Goal: Communication & Community: Answer question/provide support

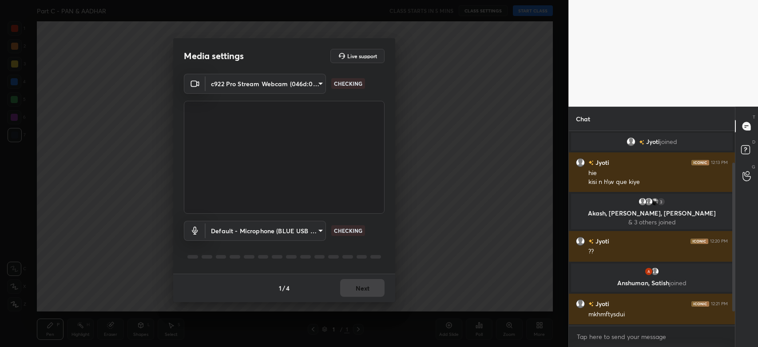
scroll to position [57, 0]
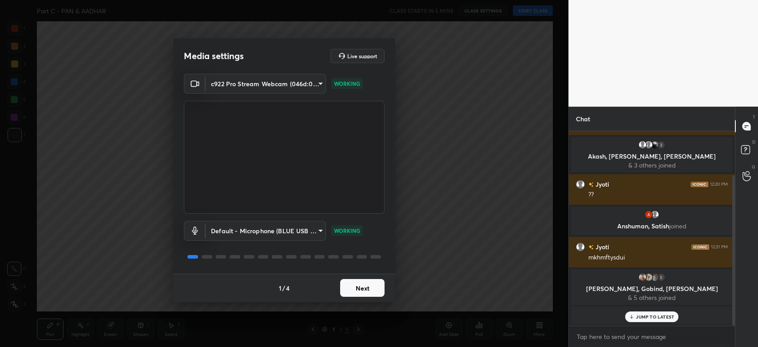
click at [360, 291] on button "Next" at bounding box center [362, 288] width 44 height 18
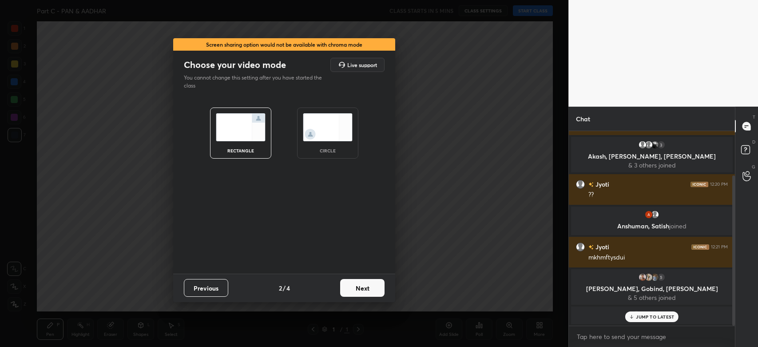
click at [363, 290] on button "Next" at bounding box center [362, 288] width 44 height 18
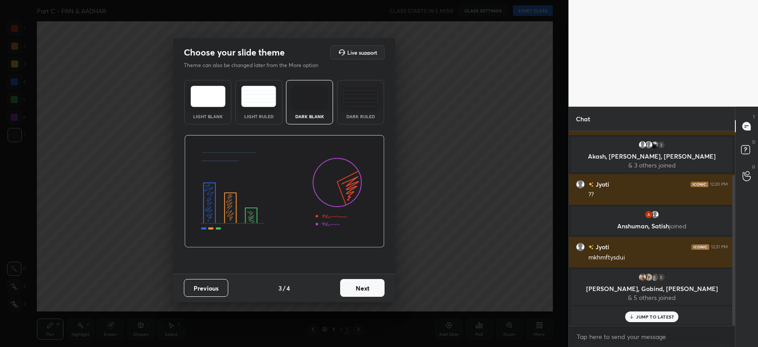
click at [363, 290] on button "Next" at bounding box center [362, 288] width 44 height 18
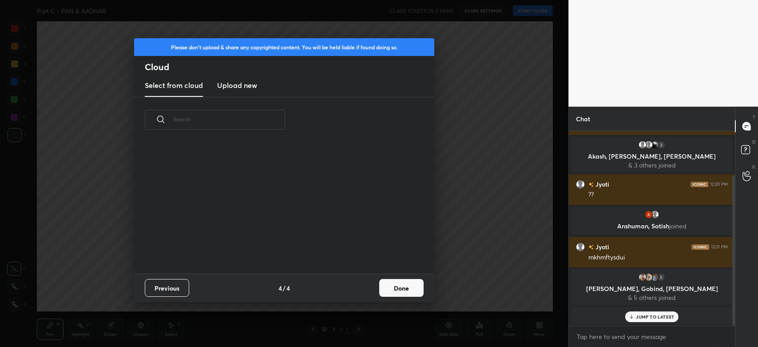
scroll to position [131, 285]
click at [229, 86] on h3 "Upload new" at bounding box center [237, 85] width 40 height 11
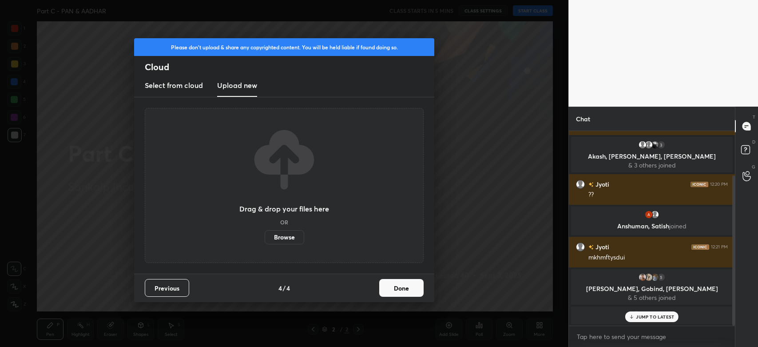
click at [277, 234] on label "Browse" at bounding box center [285, 237] width 40 height 14
click at [265, 234] on input "Browse" at bounding box center [265, 237] width 0 height 14
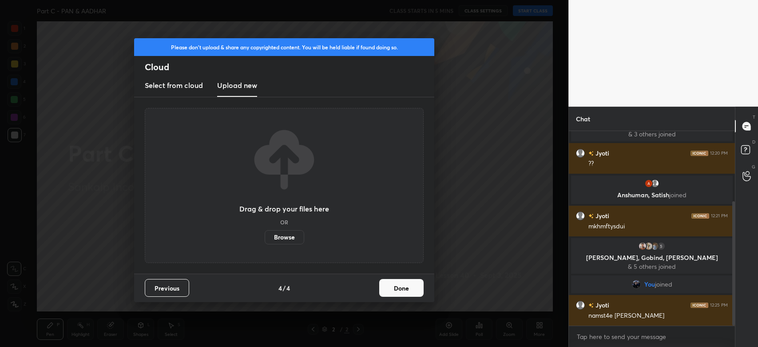
scroll to position [109, 0]
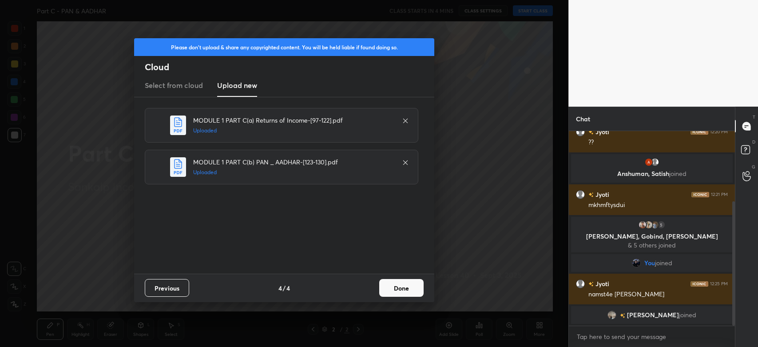
click at [398, 291] on button "Done" at bounding box center [401, 288] width 44 height 18
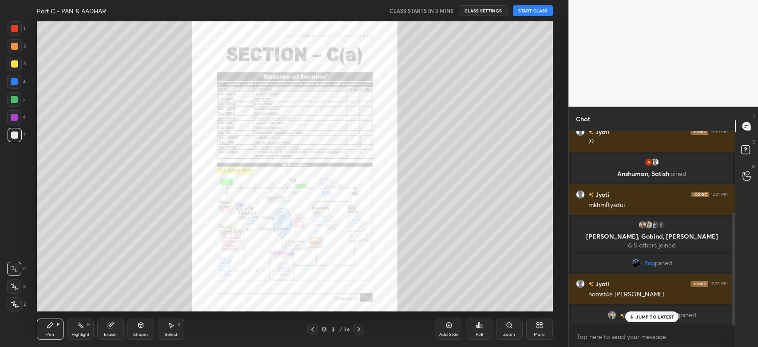
scroll to position [139, 0]
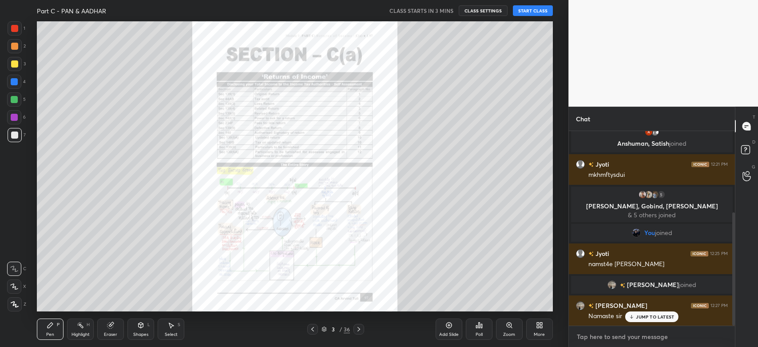
type textarea "x"
click at [608, 341] on textarea at bounding box center [652, 336] width 152 height 14
type textarea "N"
type textarea "x"
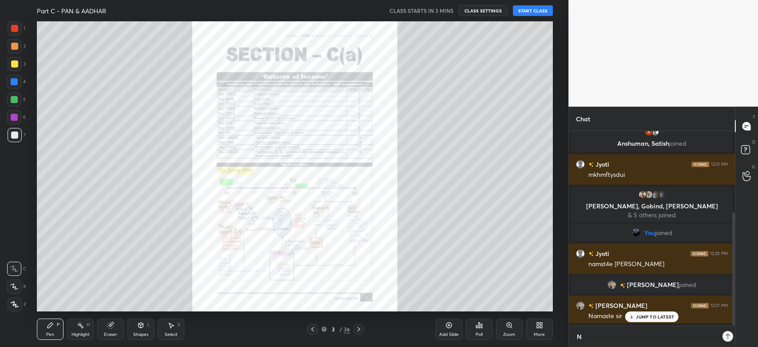
type textarea "Na"
type textarea "x"
type textarea "Nam"
type textarea "x"
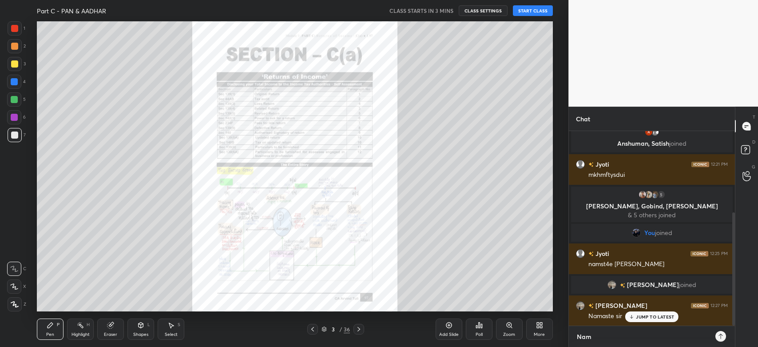
type textarea "Nama"
type textarea "x"
type textarea "Namas"
type textarea "x"
type textarea "Namash"
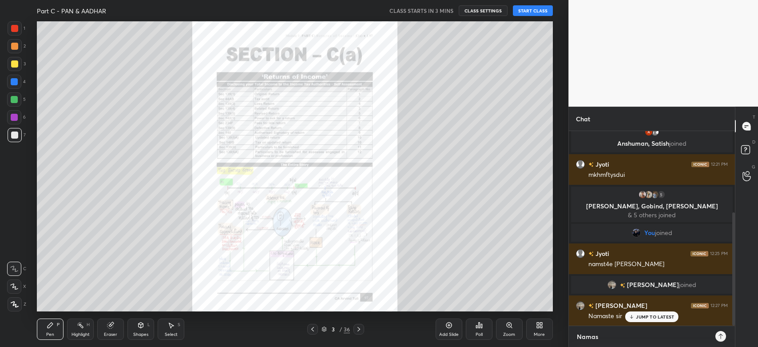
type textarea "x"
type textarea "Namashk"
type textarea "x"
type textarea "Namashka"
type textarea "x"
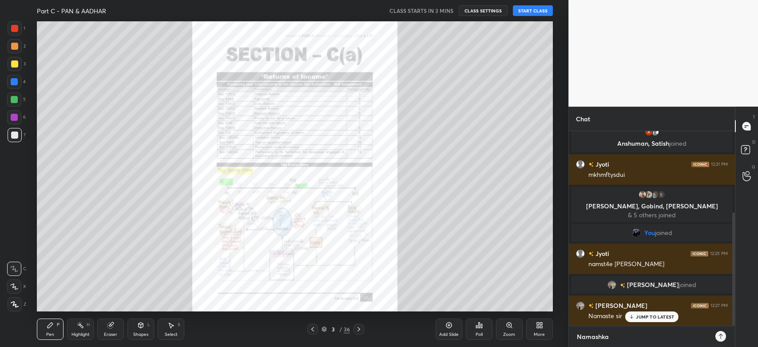
type textarea "Namashkaa"
type textarea "x"
type textarea "Namashkaaa"
type textarea "x"
type textarea "Namashkaaar"
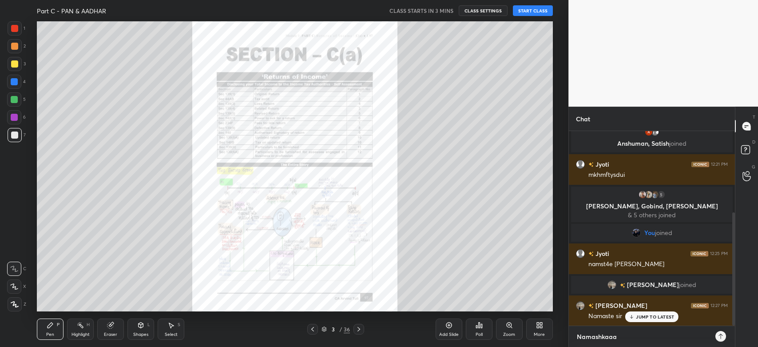
type textarea "x"
type textarea "Namashkaaar"
type textarea "x"
type textarea "Namashkaaar !"
type textarea "x"
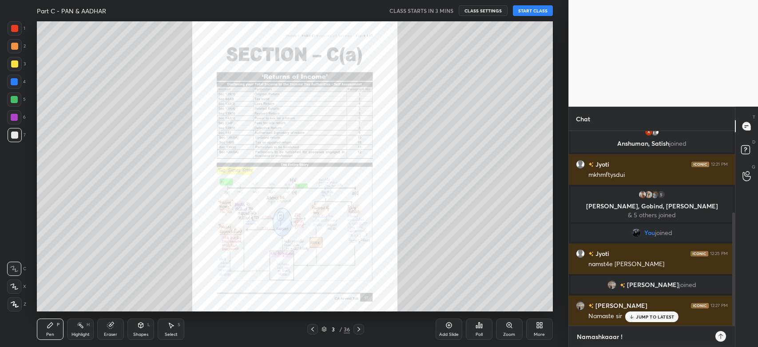
type textarea "Namashkaaar !!"
type textarea "x"
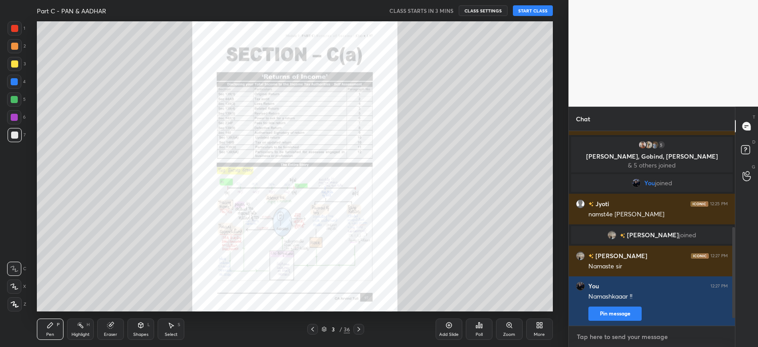
scroll to position [220, 0]
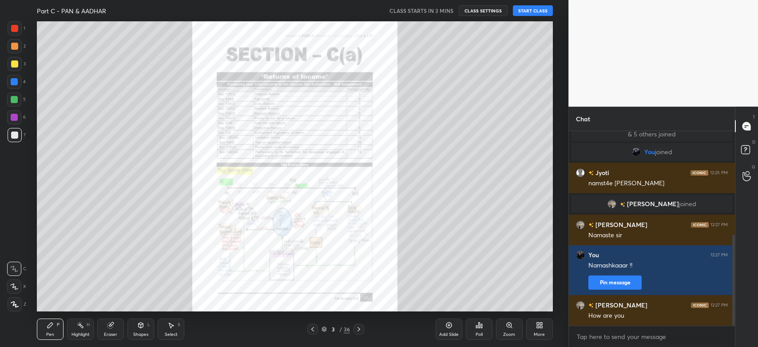
click at [620, 283] on button "Pin message" at bounding box center [614, 282] width 53 height 14
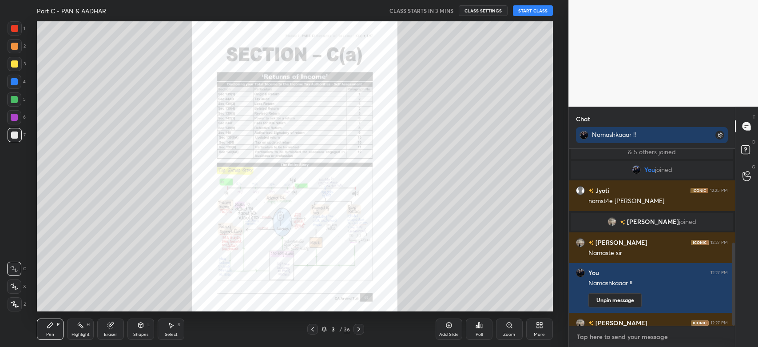
click at [616, 337] on textarea at bounding box center [652, 336] width 152 height 14
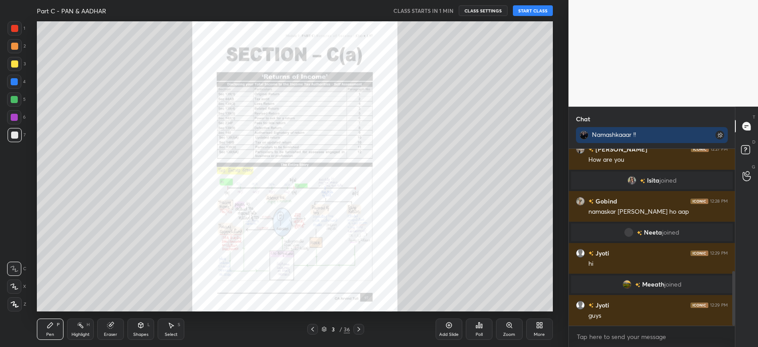
scroll to position [415, 0]
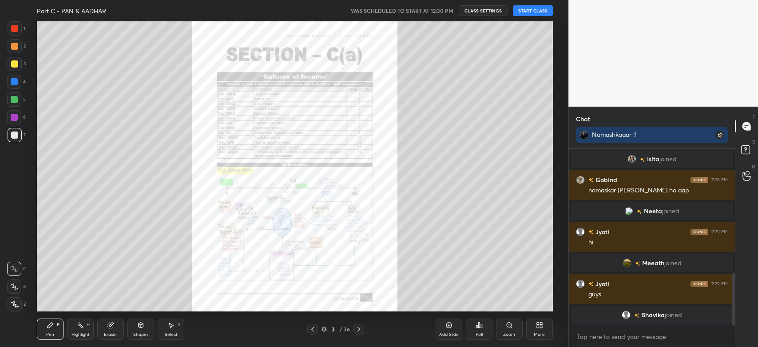
click at [543, 11] on button "START CLASS" at bounding box center [533, 10] width 40 height 11
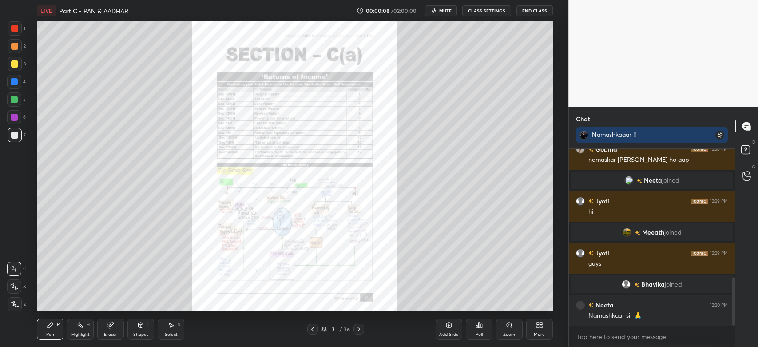
scroll to position [468, 0]
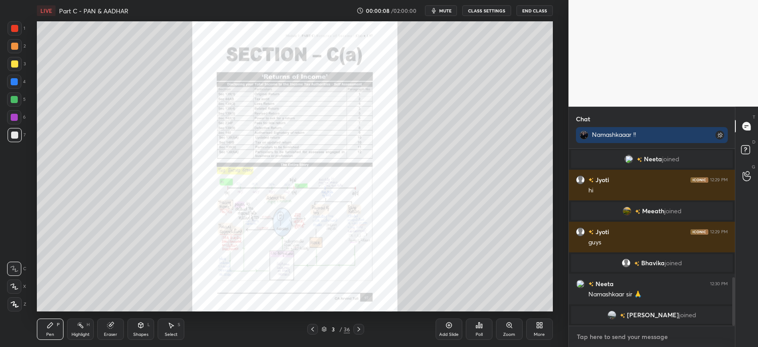
click at [609, 340] on textarea at bounding box center [652, 336] width 152 height 14
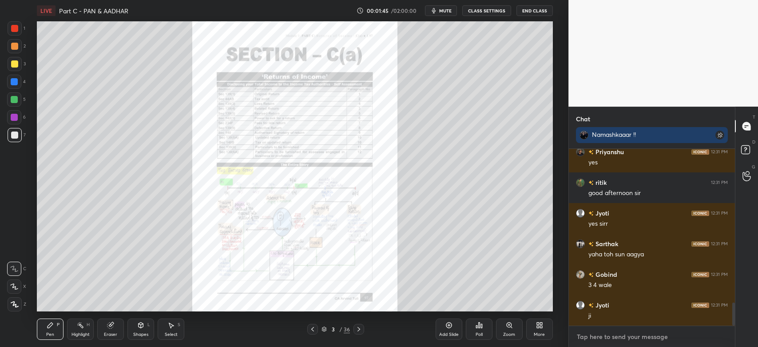
scroll to position [1200, 0]
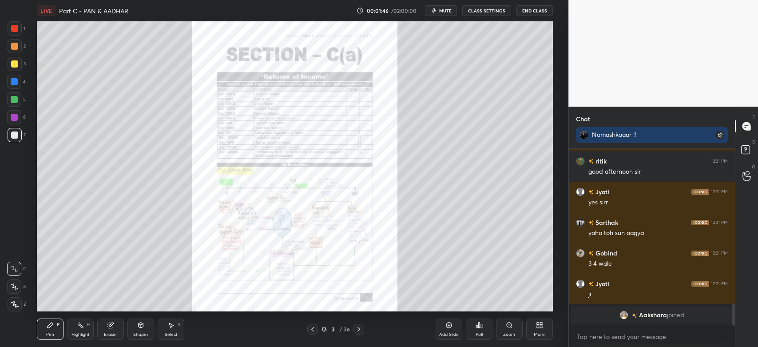
click at [315, 332] on icon at bounding box center [312, 328] width 7 height 7
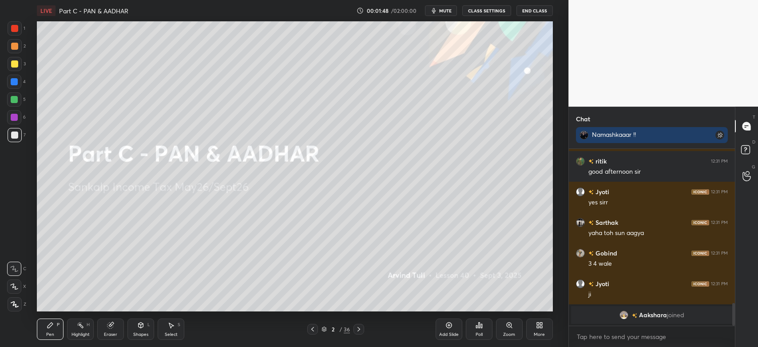
click at [16, 305] on icon at bounding box center [14, 303] width 7 height 5
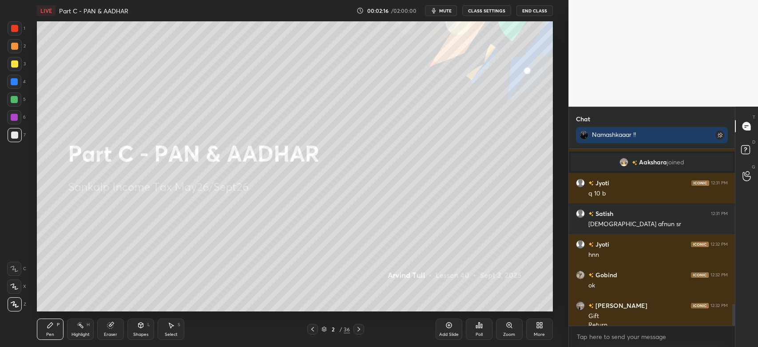
scroll to position [1268, 0]
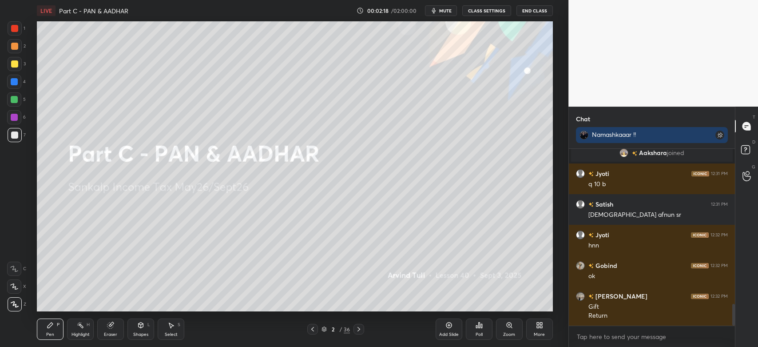
click at [114, 329] on div "Eraser" at bounding box center [110, 328] width 27 height 21
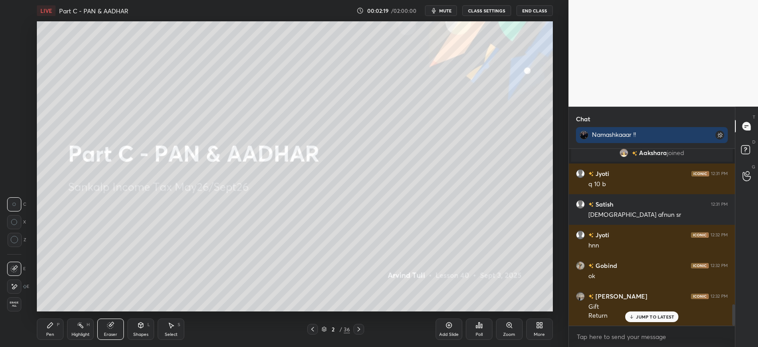
scroll to position [1298, 0]
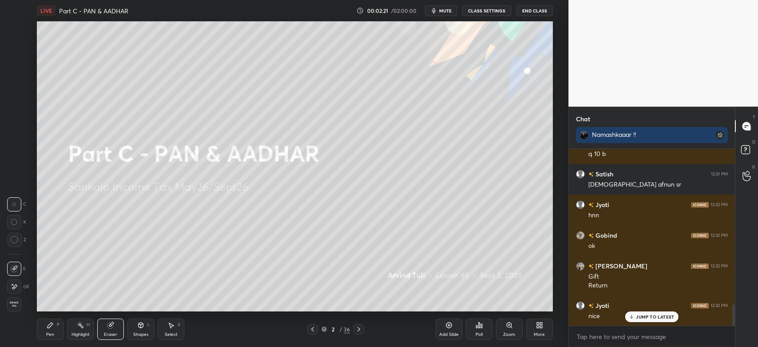
click at [51, 325] on icon at bounding box center [50, 324] width 5 height 5
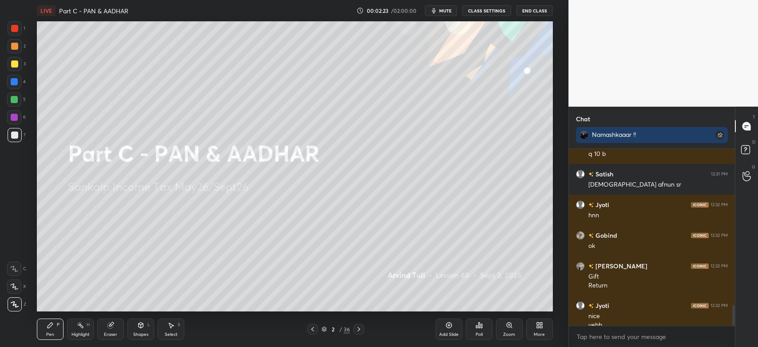
scroll to position [1307, 0]
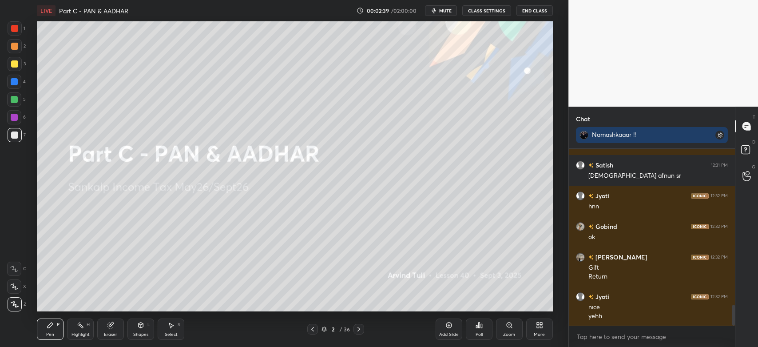
click at [14, 48] on div at bounding box center [14, 46] width 7 height 7
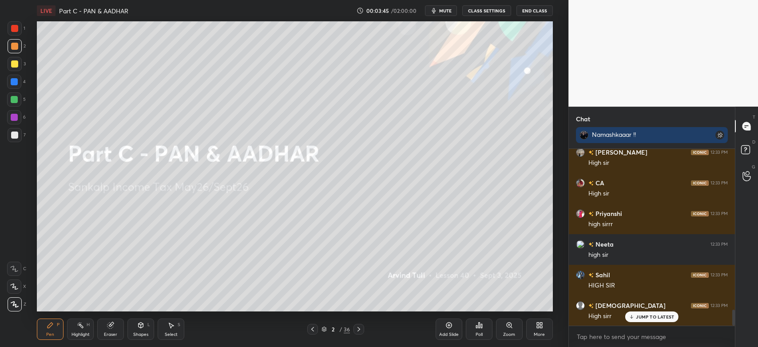
scroll to position [1765, 0]
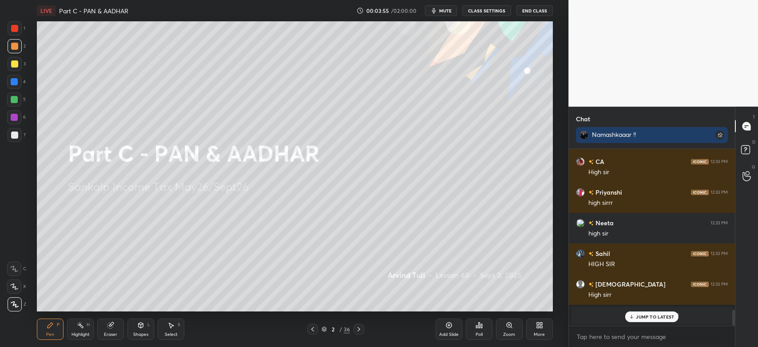
click at [362, 329] on icon at bounding box center [358, 328] width 7 height 7
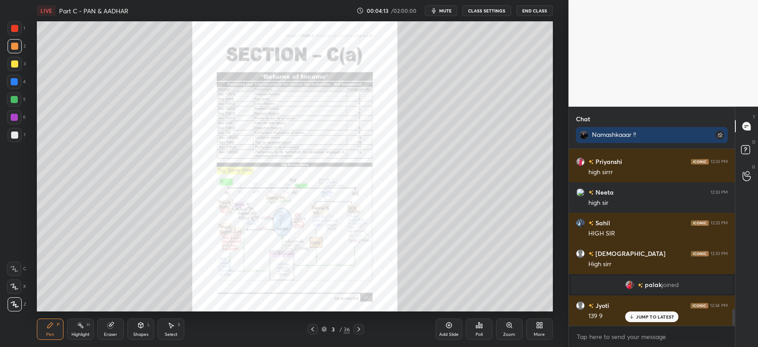
scroll to position [1726, 0]
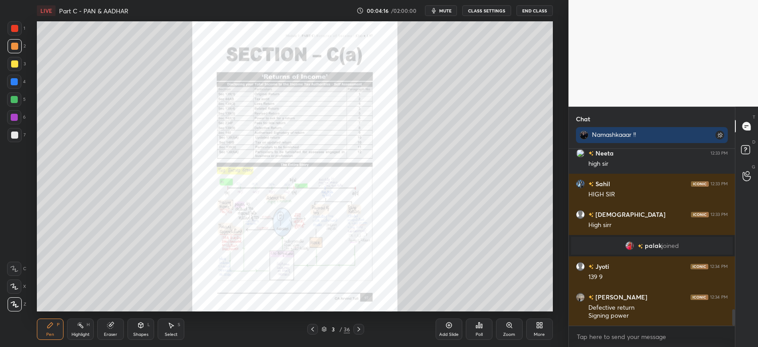
click at [363, 329] on div at bounding box center [358, 329] width 11 height 11
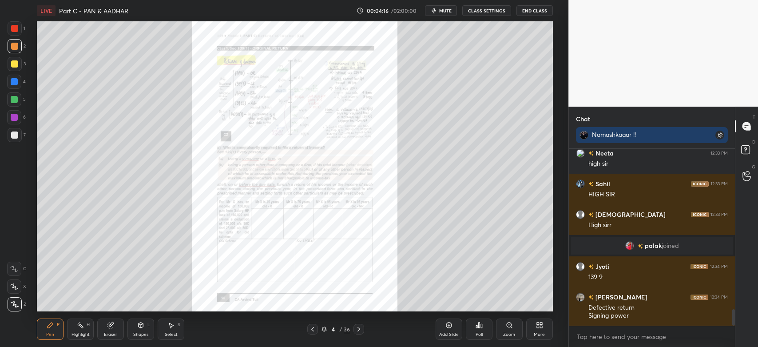
click at [362, 329] on div at bounding box center [358, 329] width 11 height 11
click at [361, 329] on icon at bounding box center [358, 328] width 7 height 7
click at [360, 329] on icon at bounding box center [358, 328] width 7 height 7
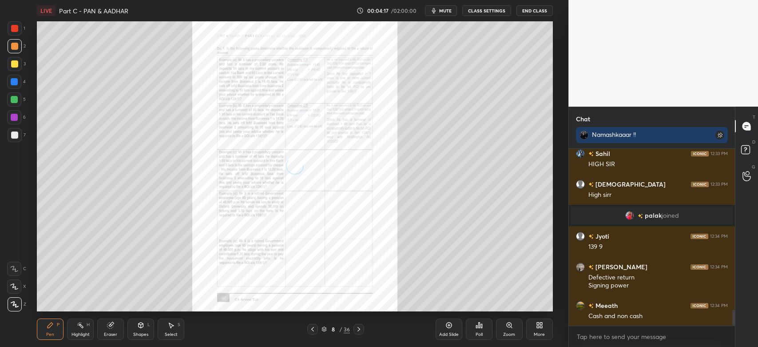
click at [361, 328] on icon at bounding box center [358, 328] width 7 height 7
click at [361, 327] on icon at bounding box center [358, 328] width 7 height 7
click at [359, 330] on icon at bounding box center [358, 329] width 3 height 4
click at [361, 330] on icon at bounding box center [358, 328] width 7 height 7
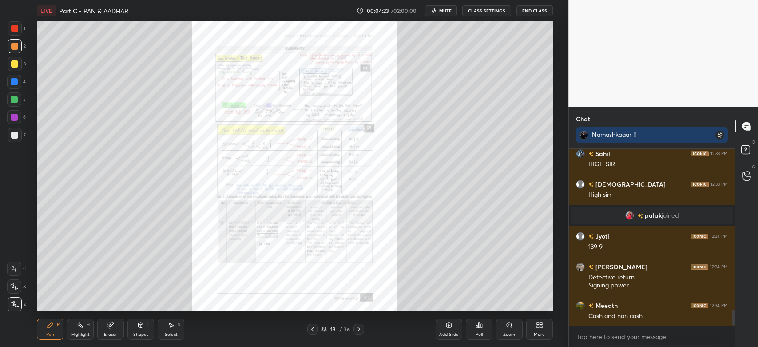
click at [313, 327] on icon at bounding box center [312, 328] width 7 height 7
click at [315, 329] on icon at bounding box center [312, 328] width 7 height 7
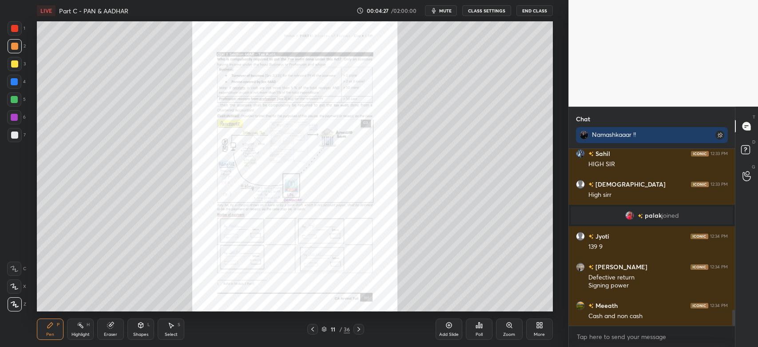
click at [360, 330] on icon at bounding box center [358, 328] width 7 height 7
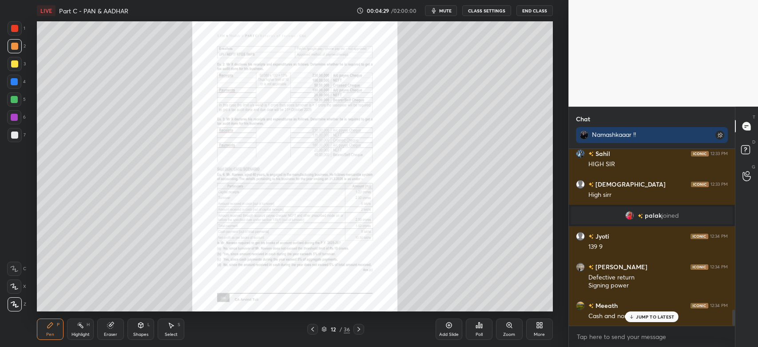
scroll to position [1778, 0]
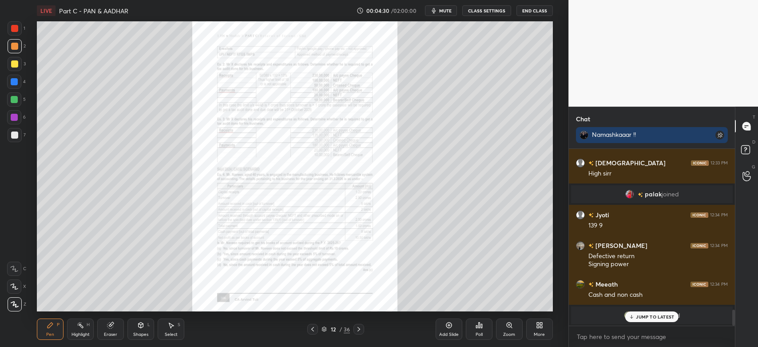
click at [313, 326] on icon at bounding box center [312, 328] width 7 height 7
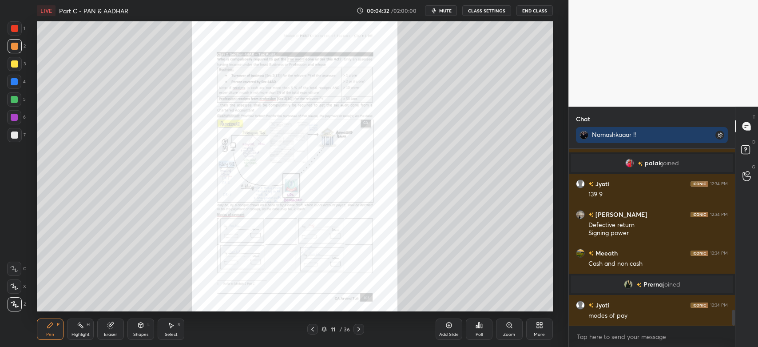
click at [510, 329] on icon at bounding box center [509, 324] width 7 height 7
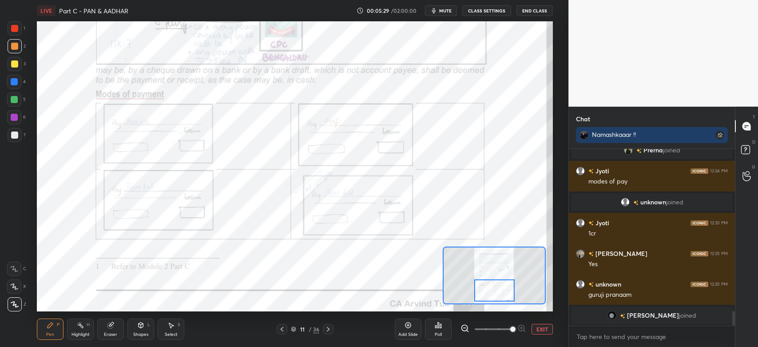
scroll to position [1932, 0]
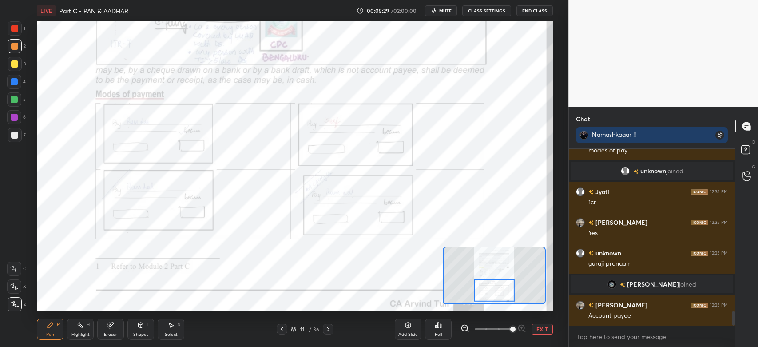
click at [329, 329] on icon at bounding box center [328, 328] width 7 height 7
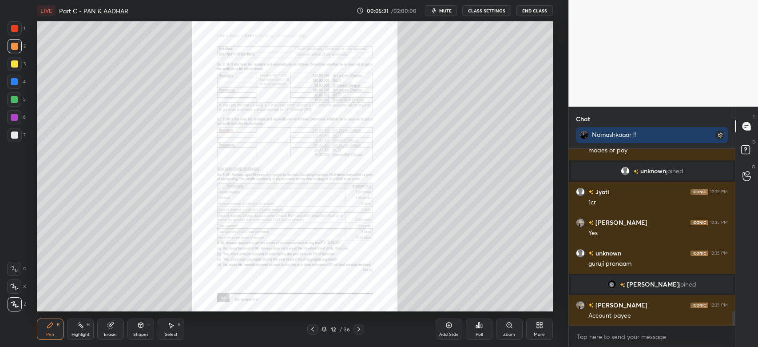
click at [511, 326] on icon at bounding box center [511, 326] width 1 height 1
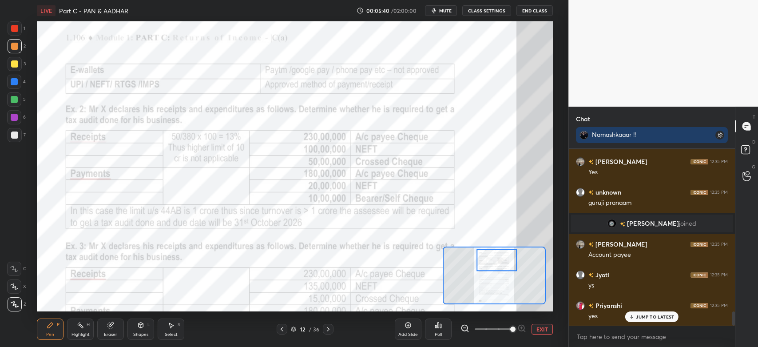
scroll to position [2024, 0]
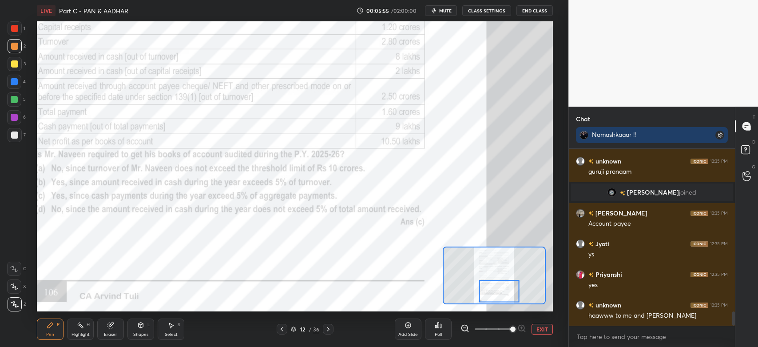
click at [330, 329] on icon at bounding box center [328, 328] width 7 height 7
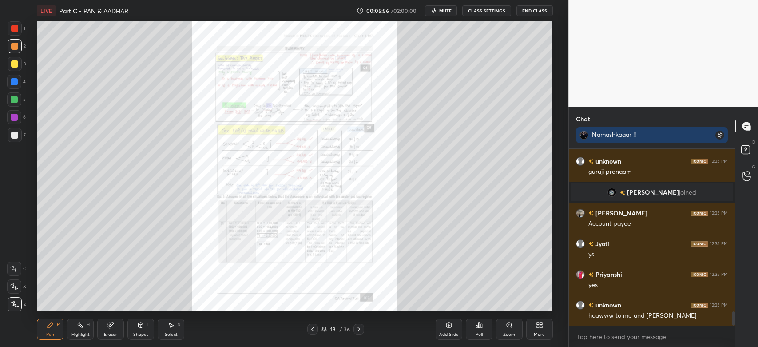
scroll to position [2054, 0]
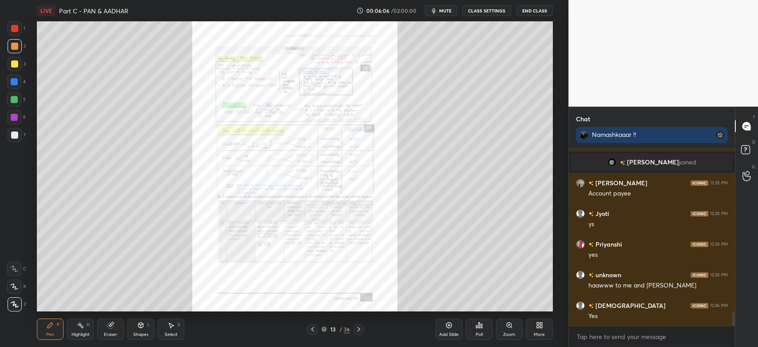
click at [362, 329] on div at bounding box center [358, 329] width 11 height 11
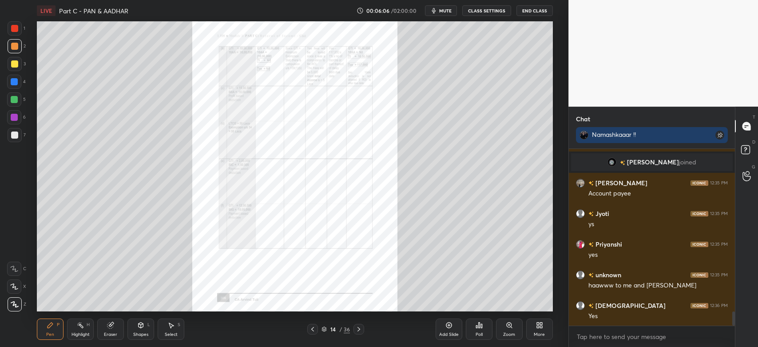
click at [361, 329] on icon at bounding box center [358, 328] width 7 height 7
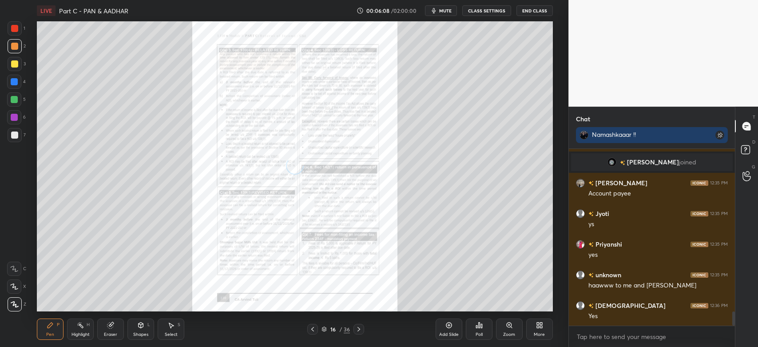
click at [359, 329] on icon at bounding box center [358, 329] width 3 height 4
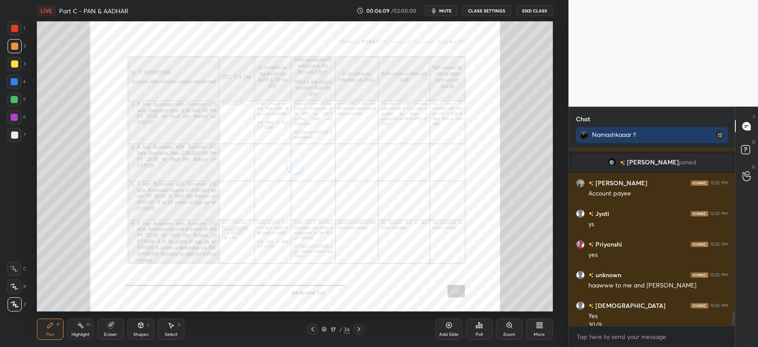
scroll to position [2064, 0]
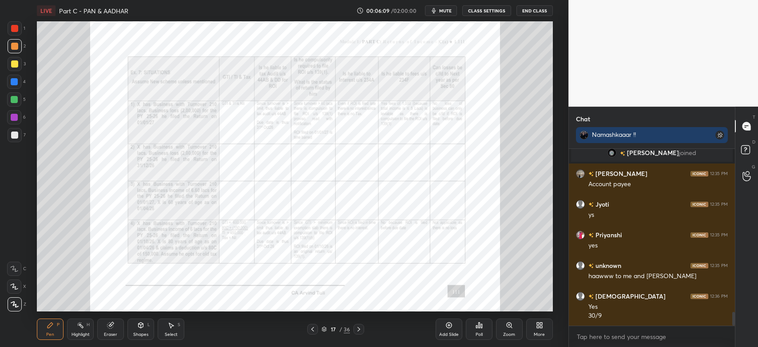
click at [360, 329] on icon at bounding box center [358, 328] width 7 height 7
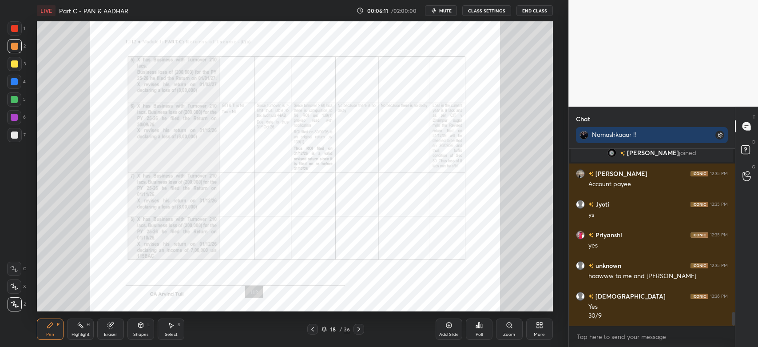
click at [360, 329] on icon at bounding box center [358, 328] width 7 height 7
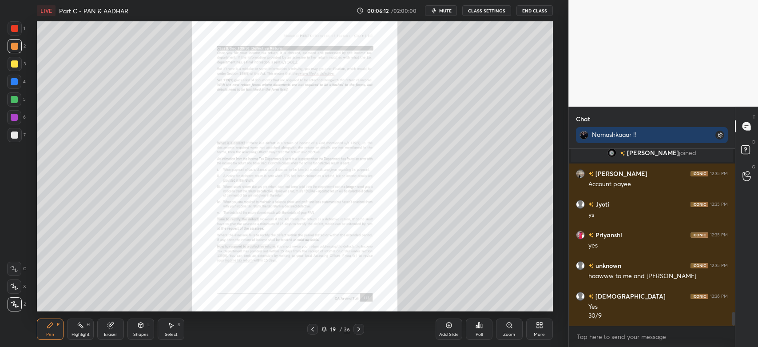
click at [509, 329] on icon at bounding box center [509, 324] width 7 height 7
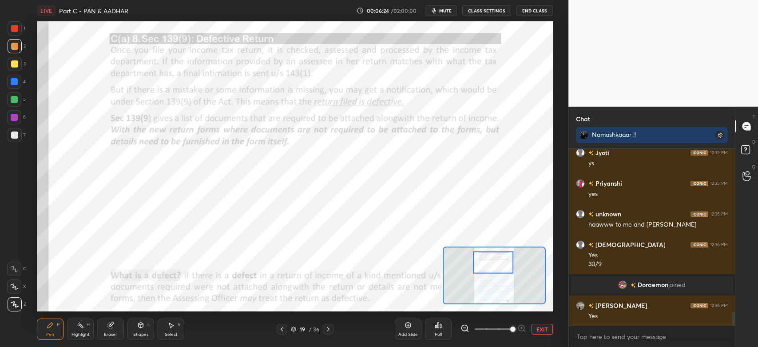
scroll to position [2063, 0]
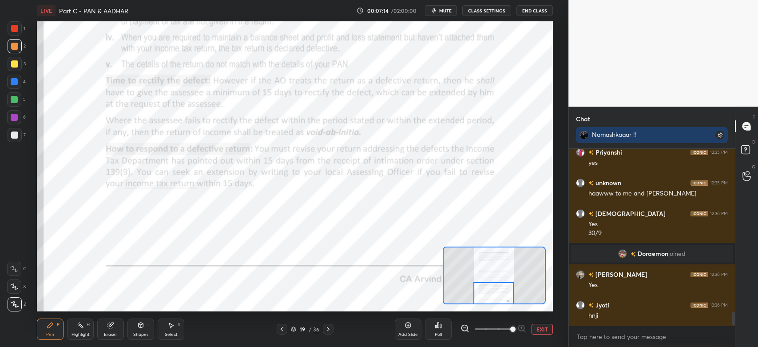
click at [330, 330] on icon at bounding box center [328, 328] width 7 height 7
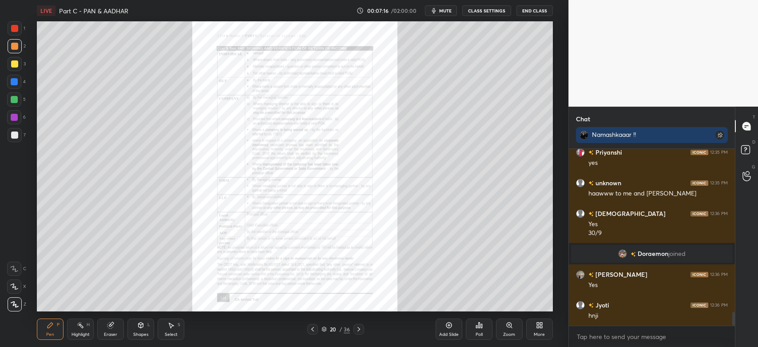
click at [511, 329] on icon at bounding box center [509, 324] width 7 height 7
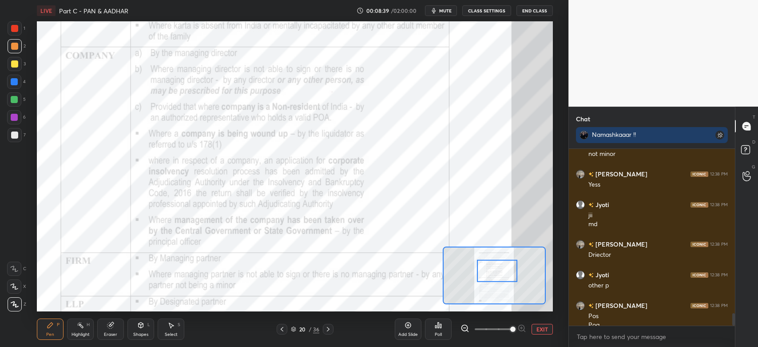
scroll to position [2343, 0]
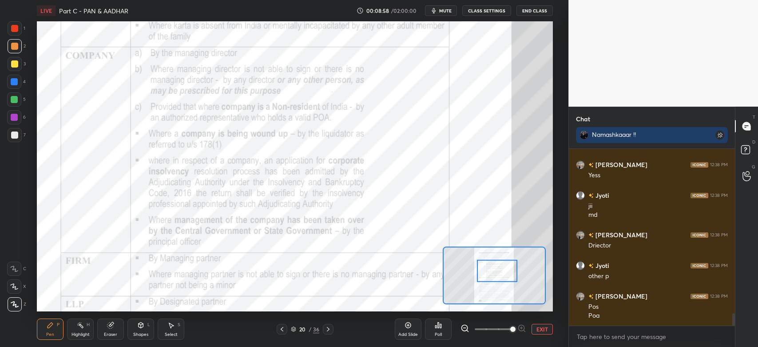
click at [330, 331] on icon at bounding box center [328, 328] width 7 height 7
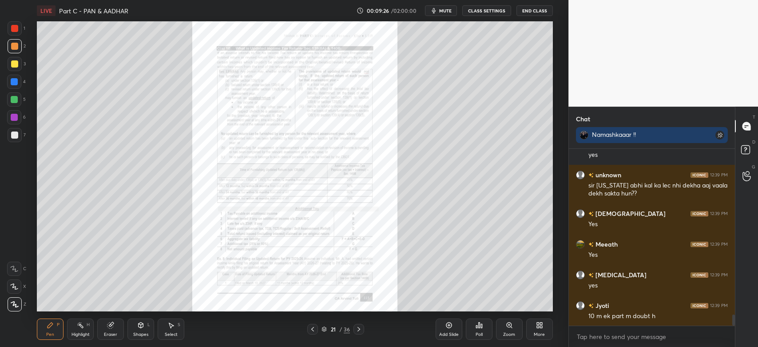
scroll to position [2688, 0]
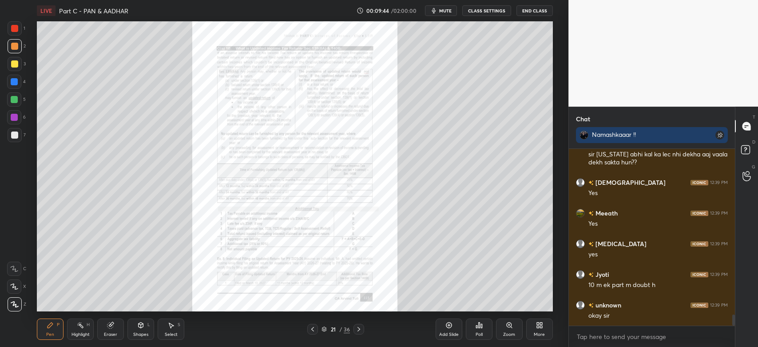
click at [362, 329] on icon at bounding box center [358, 328] width 7 height 7
click at [361, 331] on icon at bounding box center [358, 328] width 7 height 7
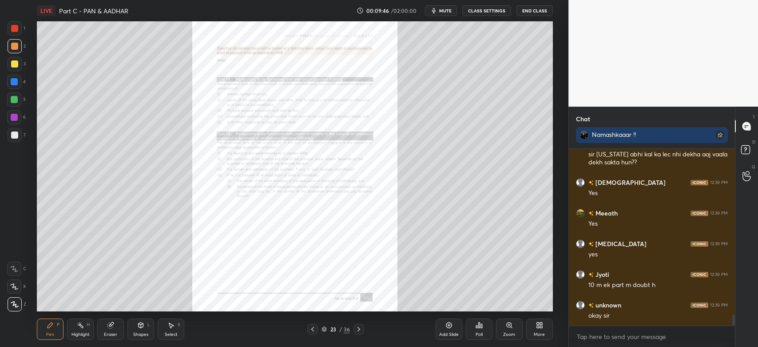
click at [362, 329] on icon at bounding box center [358, 328] width 7 height 7
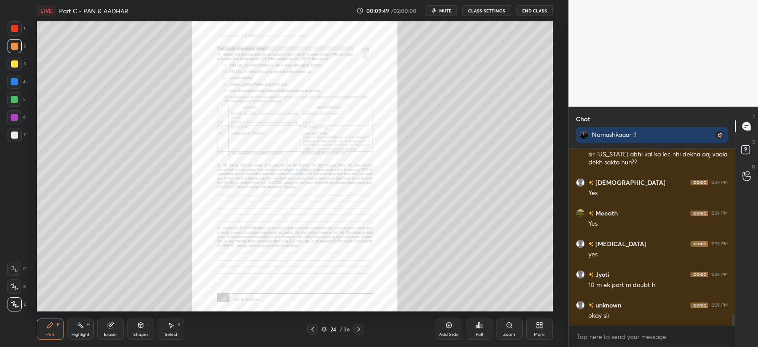
click at [360, 328] on icon at bounding box center [358, 328] width 7 height 7
click at [362, 329] on div at bounding box center [358, 329] width 11 height 11
click at [509, 329] on div "Zoom" at bounding box center [509, 328] width 27 height 21
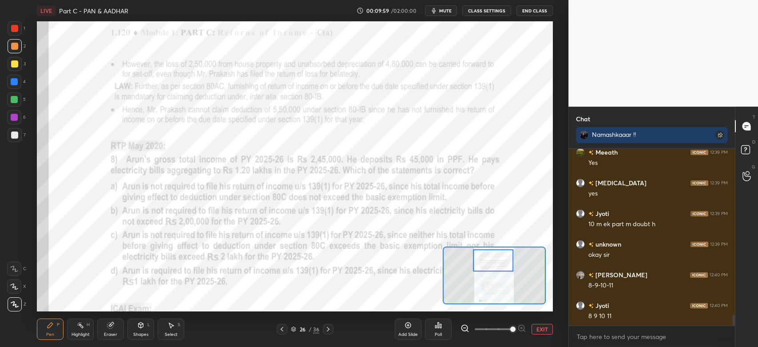
scroll to position [2780, 0]
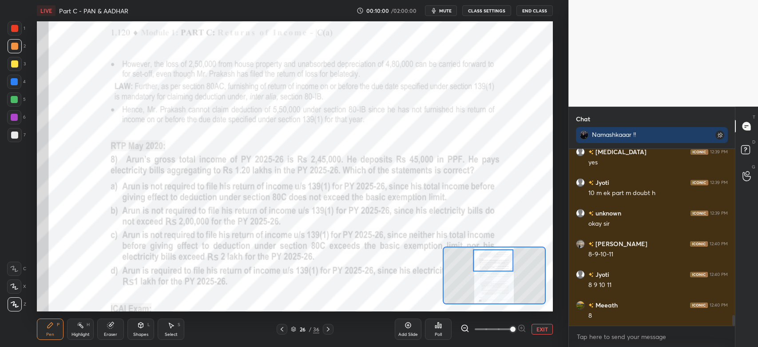
click at [15, 271] on icon at bounding box center [14, 268] width 7 height 5
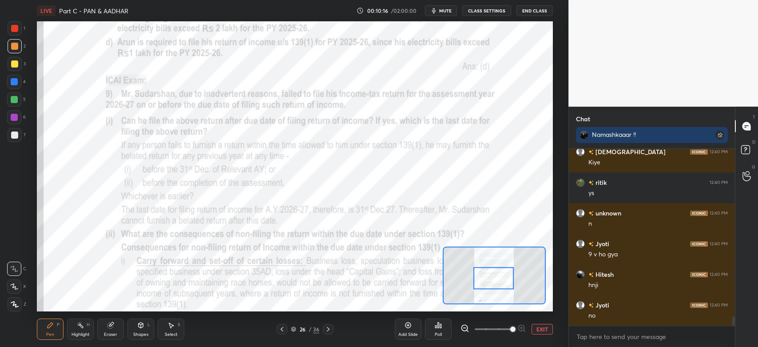
scroll to position [3279, 0]
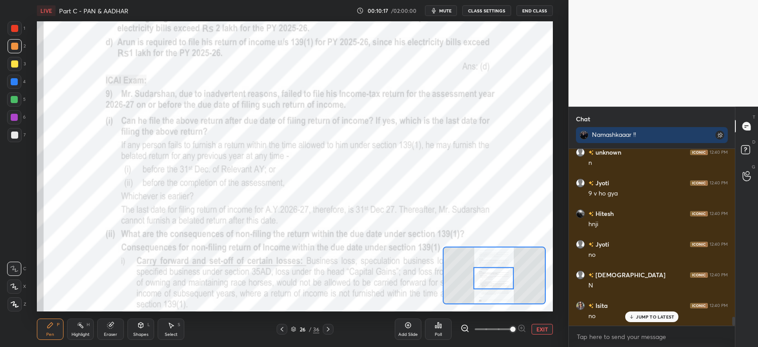
click at [331, 330] on icon at bounding box center [328, 328] width 7 height 7
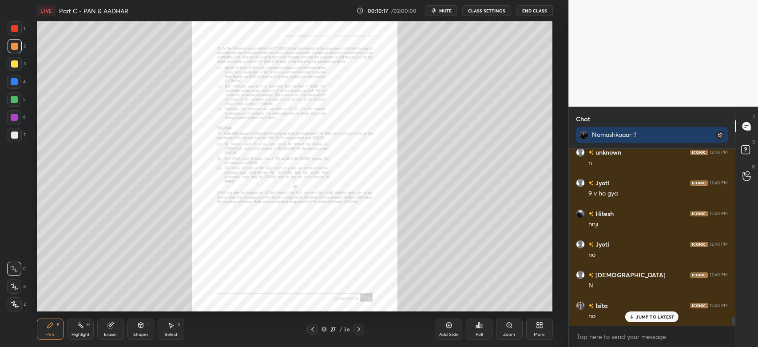
scroll to position [3340, 0]
click at [508, 329] on icon at bounding box center [509, 324] width 7 height 7
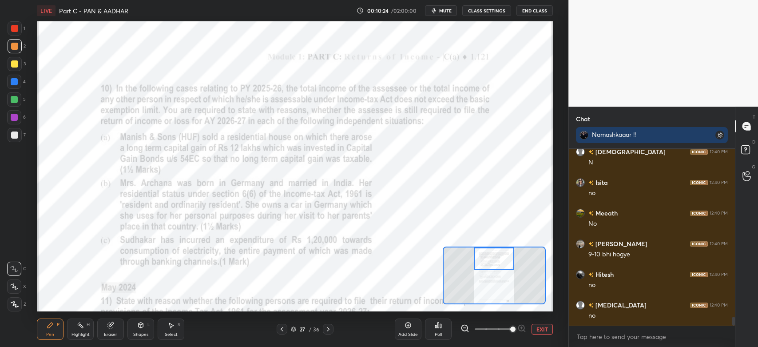
scroll to position [3432, 0]
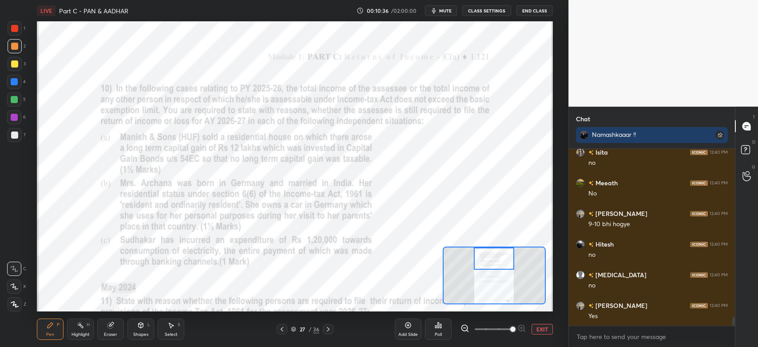
click at [13, 104] on div at bounding box center [14, 99] width 14 height 14
click at [21, 29] on div at bounding box center [15, 28] width 14 height 14
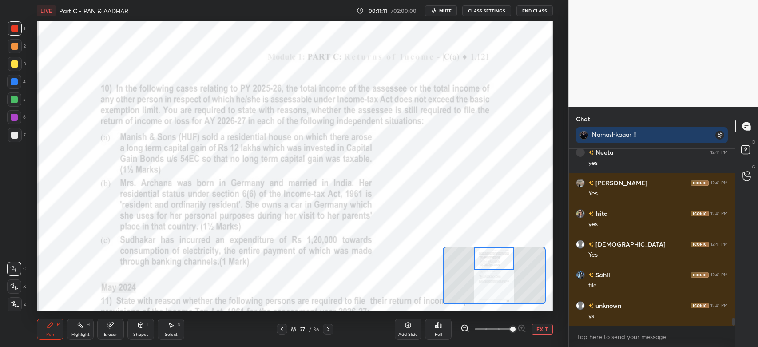
scroll to position [3808, 0]
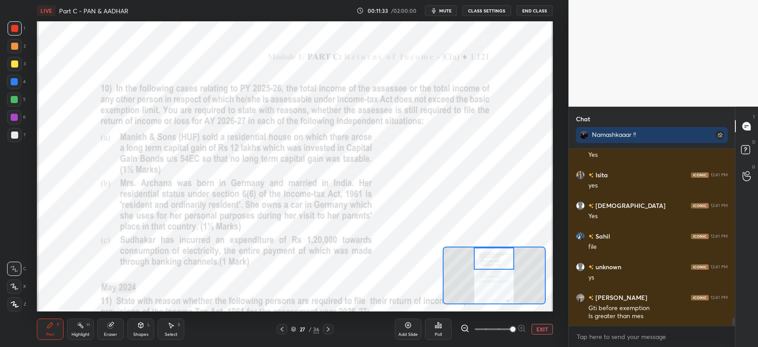
click at [10, 121] on div at bounding box center [14, 117] width 14 height 14
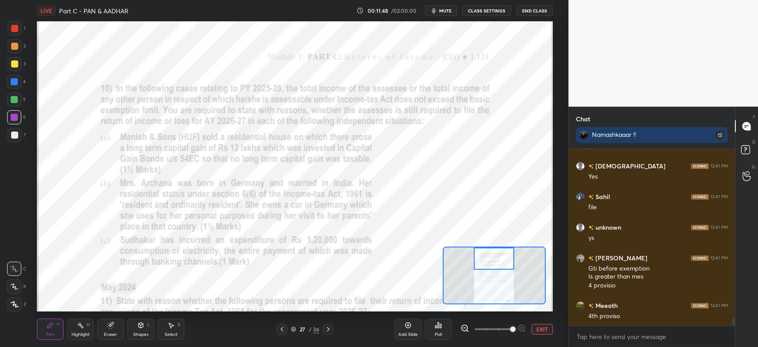
scroll to position [3878, 0]
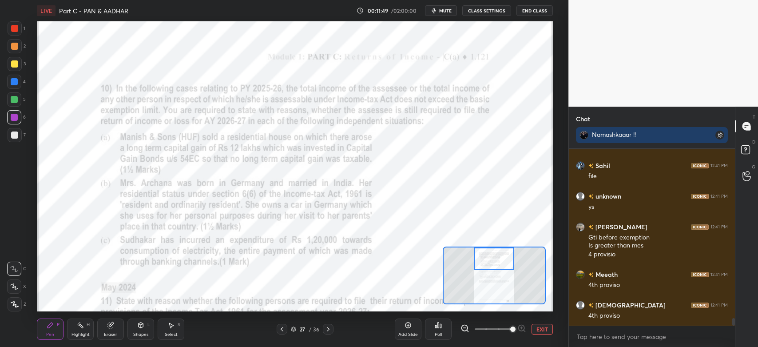
click at [14, 34] on div at bounding box center [15, 28] width 14 height 14
click at [12, 36] on div "1" at bounding box center [17, 30] width 18 height 18
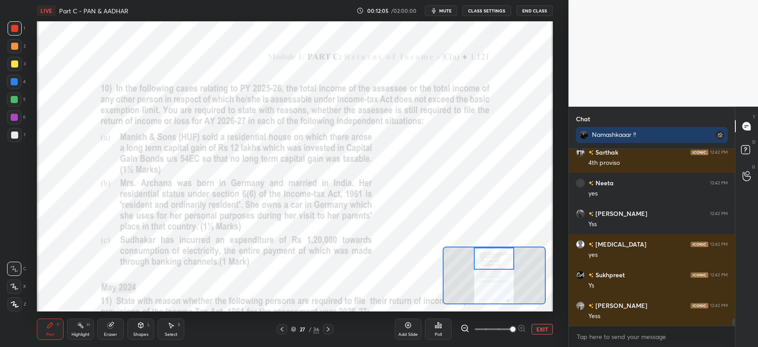
scroll to position [4184, 0]
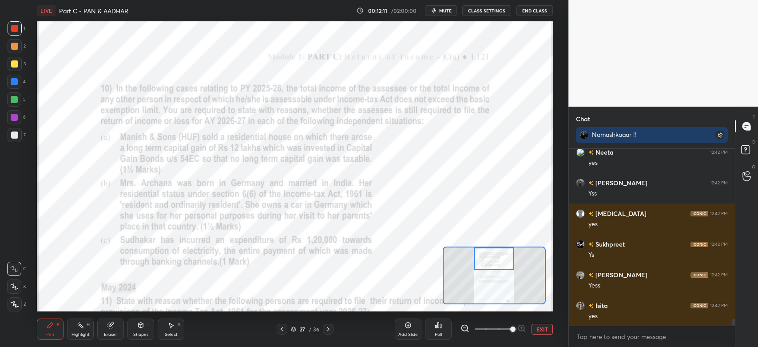
click at [12, 82] on div at bounding box center [14, 81] width 7 height 7
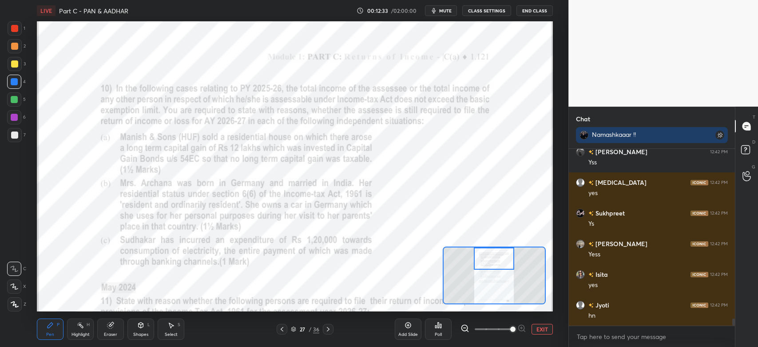
click at [11, 119] on div at bounding box center [14, 117] width 7 height 7
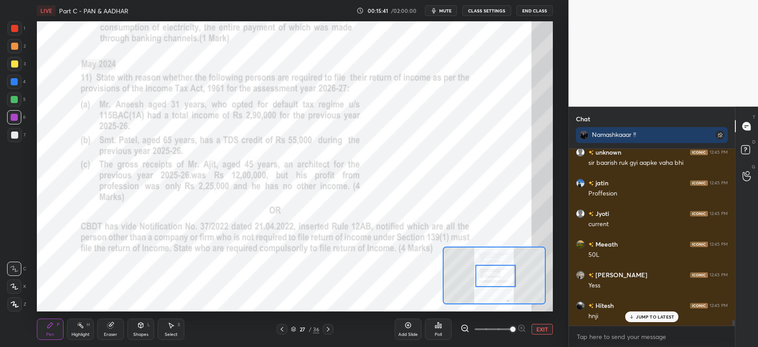
scroll to position [5401, 0]
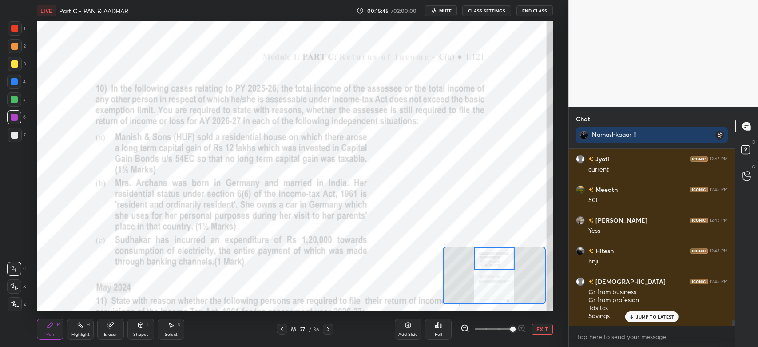
click at [283, 332] on icon at bounding box center [281, 328] width 7 height 7
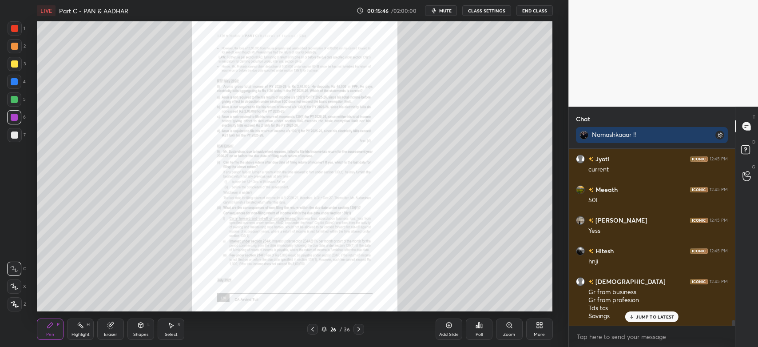
click at [315, 329] on icon at bounding box center [312, 328] width 7 height 7
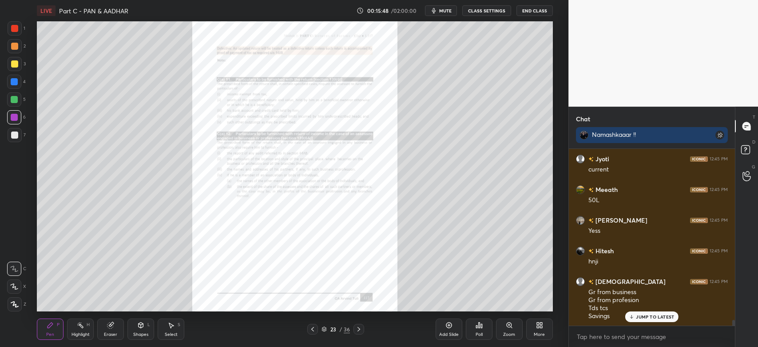
click at [313, 329] on icon at bounding box center [312, 328] width 7 height 7
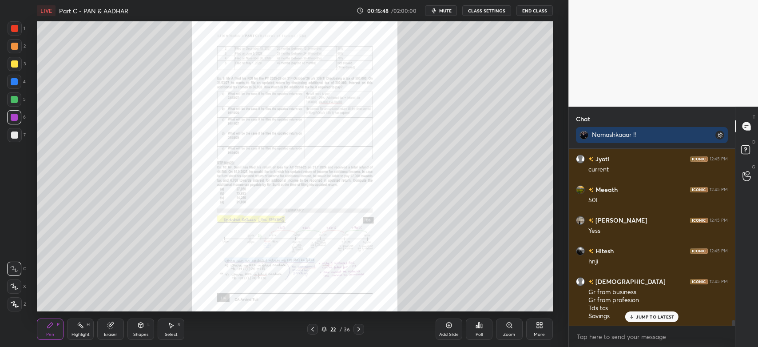
click at [313, 328] on icon at bounding box center [312, 328] width 7 height 7
click at [510, 327] on icon at bounding box center [509, 324] width 5 height 5
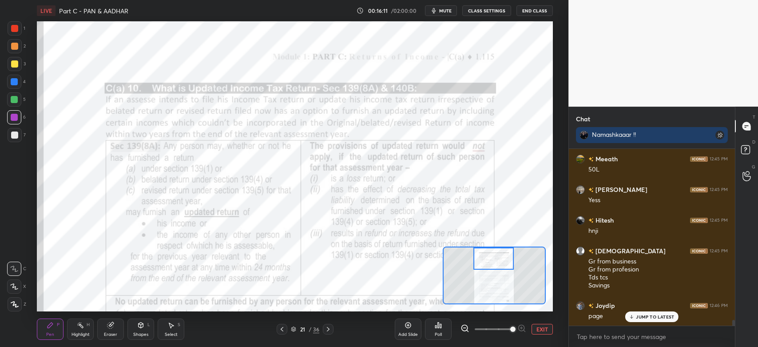
scroll to position [5463, 0]
click at [13, 29] on div at bounding box center [14, 28] width 7 height 7
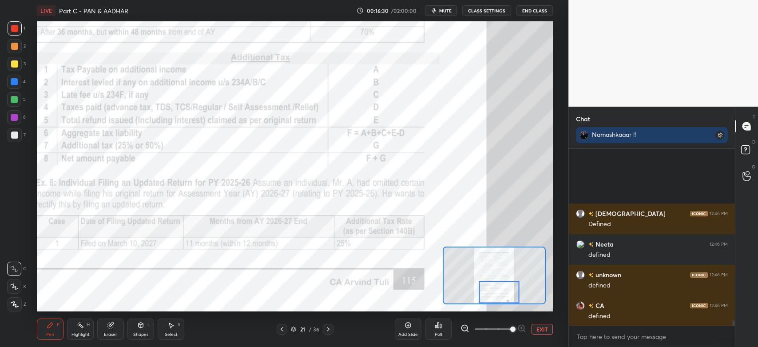
scroll to position [5861, 0]
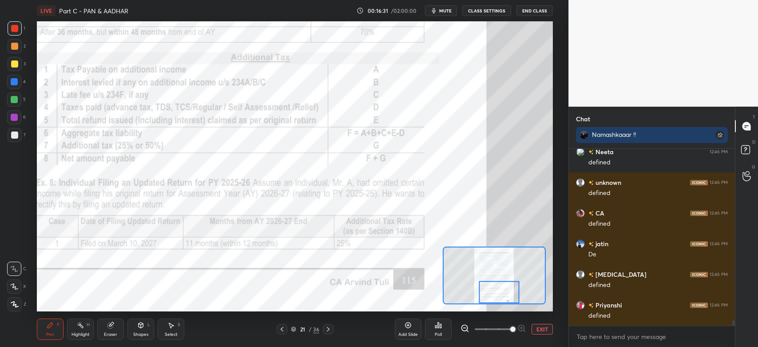
click at [331, 330] on icon at bounding box center [328, 328] width 7 height 7
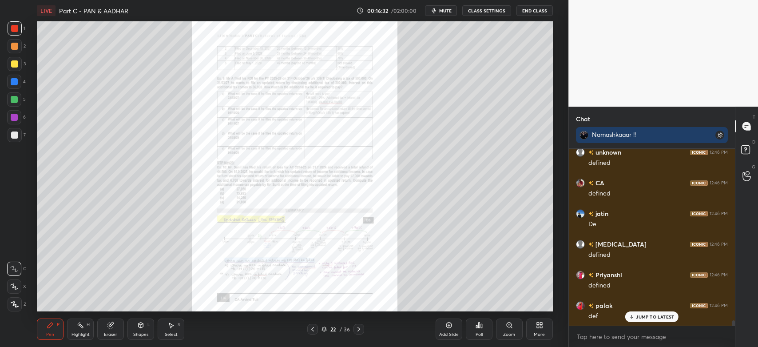
scroll to position [5922, 0]
click at [510, 328] on icon at bounding box center [509, 324] width 7 height 7
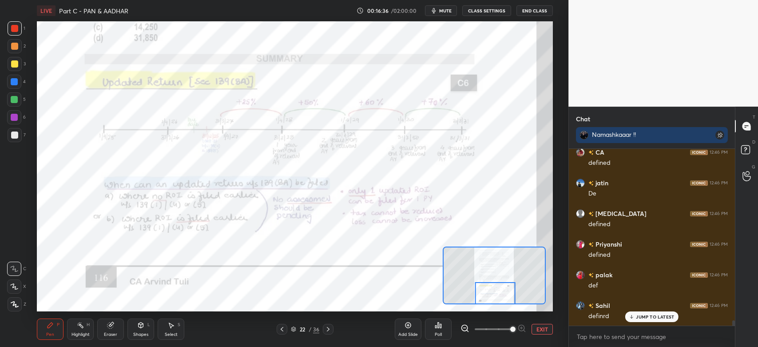
click at [20, 38] on div "1" at bounding box center [17, 30] width 18 height 18
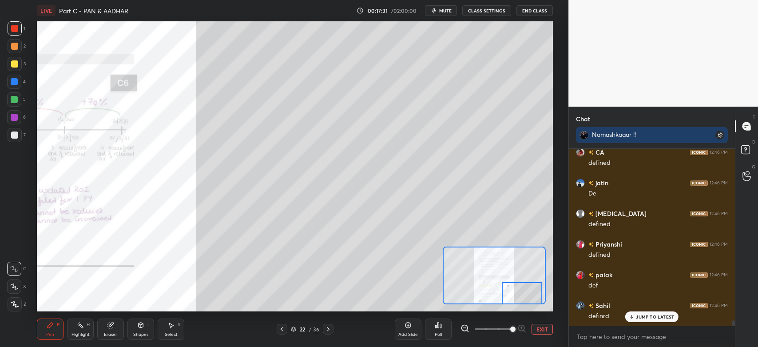
click at [19, 135] on div at bounding box center [15, 135] width 14 height 14
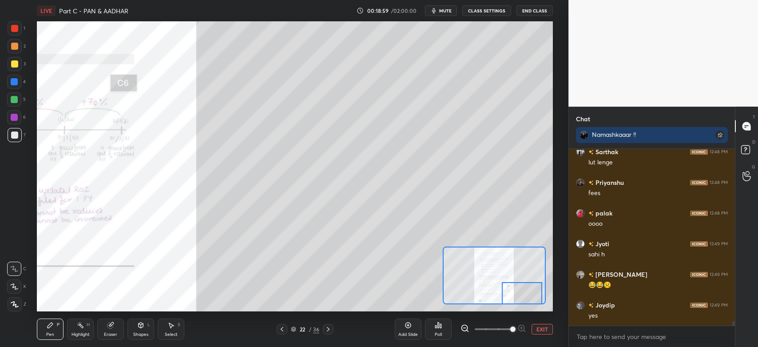
scroll to position [6541, 0]
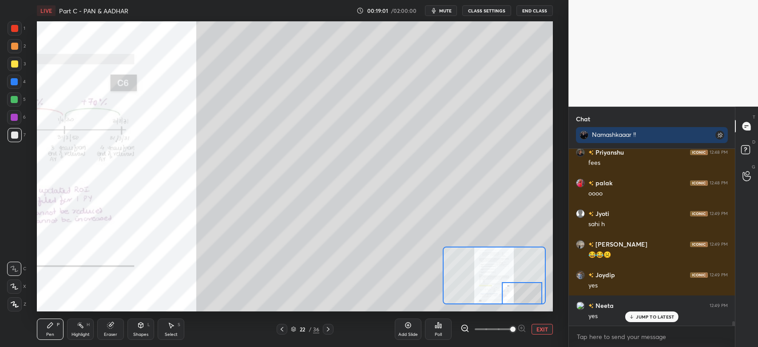
click at [21, 67] on div "3" at bounding box center [17, 64] width 18 height 14
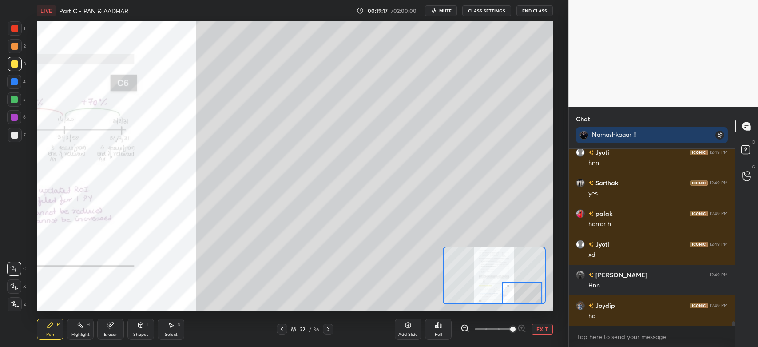
scroll to position [7001, 0]
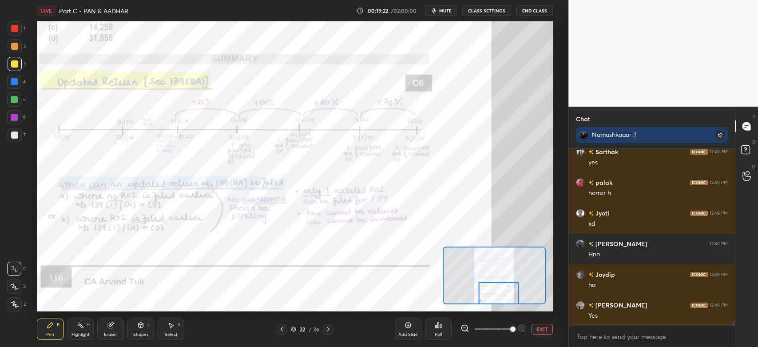
click at [14, 37] on div "1" at bounding box center [17, 30] width 18 height 18
click at [17, 120] on div at bounding box center [14, 117] width 7 height 7
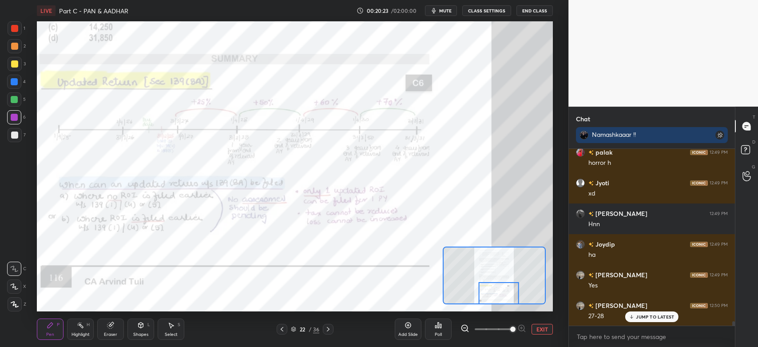
click at [112, 333] on div "Eraser" at bounding box center [110, 334] width 13 height 4
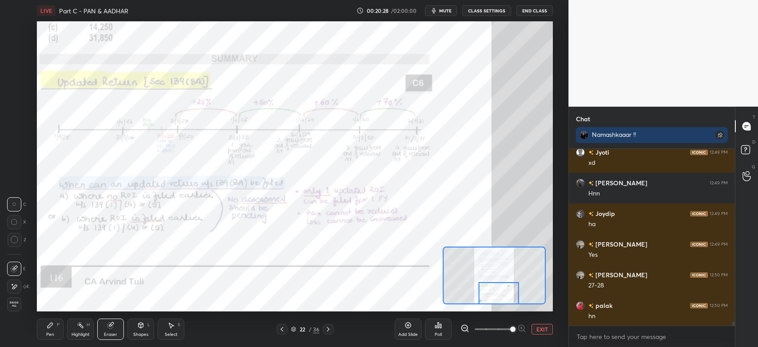
scroll to position [7093, 0]
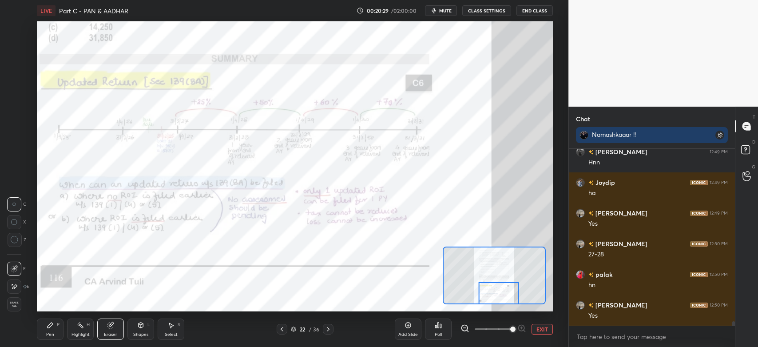
click at [48, 326] on icon at bounding box center [50, 324] width 5 height 5
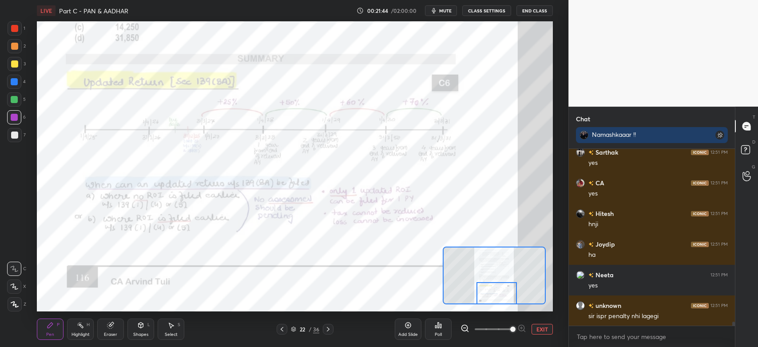
scroll to position [7583, 0]
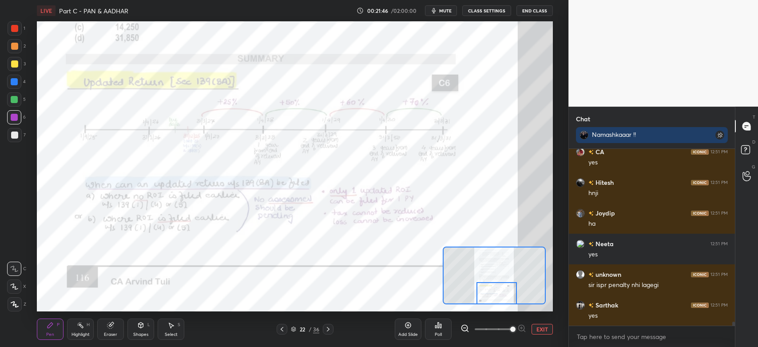
click at [17, 30] on div at bounding box center [14, 28] width 7 height 7
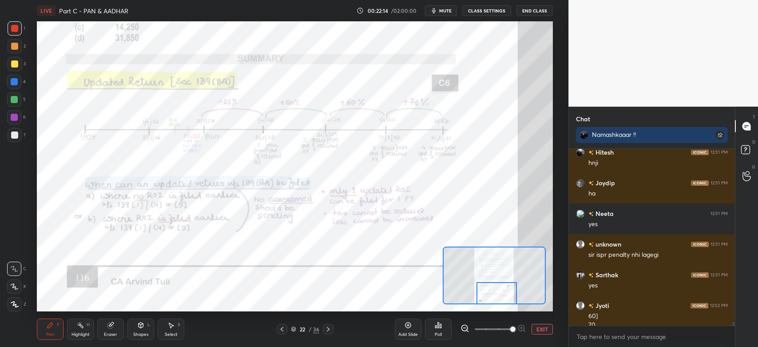
scroll to position [7623, 0]
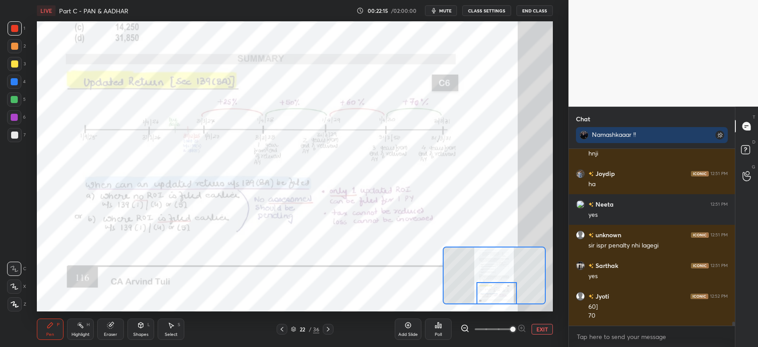
click at [115, 330] on div "Eraser" at bounding box center [110, 328] width 27 height 21
click at [52, 326] on icon at bounding box center [50, 324] width 7 height 7
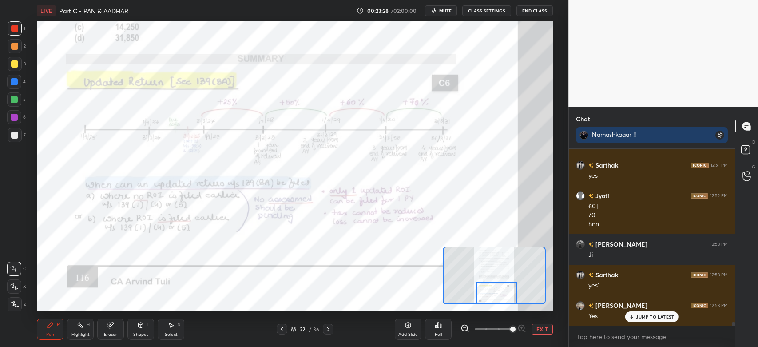
scroll to position [7754, 0]
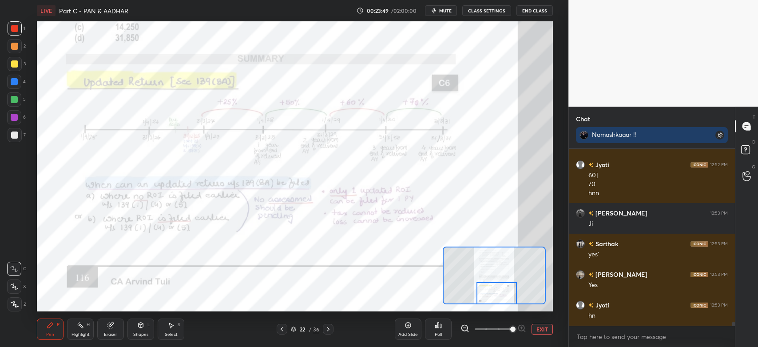
click at [112, 332] on div "Eraser" at bounding box center [110, 334] width 13 height 4
click at [47, 330] on div "Pen P" at bounding box center [50, 328] width 27 height 21
click at [492, 286] on div at bounding box center [496, 293] width 40 height 23
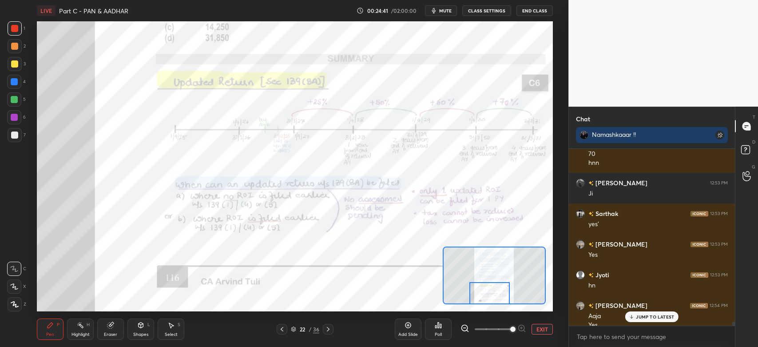
scroll to position [7793, 0]
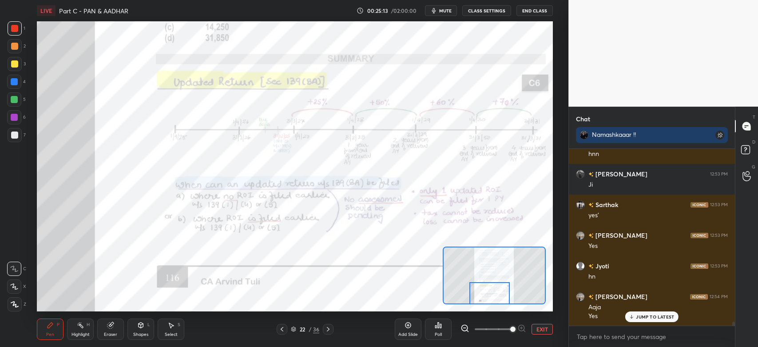
click at [111, 330] on div "Eraser" at bounding box center [110, 328] width 27 height 21
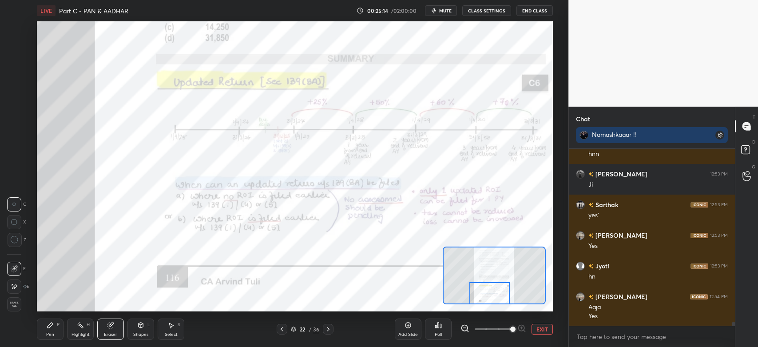
scroll to position [7824, 0]
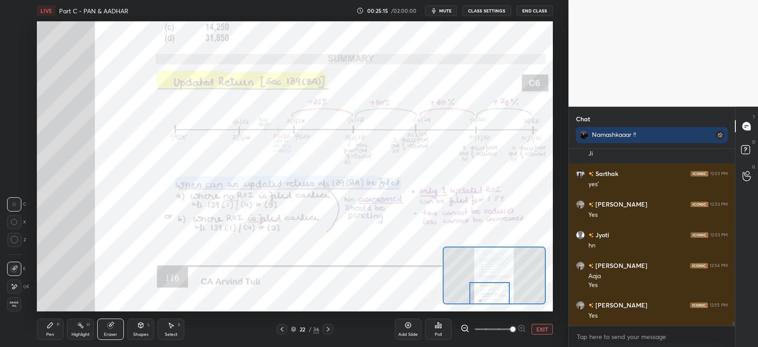
click at [141, 331] on div "Shapes L" at bounding box center [140, 328] width 27 height 21
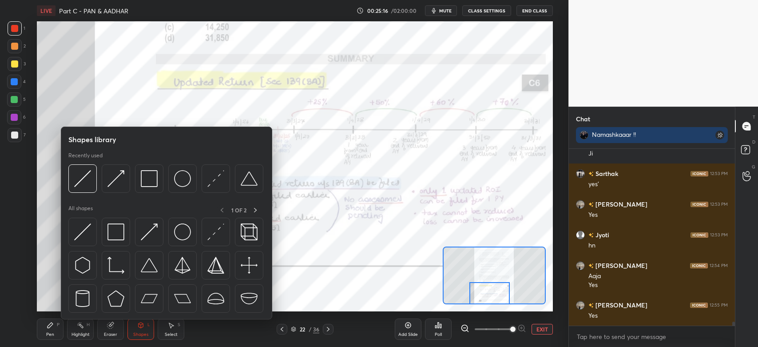
click at [110, 333] on div "Eraser" at bounding box center [110, 334] width 13 height 4
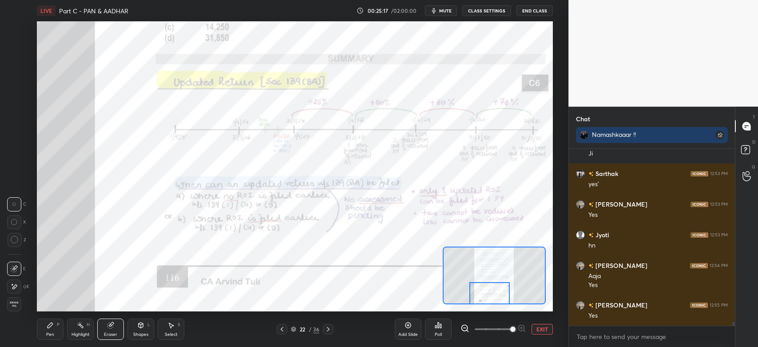
click at [16, 305] on span "Erase all" at bounding box center [14, 304] width 13 height 6
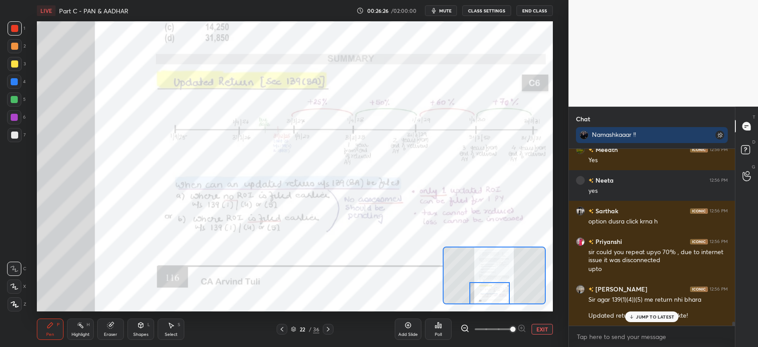
scroll to position [8071, 0]
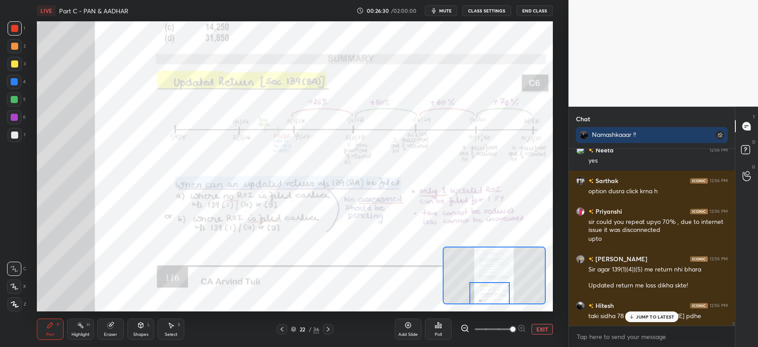
click at [641, 317] on p "JUMP TO LATEST" at bounding box center [655, 316] width 38 height 5
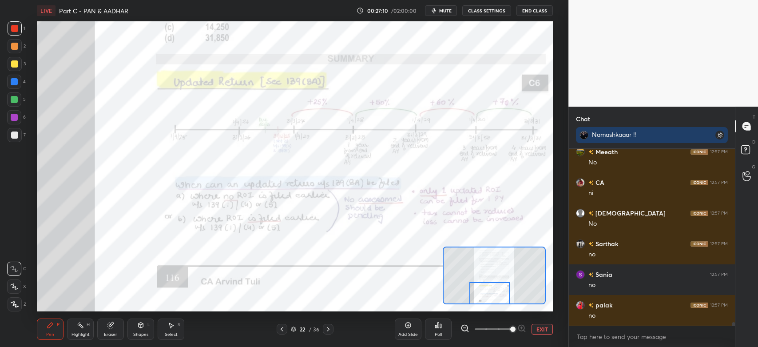
scroll to position [8601, 0]
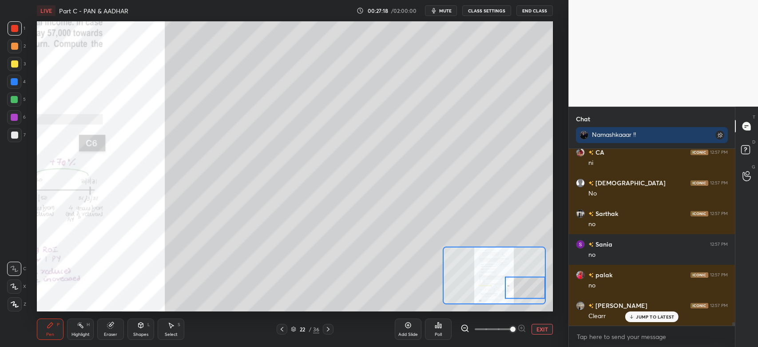
click at [16, 136] on div at bounding box center [14, 134] width 7 height 7
click at [14, 139] on div at bounding box center [15, 135] width 14 height 14
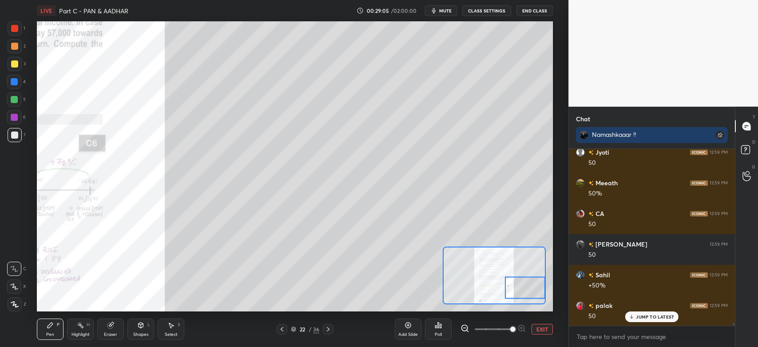
scroll to position [10347, 0]
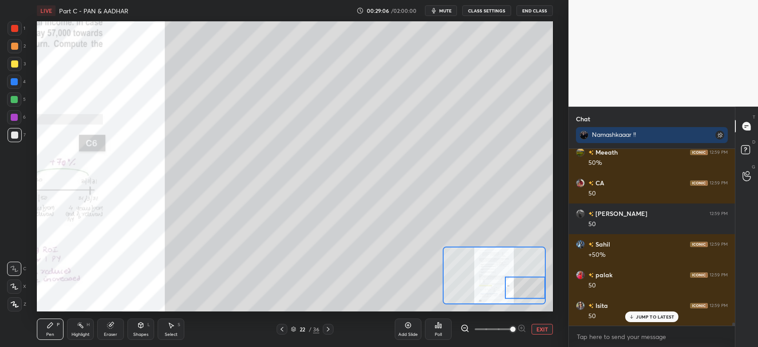
click at [107, 333] on div "Eraser" at bounding box center [110, 334] width 13 height 4
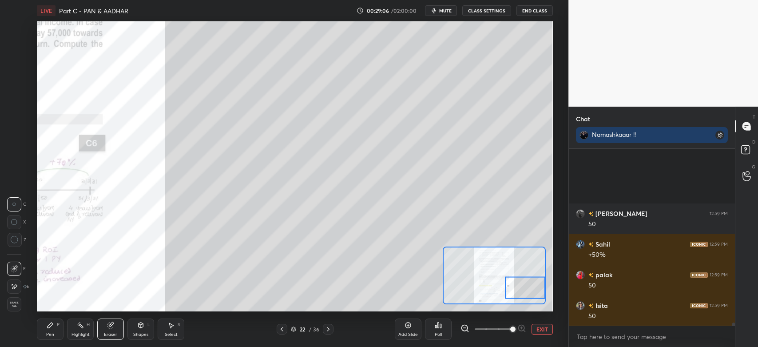
scroll to position [10439, 0]
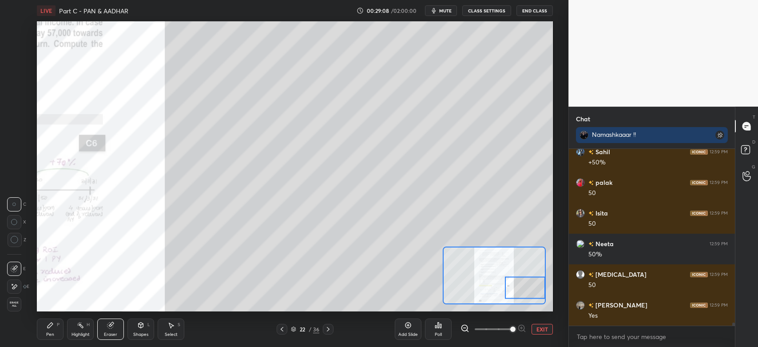
click at [48, 332] on div "Pen" at bounding box center [50, 334] width 8 height 4
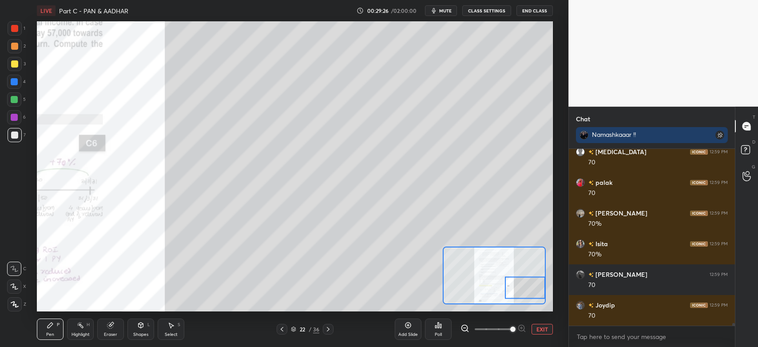
scroll to position [10960, 0]
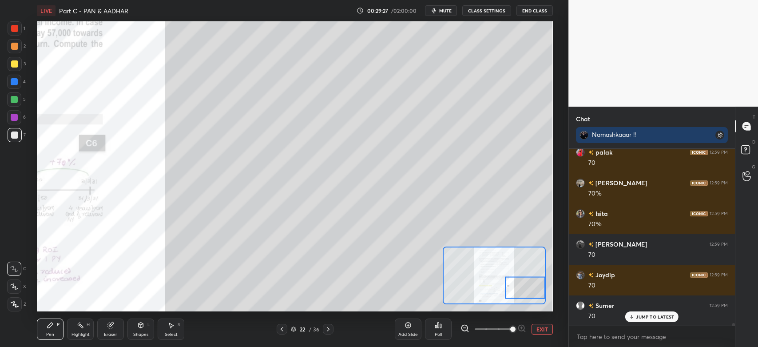
click at [115, 329] on div "Eraser" at bounding box center [110, 328] width 27 height 21
click at [50, 331] on div "Pen P" at bounding box center [50, 328] width 27 height 21
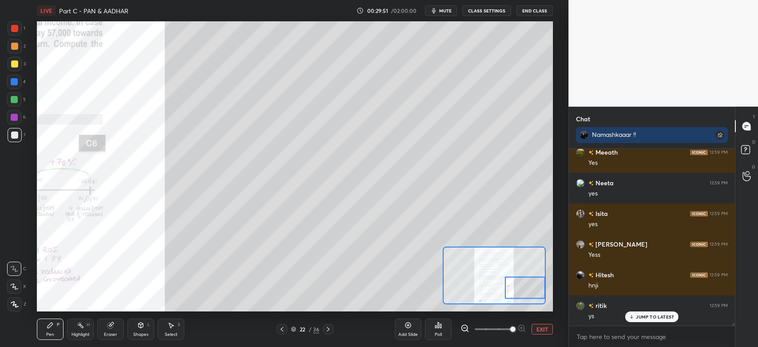
scroll to position [11366, 0]
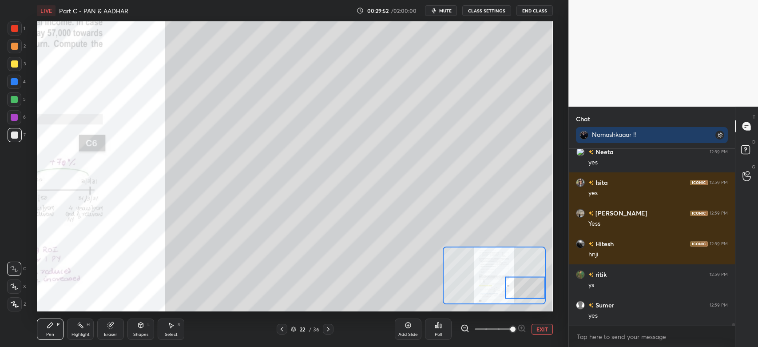
click at [18, 67] on div at bounding box center [15, 64] width 14 height 14
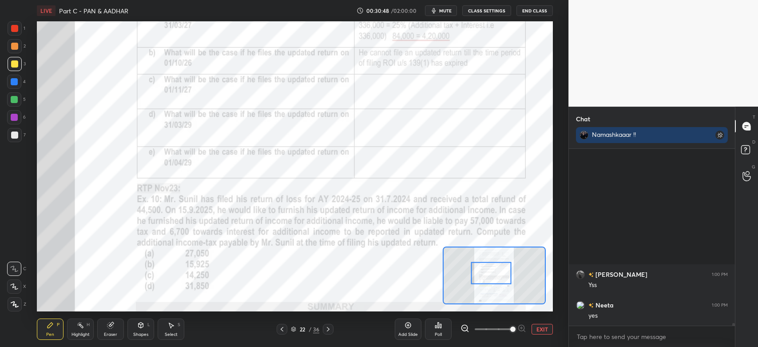
scroll to position [12347, 0]
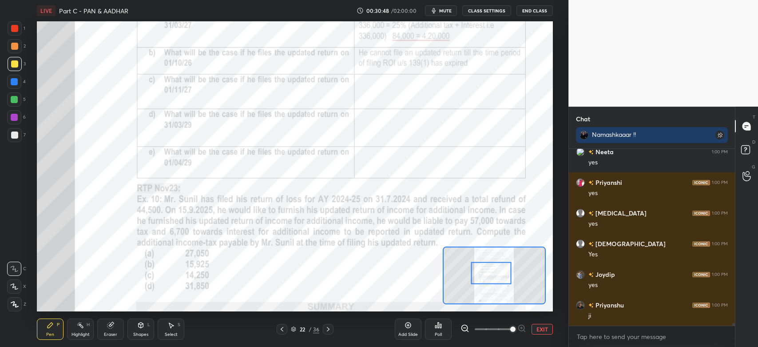
click at [283, 329] on icon at bounding box center [281, 328] width 7 height 7
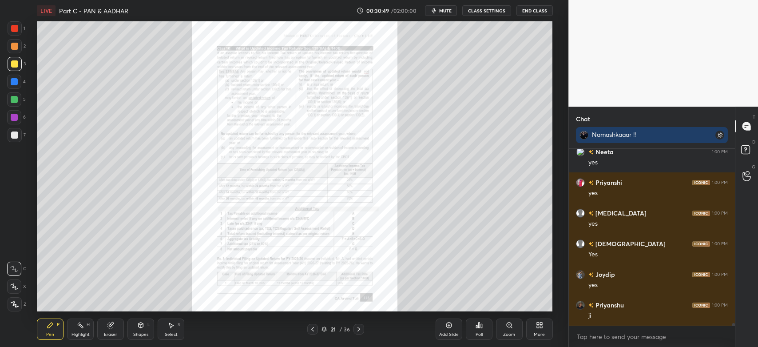
scroll to position [12377, 0]
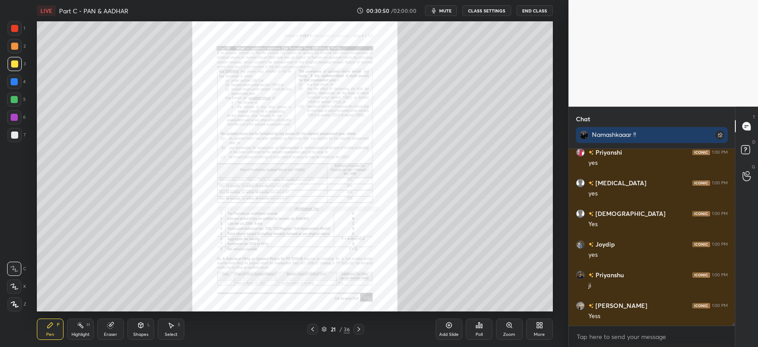
click at [507, 329] on div "Zoom" at bounding box center [509, 328] width 27 height 21
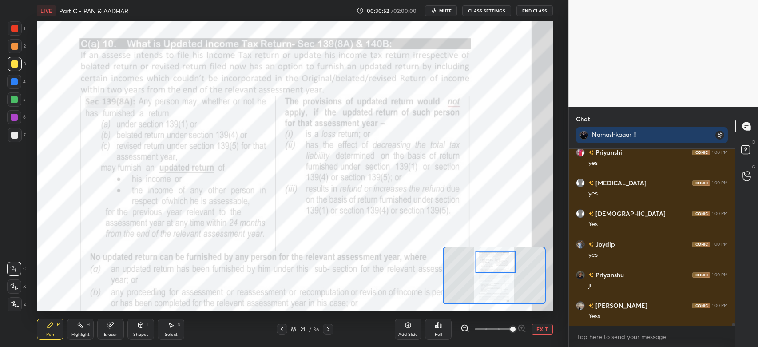
click at [16, 31] on div at bounding box center [14, 28] width 7 height 7
click at [18, 28] on div at bounding box center [14, 28] width 7 height 7
click at [12, 114] on div at bounding box center [14, 117] width 7 height 7
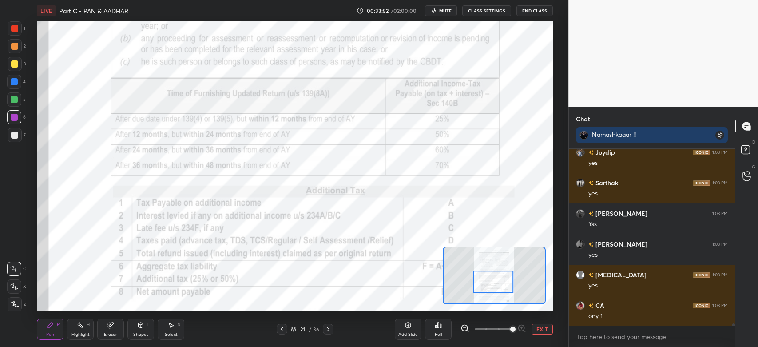
scroll to position [13397, 0]
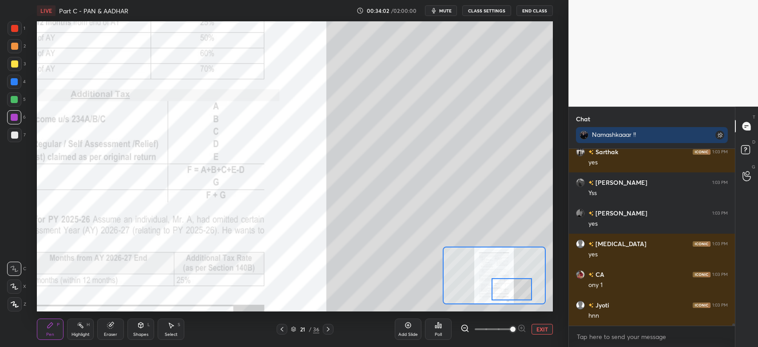
click at [14, 63] on div at bounding box center [14, 63] width 7 height 7
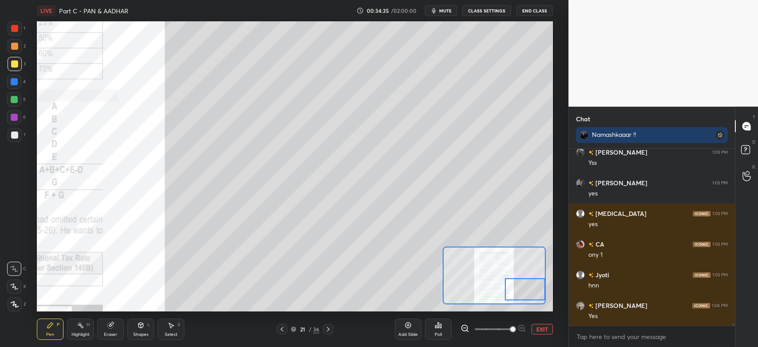
scroll to position [13459, 0]
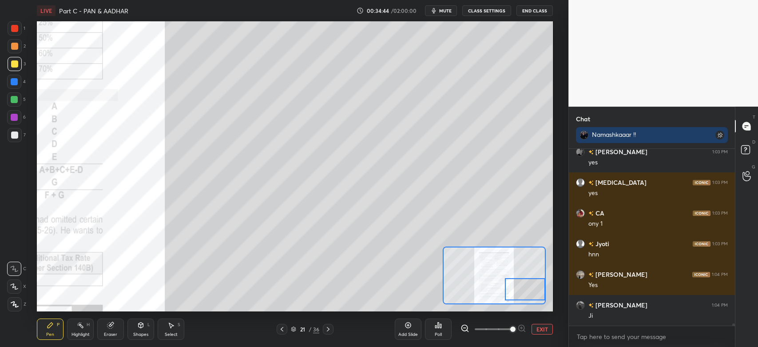
click at [15, 63] on div at bounding box center [14, 63] width 7 height 7
click at [13, 45] on div at bounding box center [14, 46] width 7 height 7
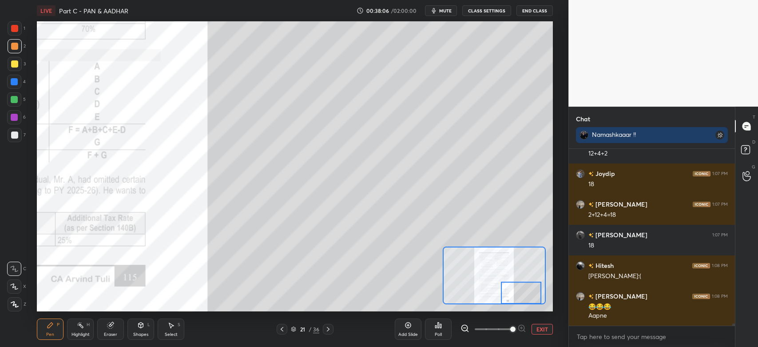
scroll to position [14277, 0]
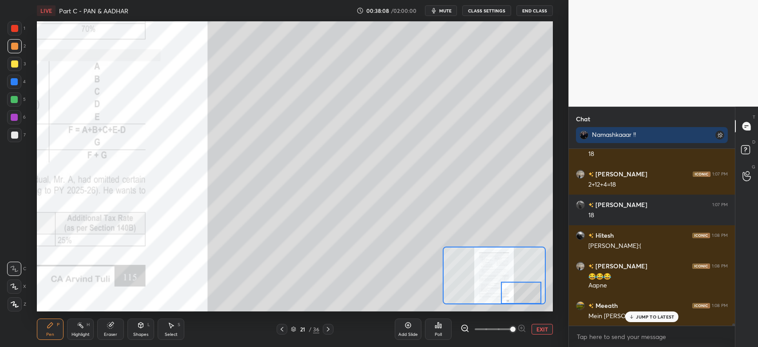
click at [115, 330] on div "Eraser" at bounding box center [110, 328] width 27 height 21
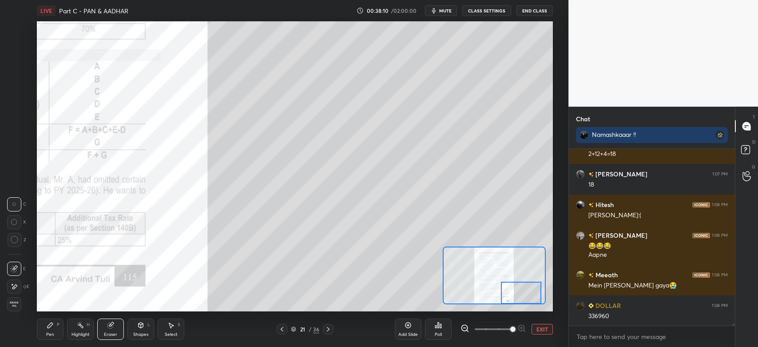
scroll to position [14339, 0]
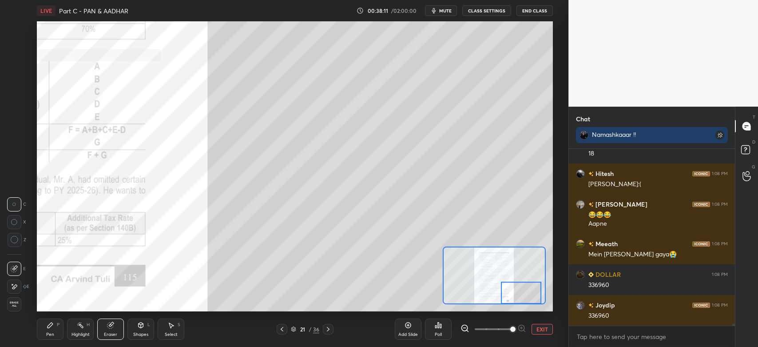
click at [50, 335] on div "Pen" at bounding box center [50, 334] width 8 height 4
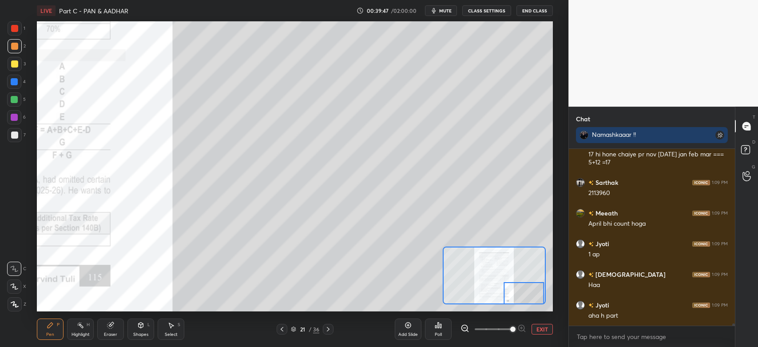
scroll to position [14653, 0]
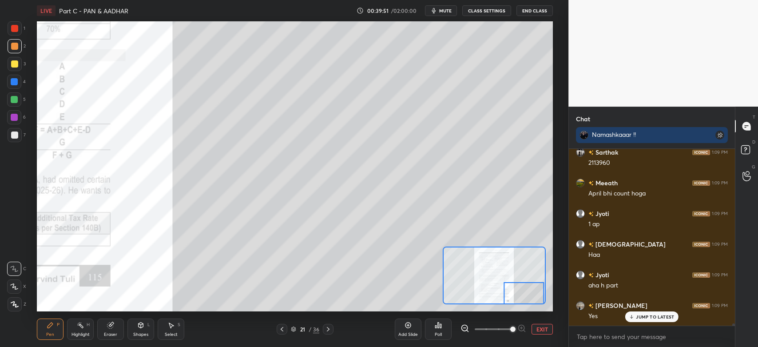
click at [15, 67] on div at bounding box center [14, 63] width 7 height 7
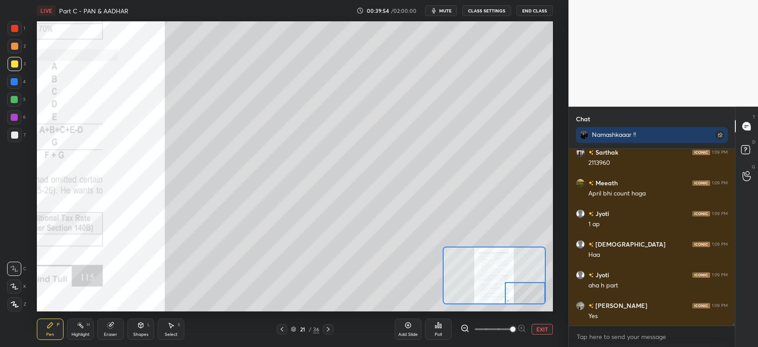
scroll to position [14684, 0]
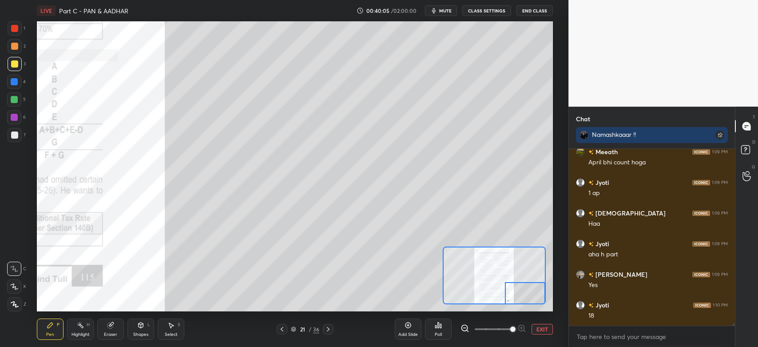
click at [519, 293] on div at bounding box center [525, 293] width 40 height 23
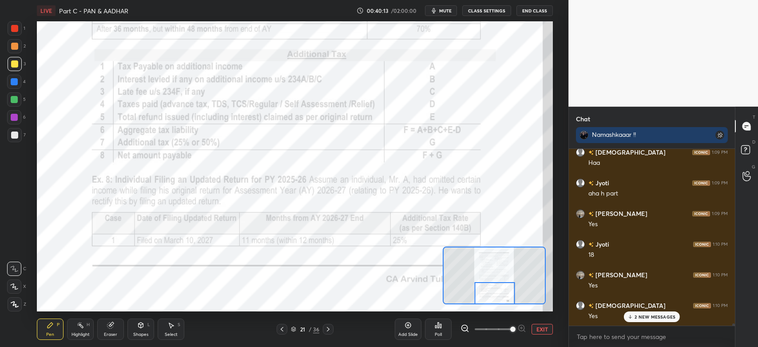
scroll to position [14806, 0]
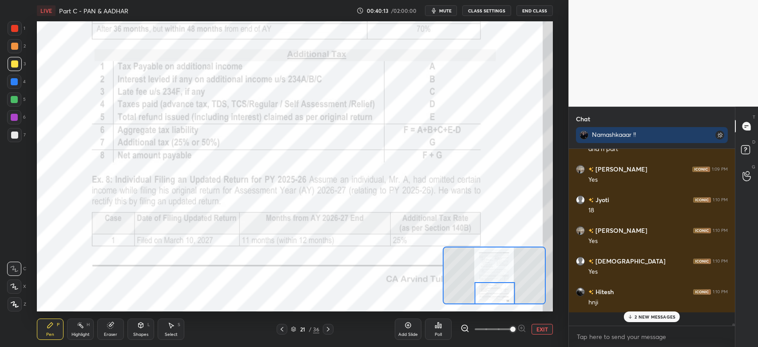
click at [21, 30] on div at bounding box center [15, 28] width 14 height 14
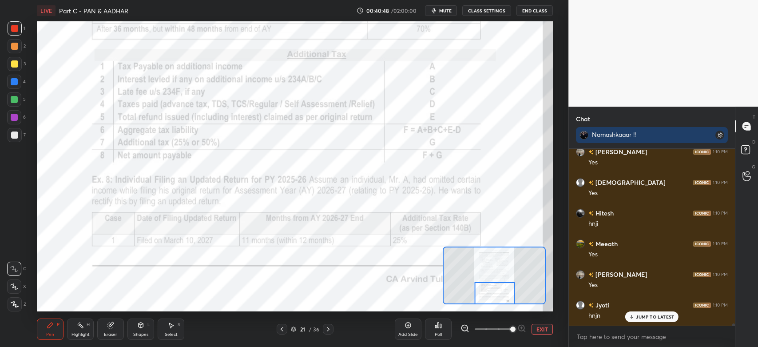
scroll to position [14898, 0]
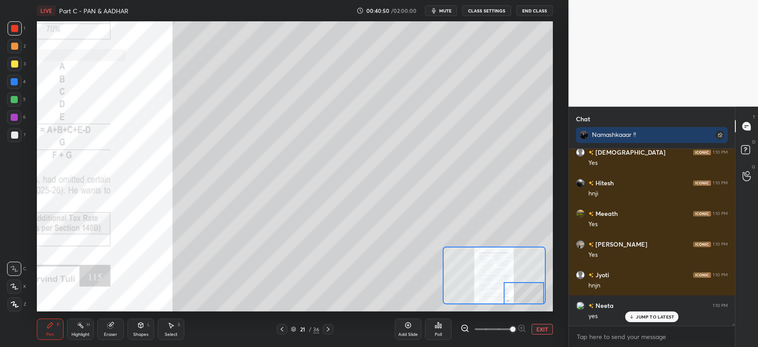
click at [467, 328] on icon at bounding box center [464, 328] width 6 height 6
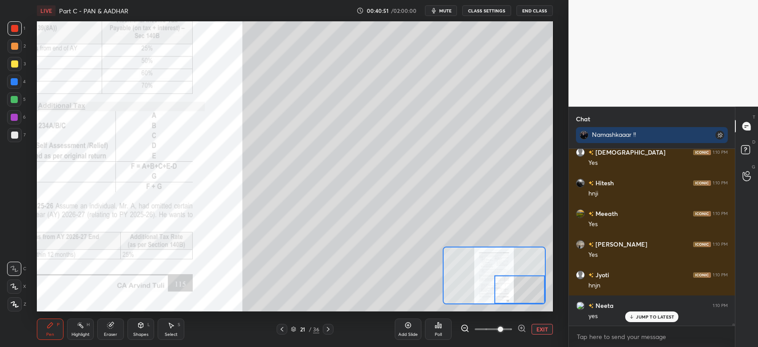
click at [463, 329] on icon at bounding box center [464, 328] width 9 height 9
click at [464, 329] on div at bounding box center [493, 329] width 66 height 11
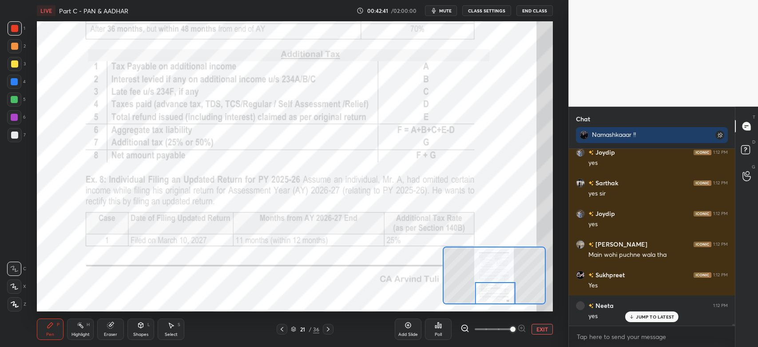
scroll to position [15756, 0]
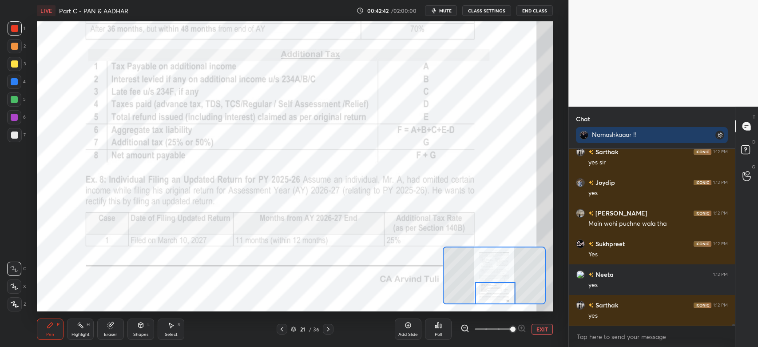
click at [329, 329] on icon at bounding box center [328, 329] width 3 height 4
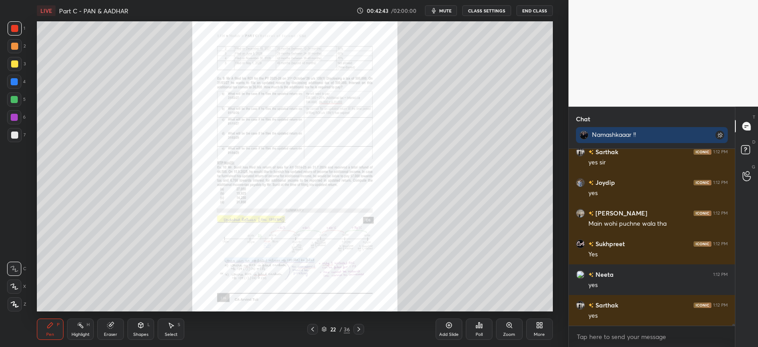
click at [508, 326] on icon at bounding box center [509, 324] width 5 height 5
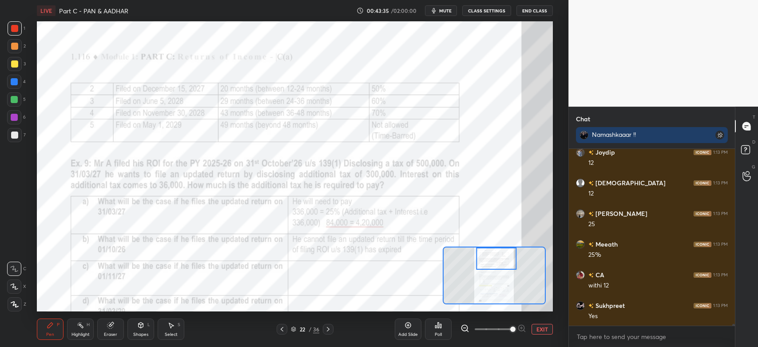
scroll to position [16133, 0]
click at [111, 333] on div "Eraser" at bounding box center [110, 334] width 13 height 4
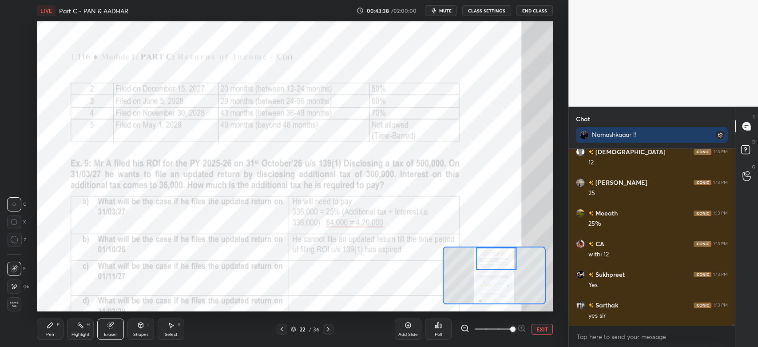
scroll to position [16163, 0]
click at [54, 329] on div "Pen P" at bounding box center [50, 328] width 27 height 21
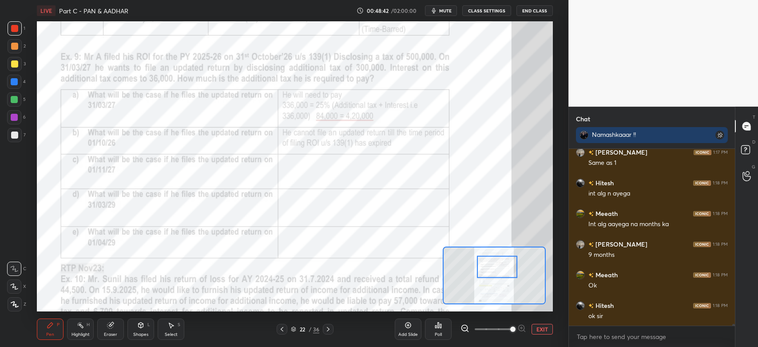
scroll to position [17774, 0]
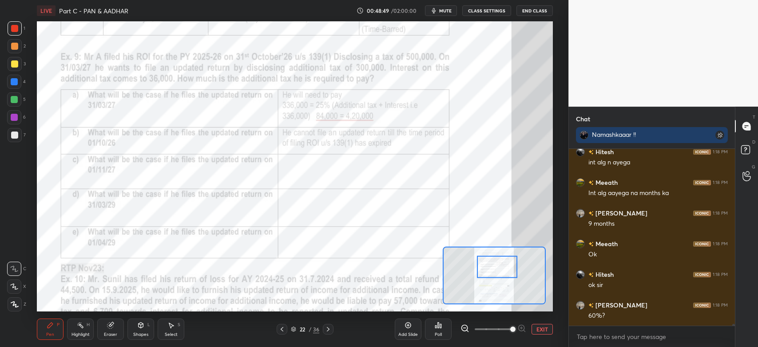
click at [13, 67] on div at bounding box center [15, 64] width 14 height 14
click at [21, 120] on div at bounding box center [14, 117] width 14 height 14
click at [16, 118] on div at bounding box center [14, 117] width 7 height 7
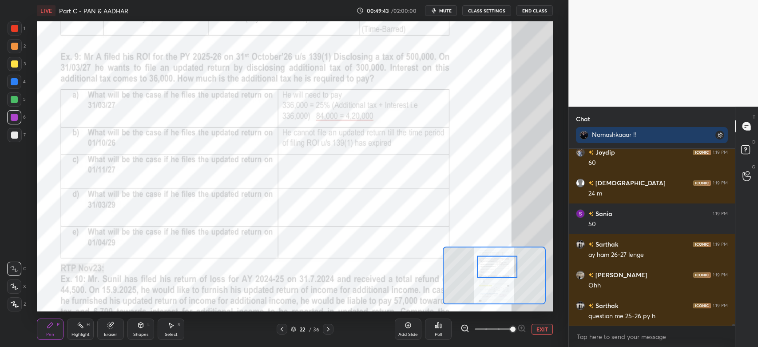
scroll to position [18172, 0]
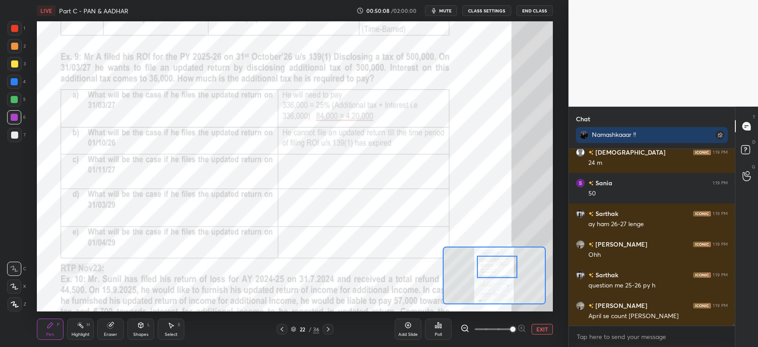
click at [283, 330] on icon at bounding box center [281, 328] width 7 height 7
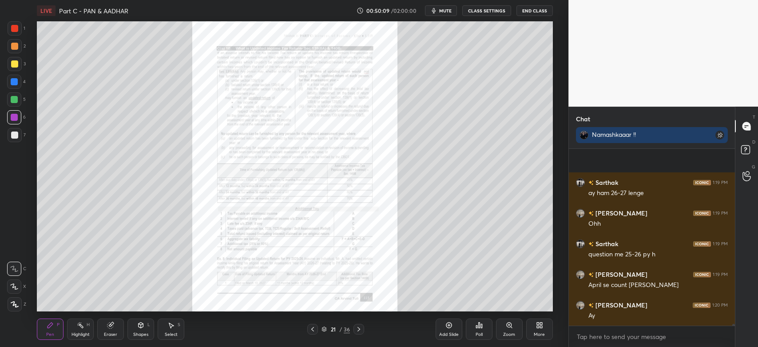
scroll to position [18264, 0]
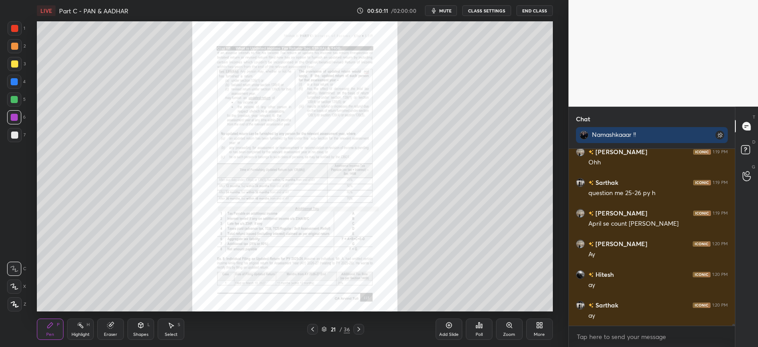
click at [507, 325] on icon at bounding box center [509, 324] width 5 height 5
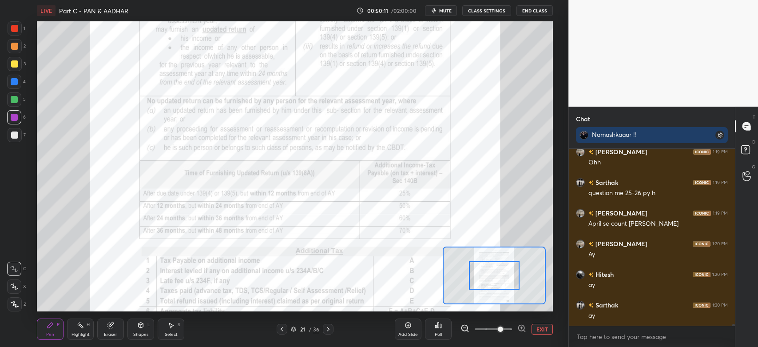
scroll to position [18295, 0]
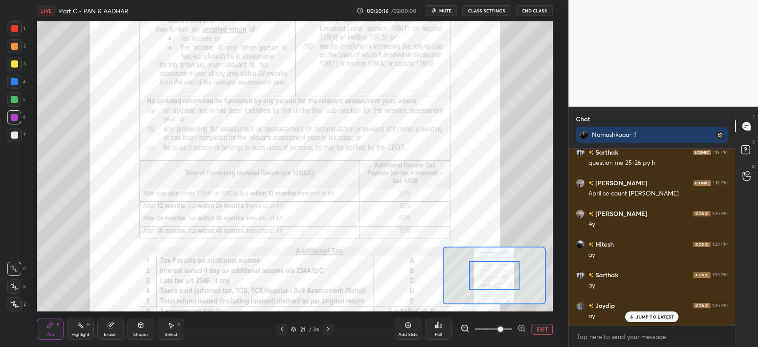
click at [327, 329] on icon at bounding box center [328, 328] width 7 height 7
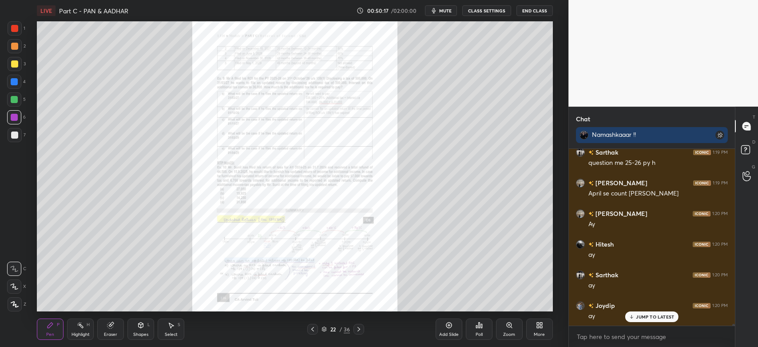
click at [506, 326] on icon at bounding box center [509, 324] width 7 height 7
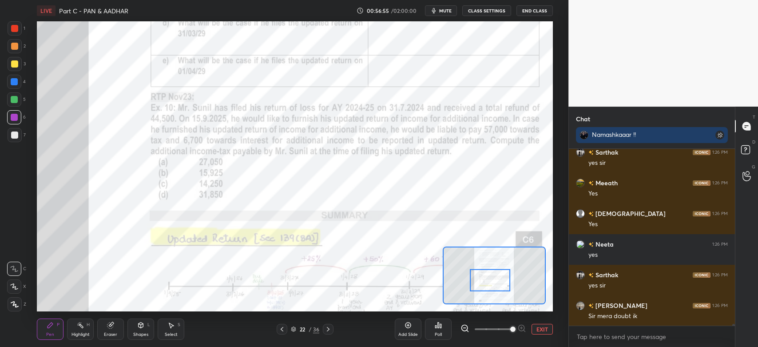
scroll to position [19600, 0]
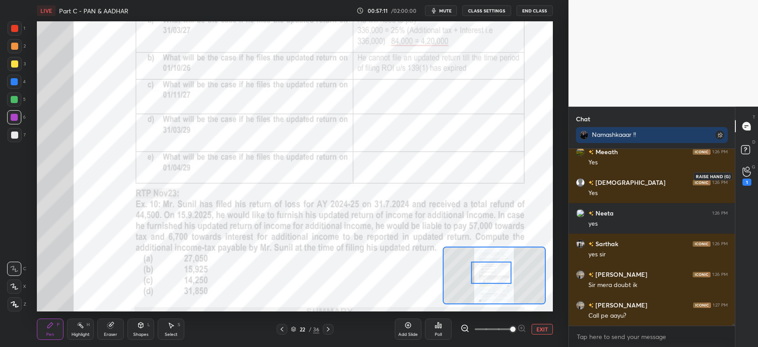
click at [744, 173] on icon at bounding box center [746, 172] width 8 height 10
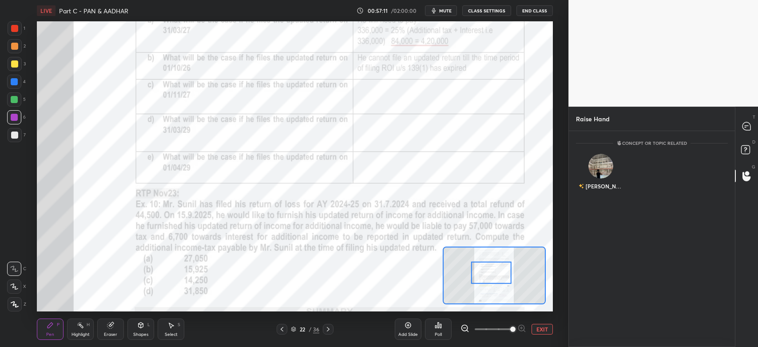
scroll to position [3, 3]
click at [600, 171] on img "grid" at bounding box center [601, 166] width 25 height 25
click at [604, 193] on button "INVITE" at bounding box center [601, 192] width 42 height 12
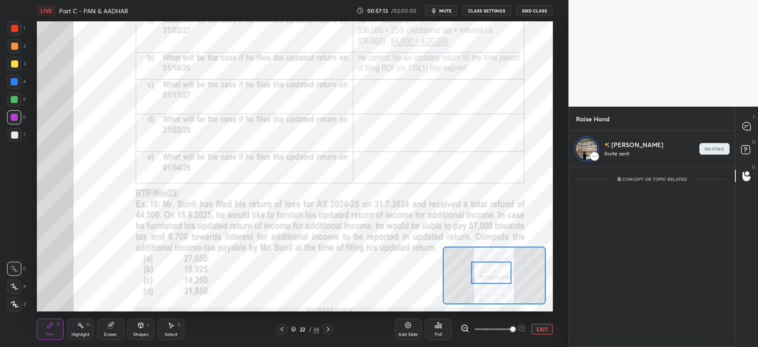
scroll to position [178, 163]
click at [746, 129] on icon at bounding box center [746, 126] width 8 height 8
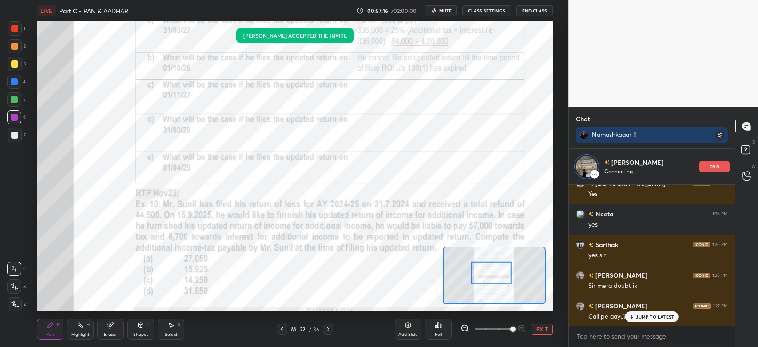
scroll to position [139, 163]
click at [641, 321] on div "[PERSON_NAME] 1:27 PM Call pe aayu?" at bounding box center [652, 311] width 166 height 31
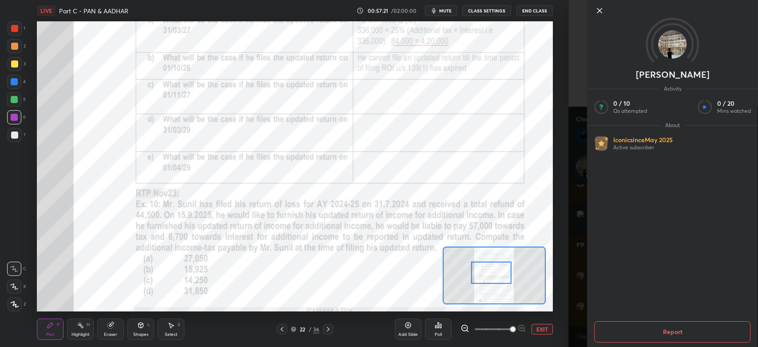
click at [599, 11] on icon at bounding box center [599, 10] width 4 height 4
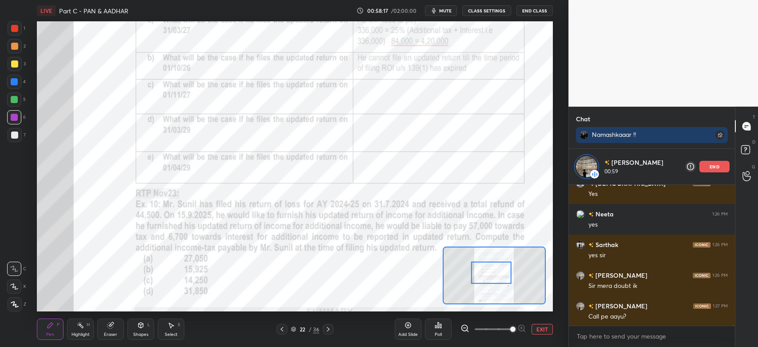
click at [714, 167] on p "end" at bounding box center [715, 166] width 10 height 4
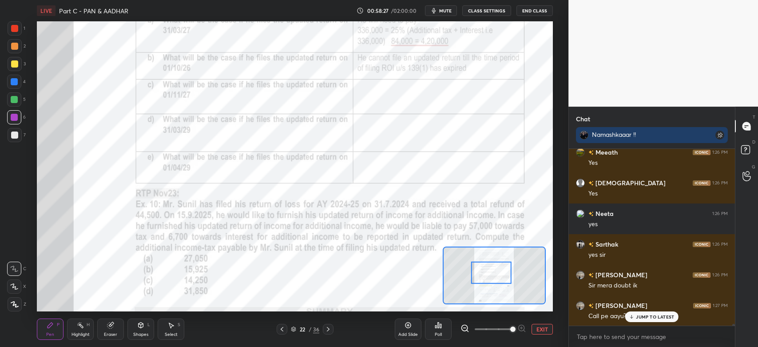
scroll to position [19771, 0]
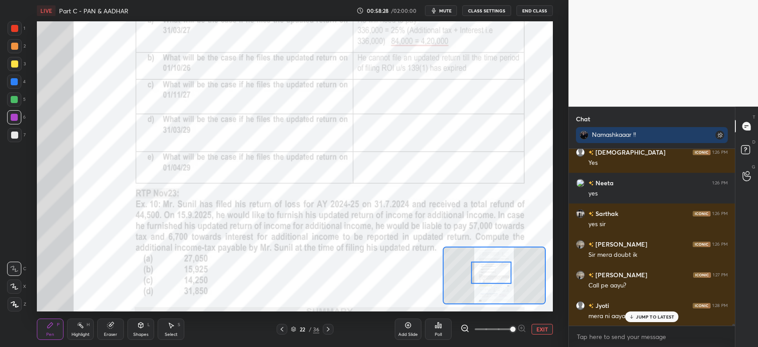
click at [638, 319] on p "JUMP TO LATEST" at bounding box center [655, 316] width 38 height 5
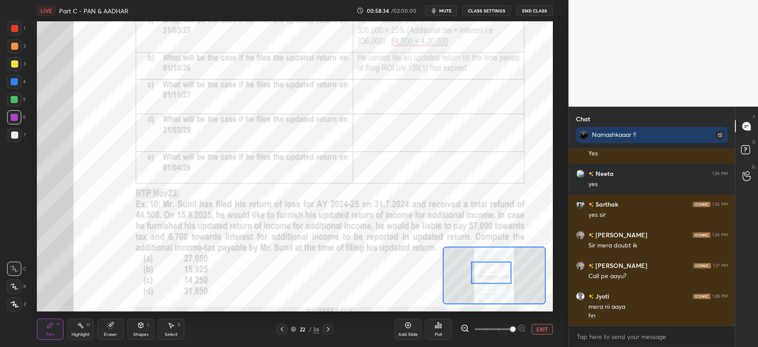
click at [281, 333] on div at bounding box center [282, 329] width 11 height 11
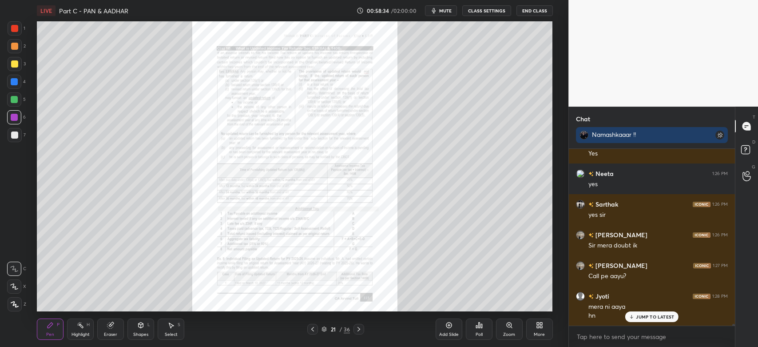
scroll to position [19810, 0]
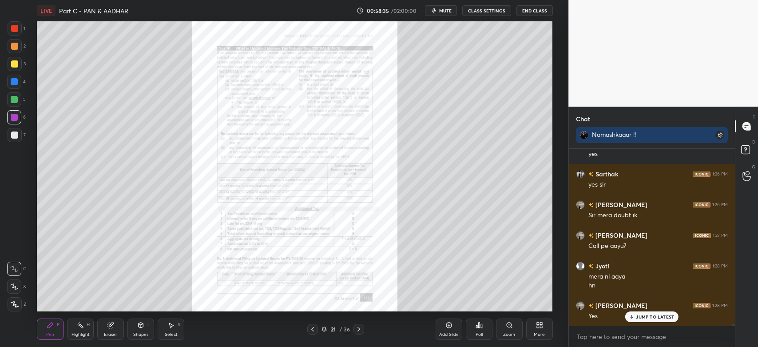
click at [313, 329] on icon at bounding box center [312, 328] width 7 height 7
click at [451, 328] on icon at bounding box center [448, 324] width 7 height 7
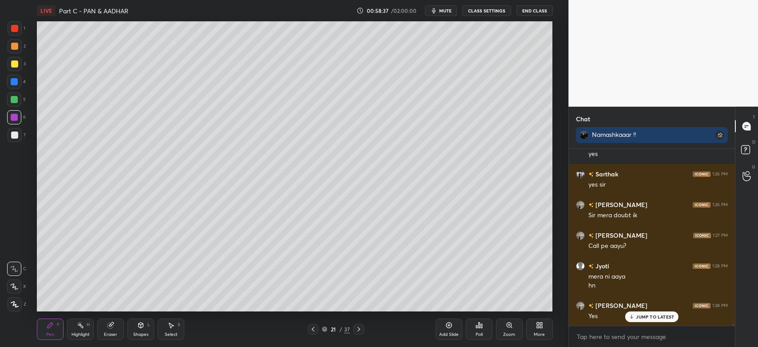
click at [12, 138] on div at bounding box center [14, 134] width 7 height 7
click at [14, 101] on div at bounding box center [14, 99] width 7 height 7
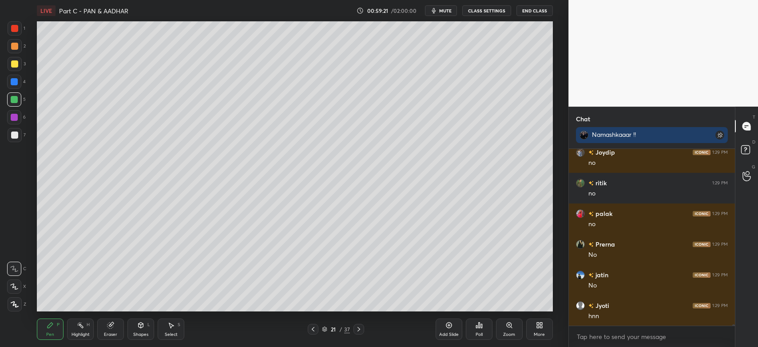
scroll to position [20270, 0]
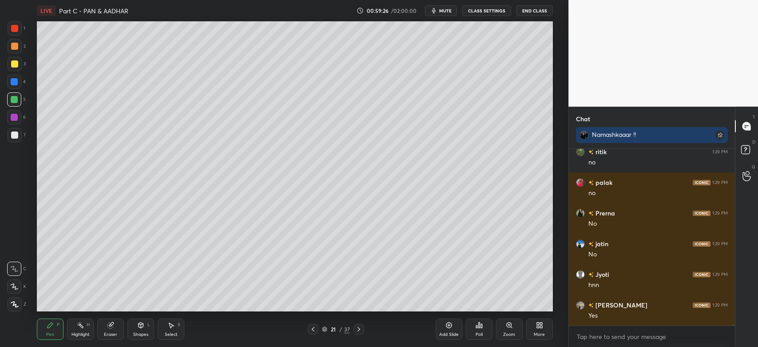
click at [11, 44] on div at bounding box center [14, 46] width 7 height 7
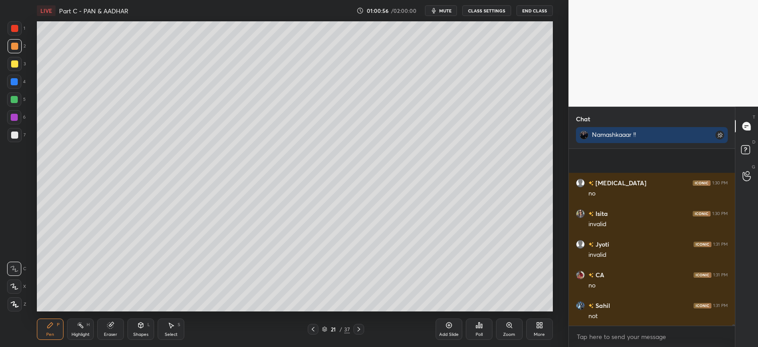
scroll to position [22271, 0]
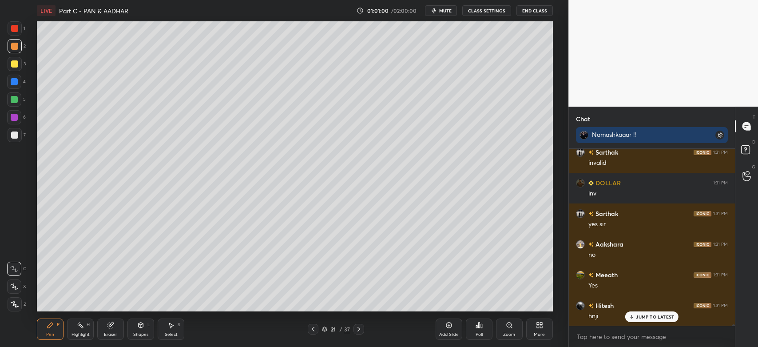
click at [543, 327] on div "More" at bounding box center [539, 328] width 27 height 21
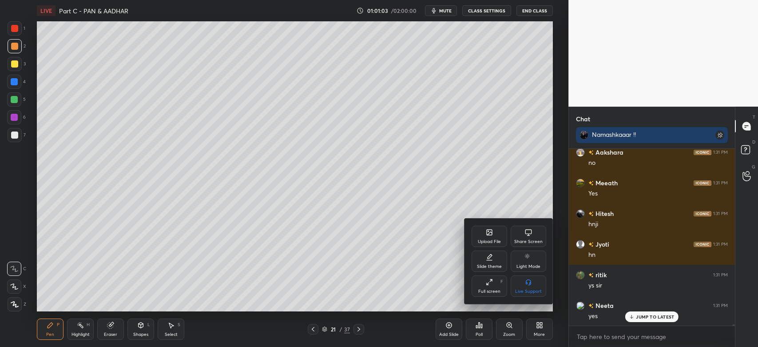
click at [531, 239] on div "Share Screen" at bounding box center [528, 241] width 28 height 4
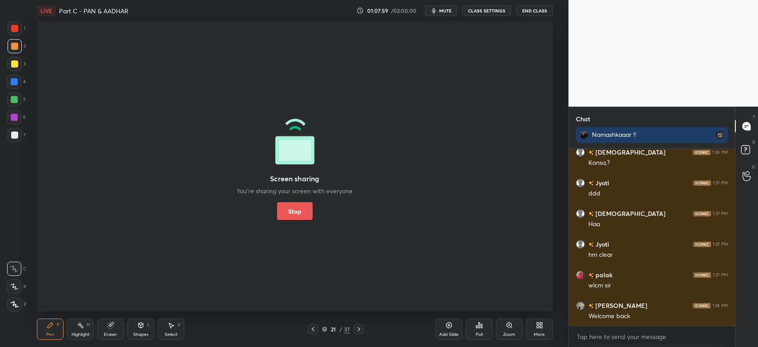
scroll to position [23159, 0]
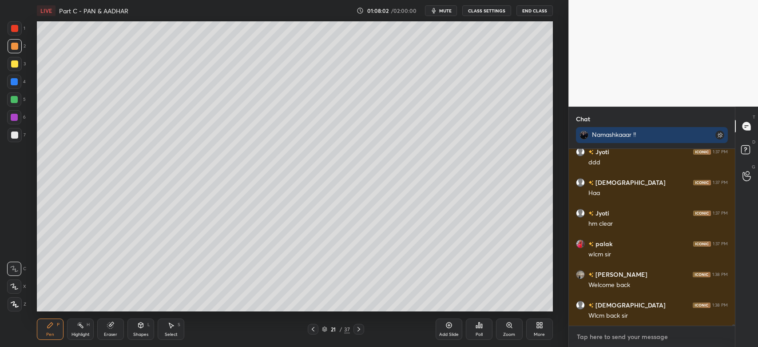
click at [596, 338] on textarea at bounding box center [652, 336] width 152 height 14
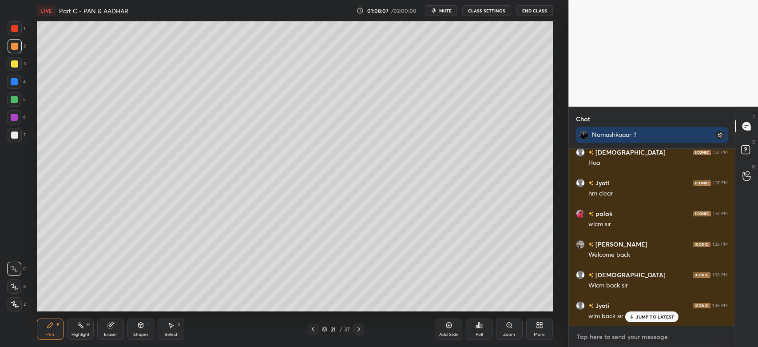
scroll to position [23220, 0]
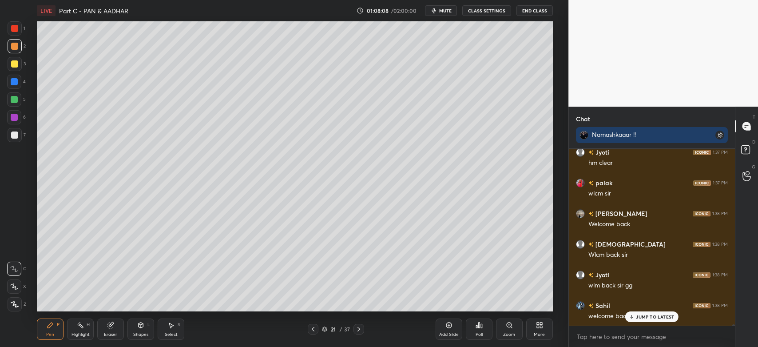
click at [645, 320] on div "JUMP TO LATEST" at bounding box center [651, 316] width 53 height 11
click at [362, 328] on icon at bounding box center [358, 328] width 7 height 7
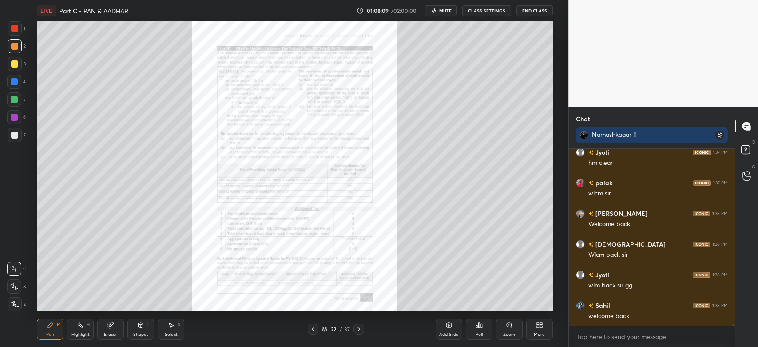
click at [359, 330] on icon at bounding box center [358, 328] width 7 height 7
click at [361, 328] on icon at bounding box center [358, 328] width 7 height 7
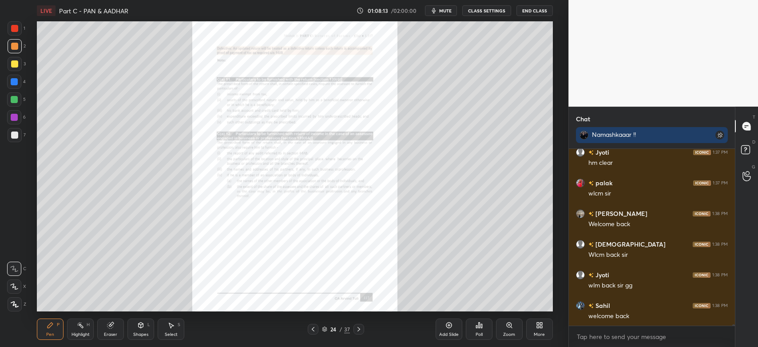
click at [358, 327] on icon at bounding box center [358, 328] width 7 height 7
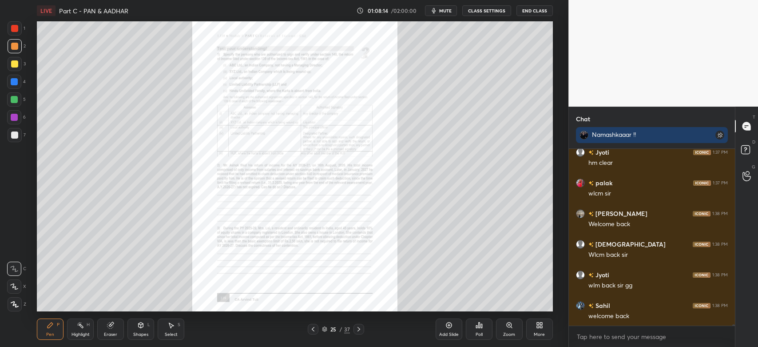
click at [361, 330] on icon at bounding box center [358, 328] width 7 height 7
click at [359, 329] on icon at bounding box center [358, 328] width 7 height 7
click at [360, 330] on icon at bounding box center [358, 328] width 7 height 7
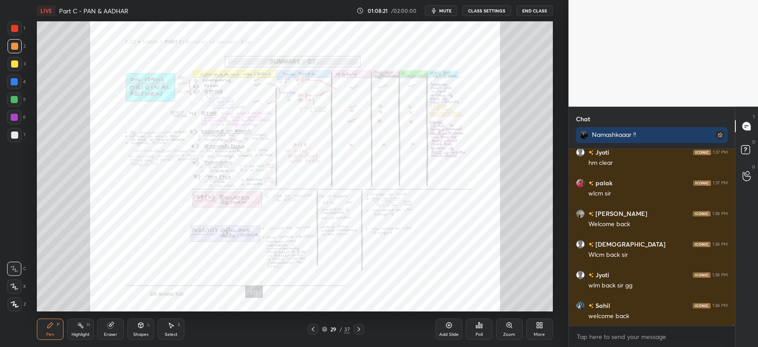
scroll to position [23251, 0]
click at [361, 327] on icon at bounding box center [358, 328] width 7 height 7
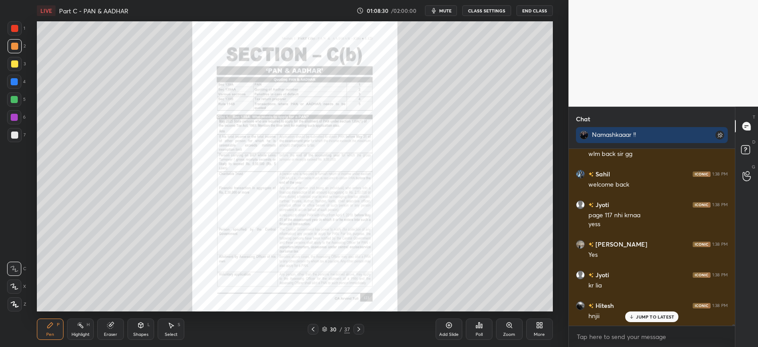
scroll to position [23382, 0]
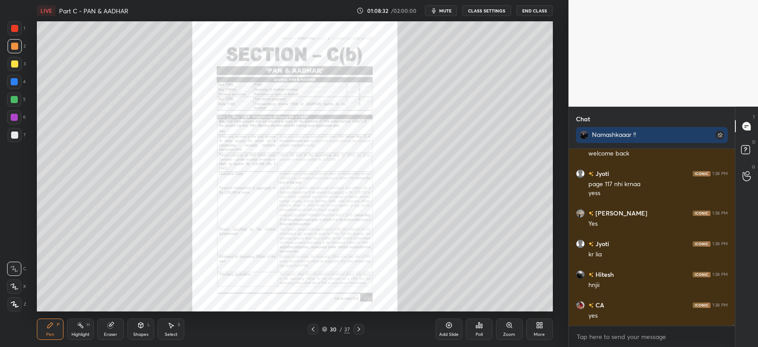
click at [15, 305] on icon at bounding box center [14, 303] width 7 height 5
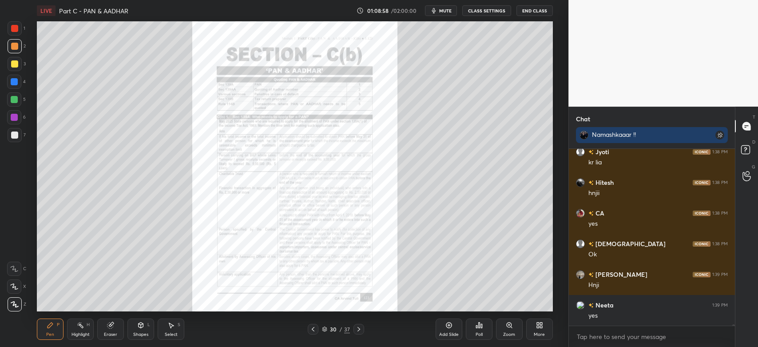
scroll to position [23505, 0]
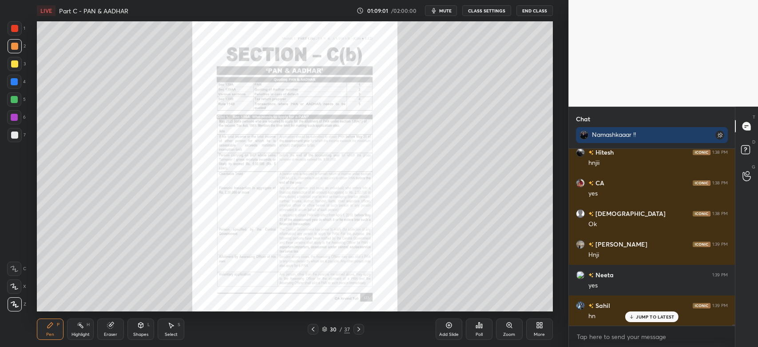
click at [313, 330] on icon at bounding box center [313, 329] width 3 height 4
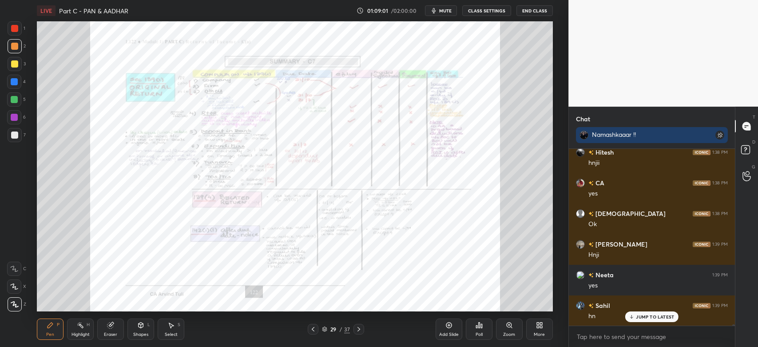
click at [448, 329] on div "Add Slide" at bounding box center [449, 328] width 27 height 21
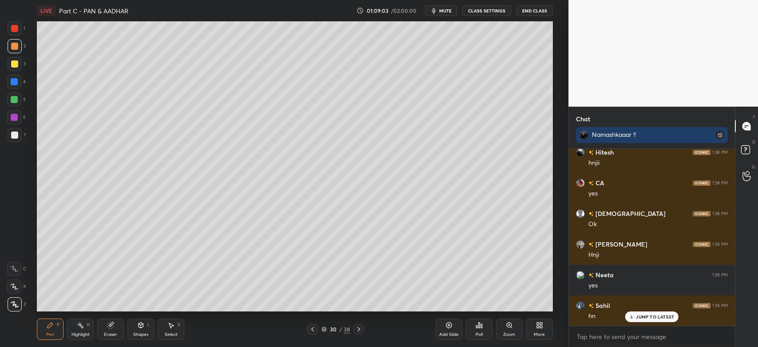
click at [12, 136] on div at bounding box center [14, 134] width 7 height 7
click at [15, 306] on icon at bounding box center [14, 303] width 7 height 5
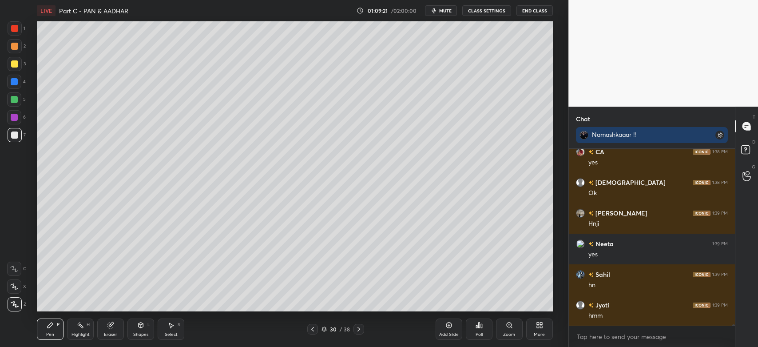
click at [17, 67] on div at bounding box center [15, 64] width 14 height 14
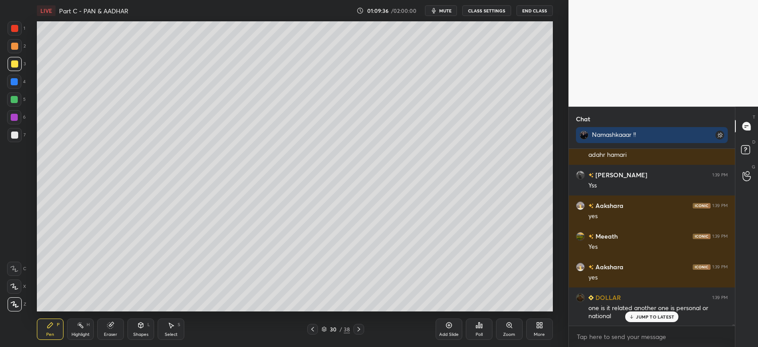
scroll to position [23920, 0]
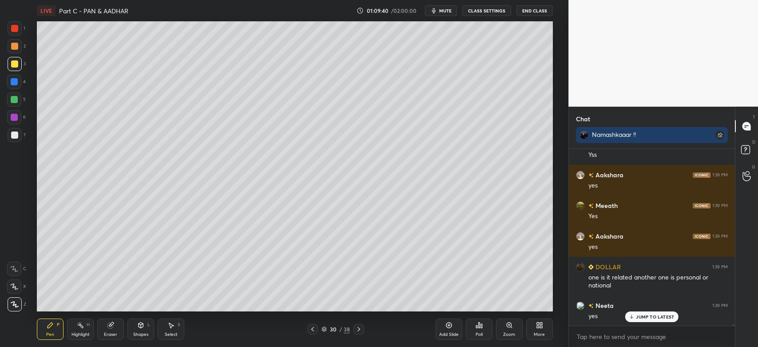
click at [13, 45] on div at bounding box center [14, 46] width 7 height 7
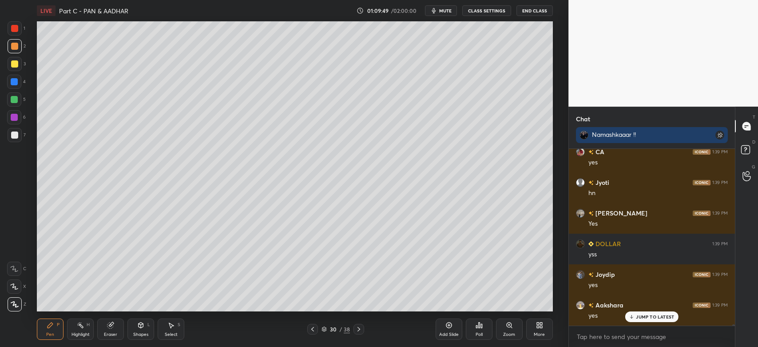
scroll to position [24165, 0]
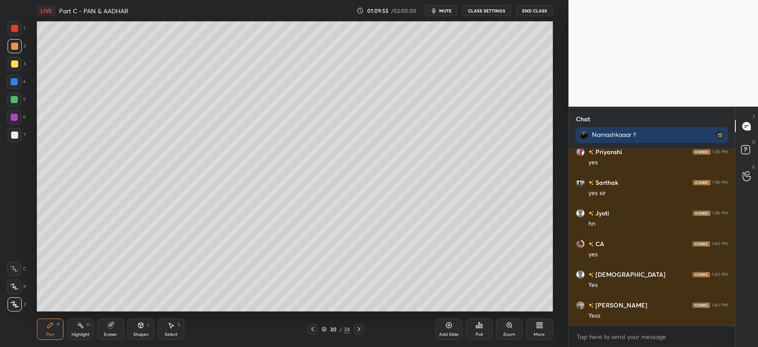
click at [112, 329] on div "Eraser" at bounding box center [110, 328] width 27 height 21
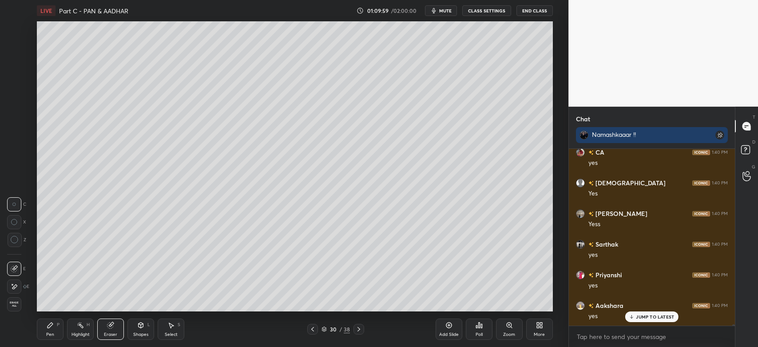
scroll to position [24410, 0]
click at [55, 331] on div "Pen P" at bounding box center [50, 328] width 27 height 21
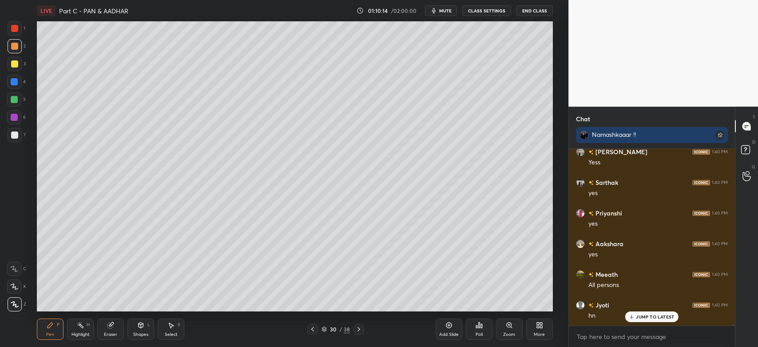
scroll to position [24471, 0]
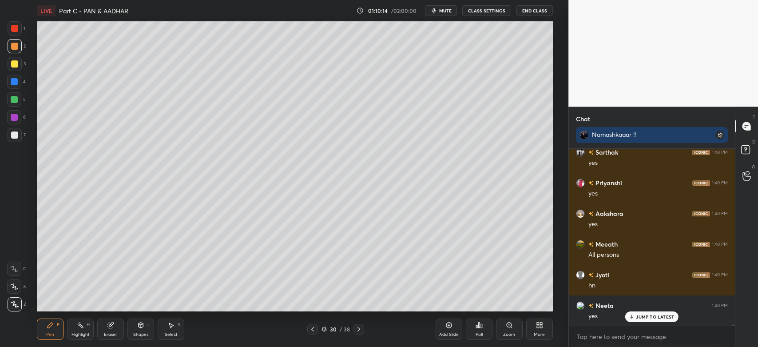
click at [18, 61] on div at bounding box center [15, 64] width 14 height 14
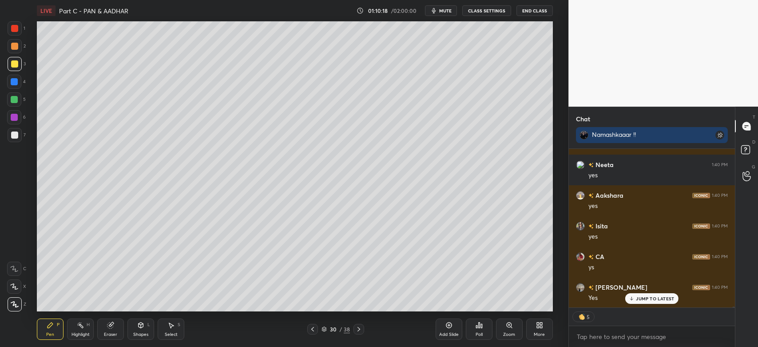
scroll to position [24642, 0]
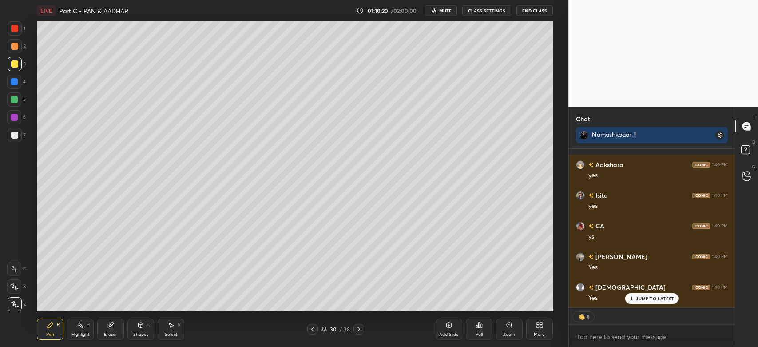
click at [138, 333] on div "Shapes" at bounding box center [140, 334] width 15 height 4
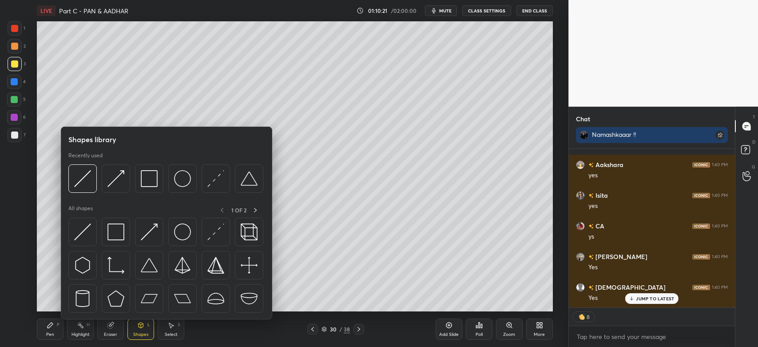
click at [152, 178] on img at bounding box center [149, 178] width 17 height 17
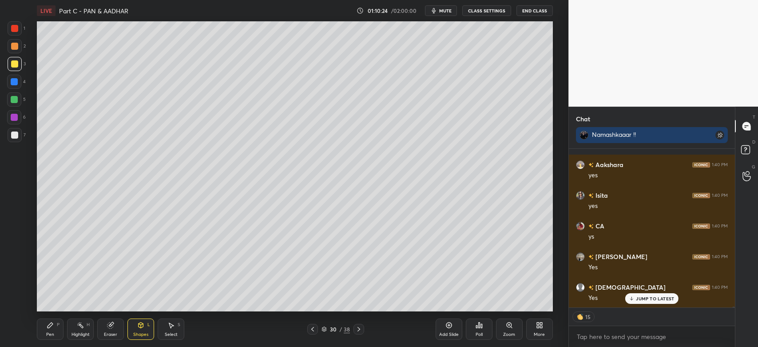
click at [52, 329] on div "Pen P" at bounding box center [50, 328] width 27 height 21
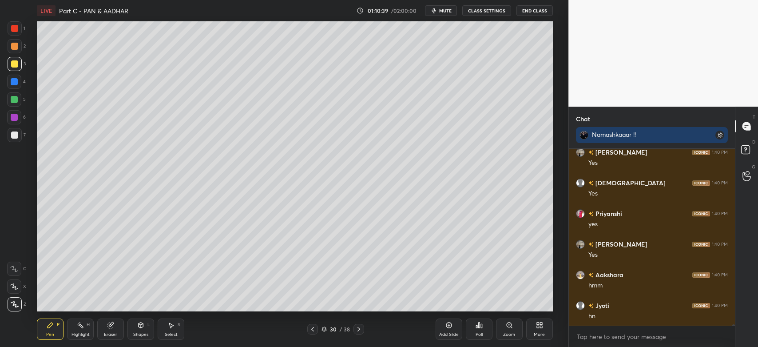
scroll to position [24778, 0]
click at [22, 141] on div "7" at bounding box center [17, 135] width 18 height 14
click at [18, 47] on div at bounding box center [15, 46] width 14 height 14
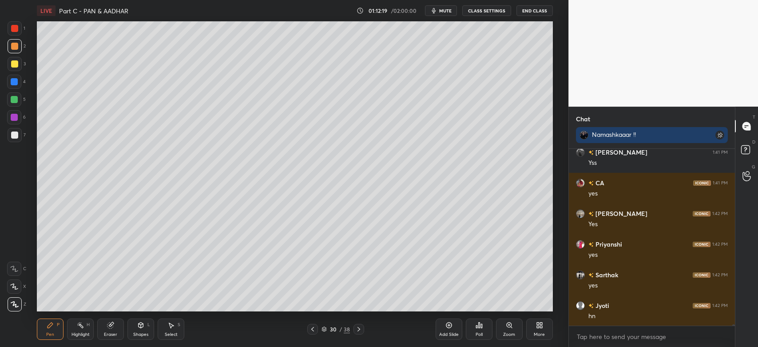
scroll to position [25176, 0]
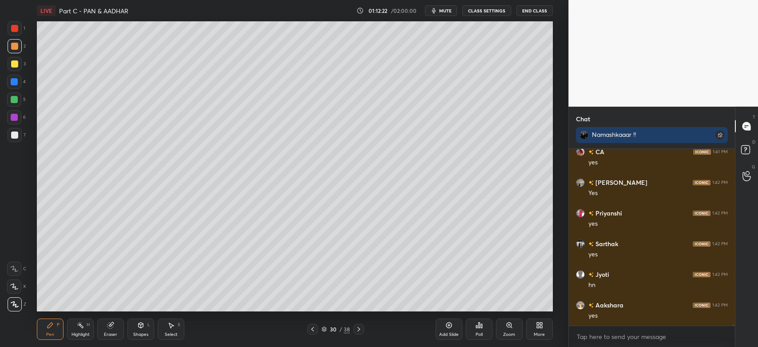
click at [16, 29] on div at bounding box center [14, 28] width 7 height 7
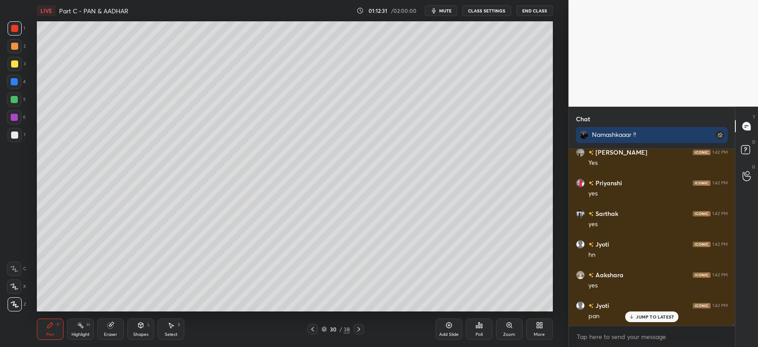
scroll to position [25237, 0]
click at [19, 49] on div at bounding box center [15, 46] width 14 height 14
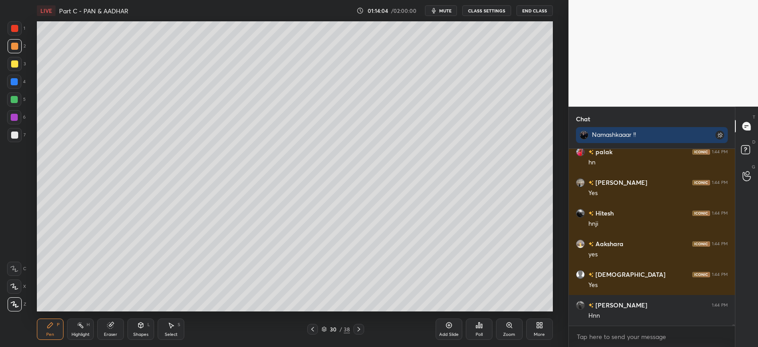
click at [324, 330] on icon at bounding box center [323, 328] width 5 height 5
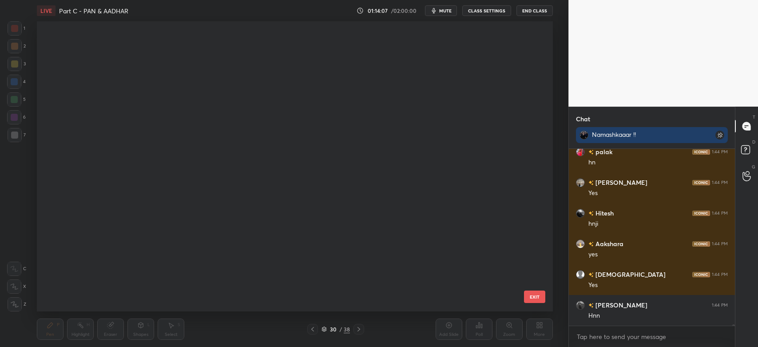
scroll to position [0, 0]
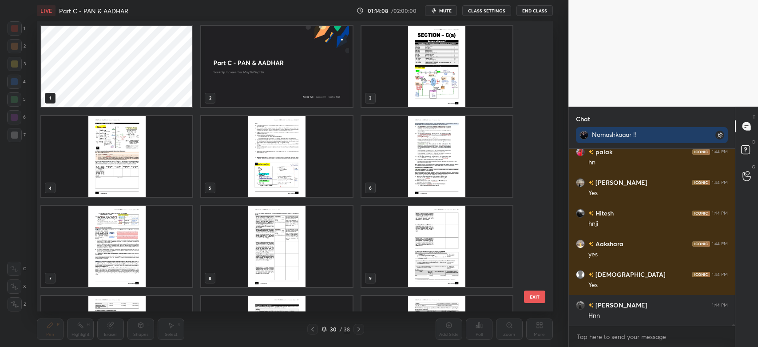
click at [429, 86] on img "grid" at bounding box center [436, 66] width 151 height 81
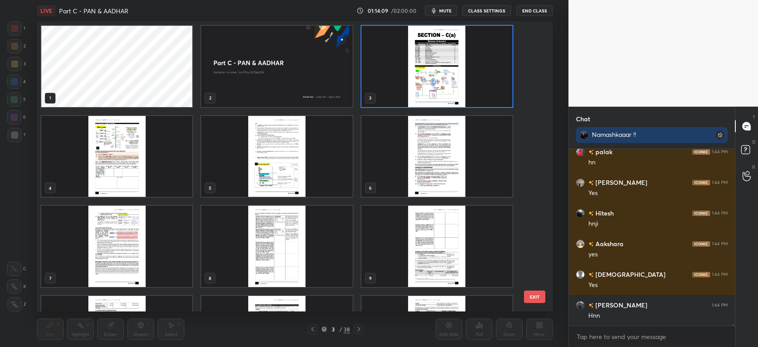
click at [441, 76] on img "grid" at bounding box center [436, 66] width 151 height 81
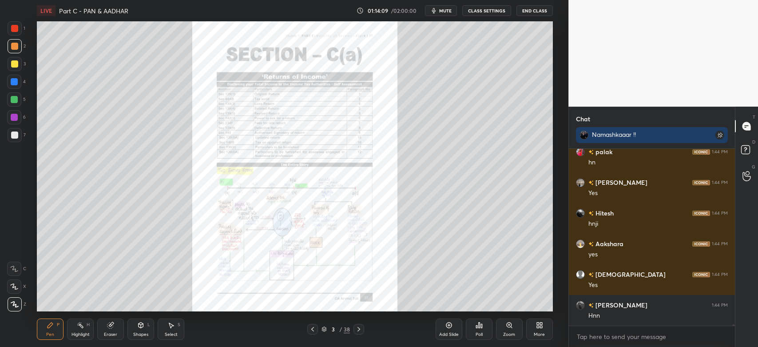
click at [440, 75] on img "grid" at bounding box center [436, 66] width 151 height 81
click at [441, 75] on img "grid" at bounding box center [436, 66] width 151 height 81
click at [510, 324] on icon at bounding box center [509, 324] width 5 height 5
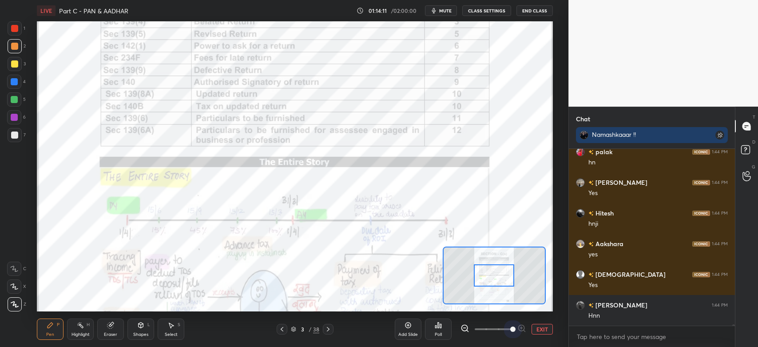
click at [511, 326] on span at bounding box center [512, 328] width 5 height 5
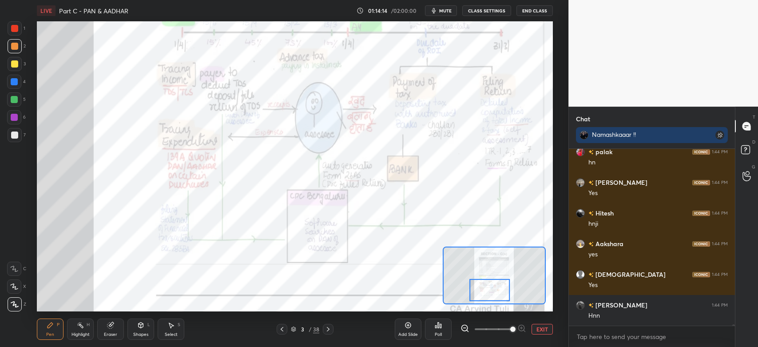
click at [81, 329] on div "Highlight H" at bounding box center [80, 328] width 27 height 21
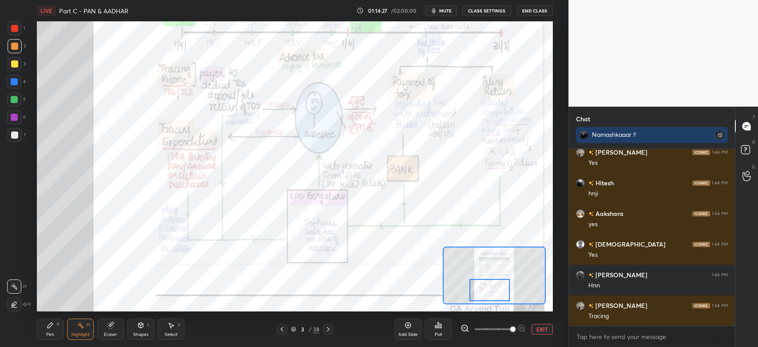
click at [327, 330] on icon at bounding box center [328, 328] width 7 height 7
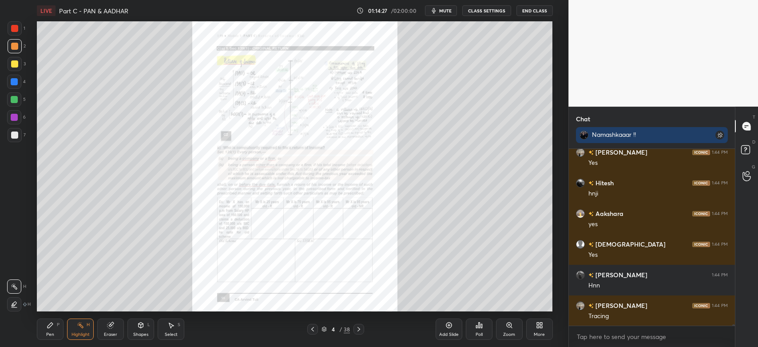
click at [327, 329] on icon at bounding box center [323, 328] width 5 height 5
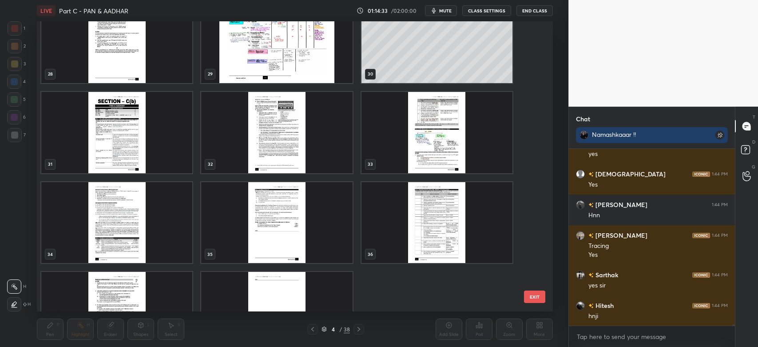
scroll to position [26043, 0]
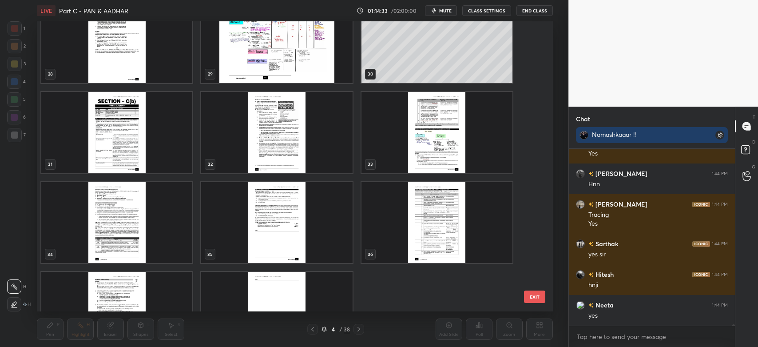
click at [125, 143] on img "grid" at bounding box center [116, 132] width 151 height 81
click at [122, 142] on img "grid" at bounding box center [116, 132] width 151 height 81
click at [122, 141] on img "grid" at bounding box center [116, 132] width 151 height 81
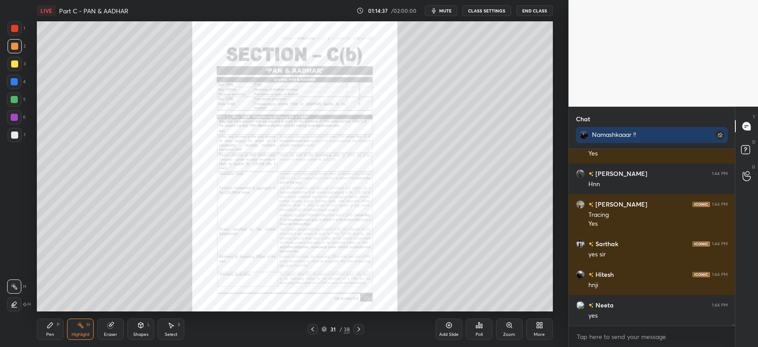
click at [507, 325] on icon at bounding box center [509, 324] width 5 height 5
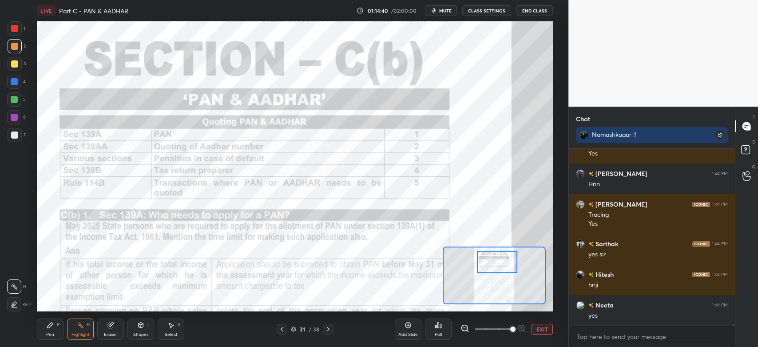
click at [16, 29] on div at bounding box center [14, 28] width 7 height 7
click at [54, 329] on div "Pen P" at bounding box center [50, 328] width 27 height 21
click at [15, 269] on icon at bounding box center [14, 269] width 8 height 6
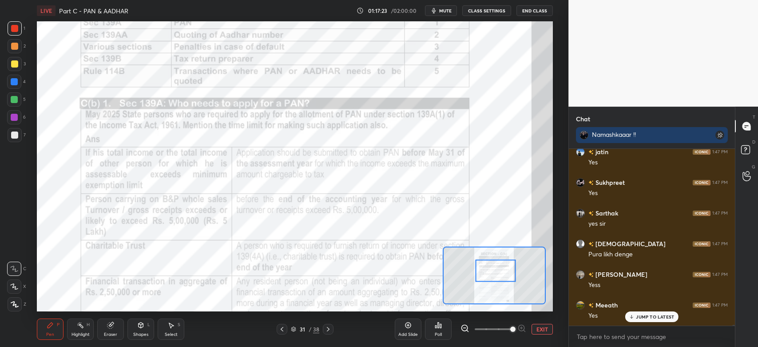
scroll to position [29443, 0]
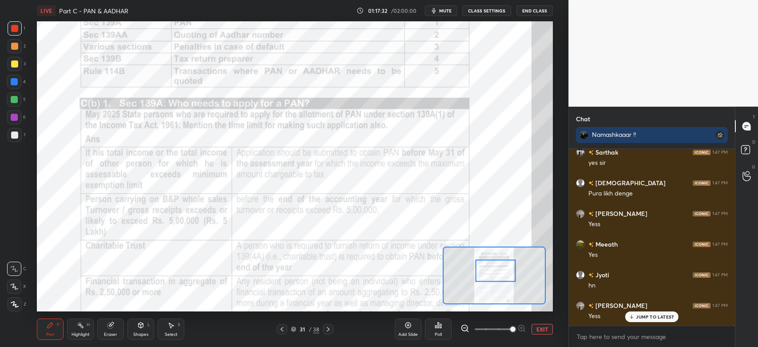
click at [18, 37] on div "1" at bounding box center [17, 30] width 18 height 18
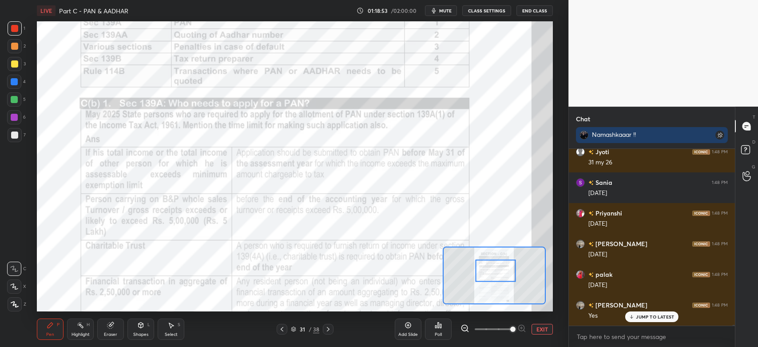
scroll to position [29859, 0]
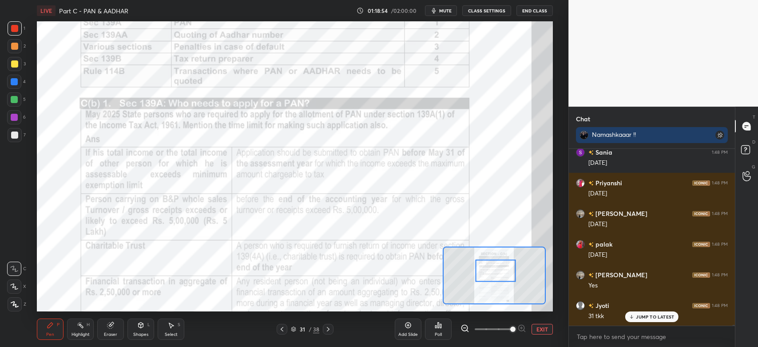
click at [15, 118] on div at bounding box center [14, 117] width 7 height 7
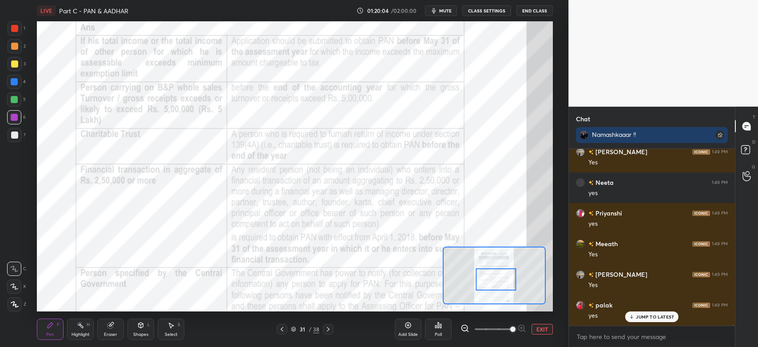
scroll to position [30411, 0]
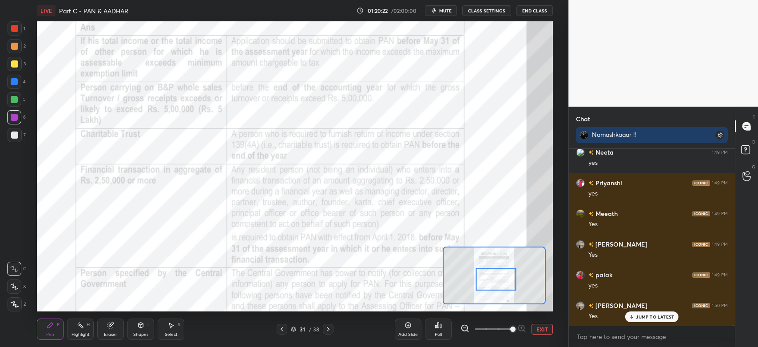
click at [14, 26] on div at bounding box center [14, 28] width 7 height 7
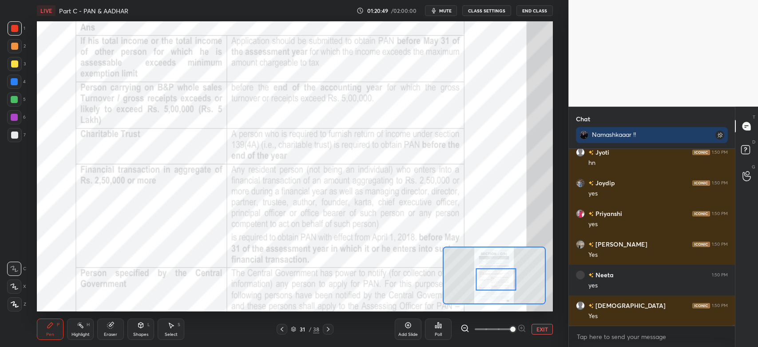
scroll to position [30625, 0]
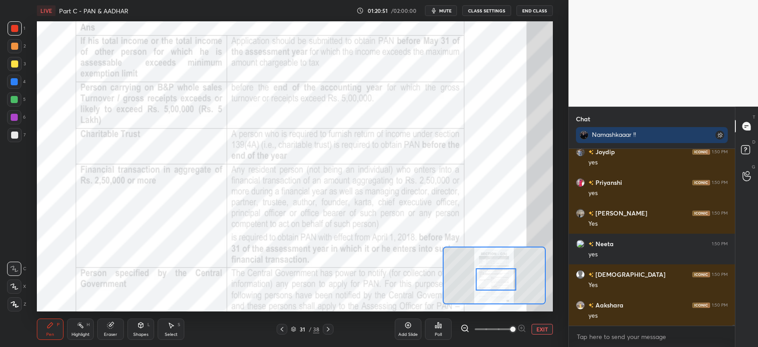
click at [16, 120] on div at bounding box center [14, 117] width 7 height 7
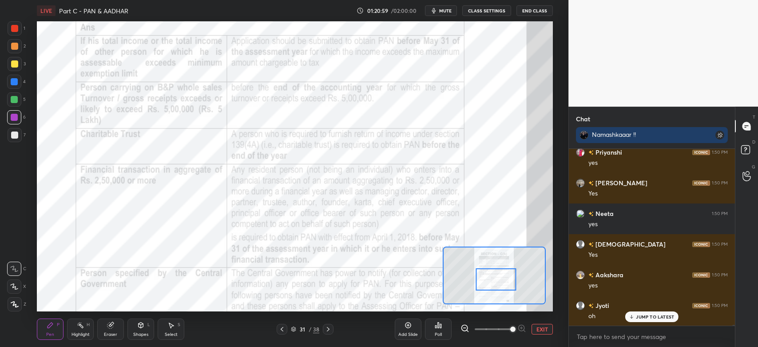
scroll to position [30686, 0]
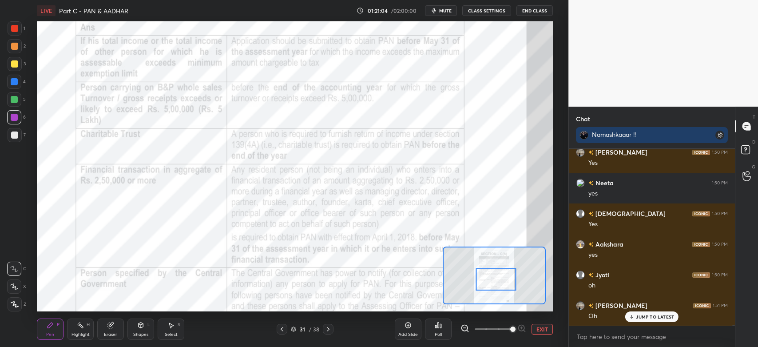
click at [11, 99] on div at bounding box center [14, 99] width 7 height 7
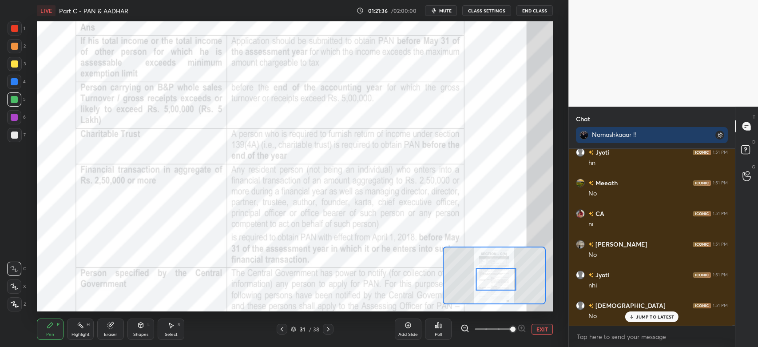
scroll to position [31238, 0]
click at [80, 323] on icon at bounding box center [80, 324] width 7 height 7
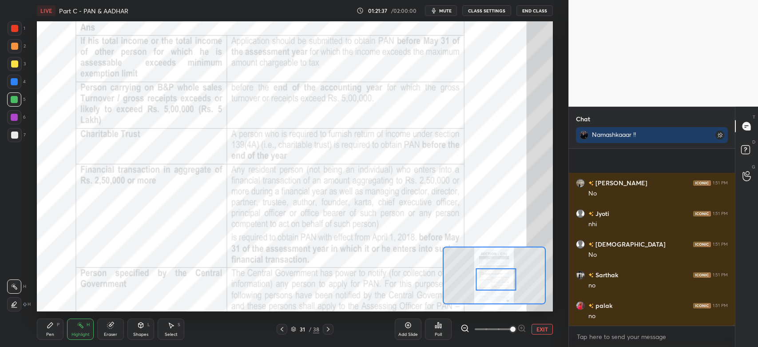
scroll to position [31299, 0]
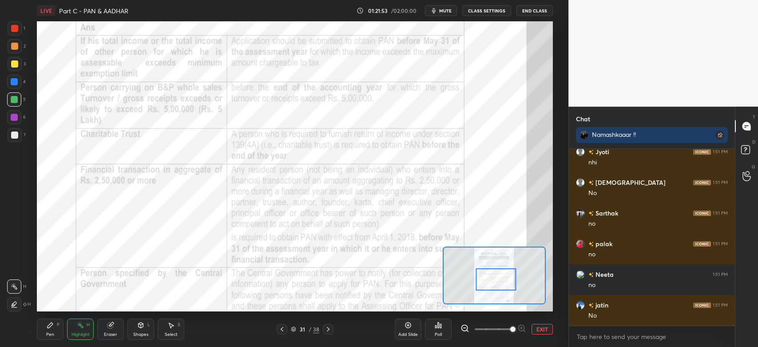
click at [52, 333] on div "Pen" at bounding box center [50, 334] width 8 height 4
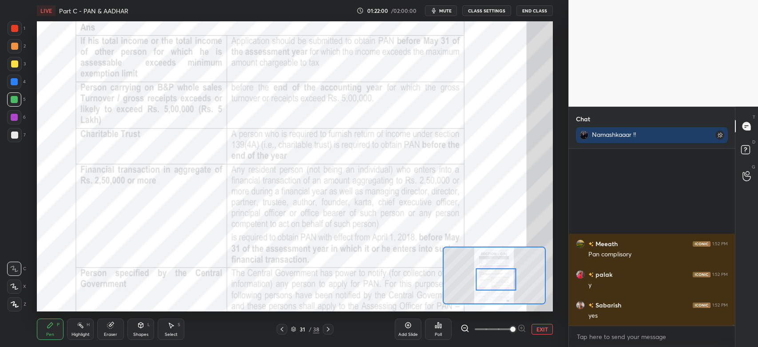
scroll to position [31667, 0]
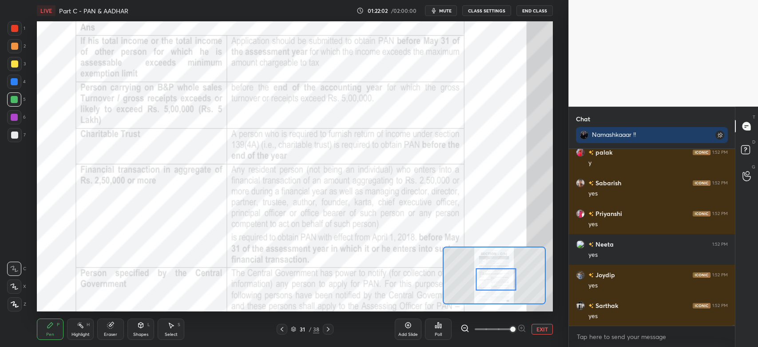
click at [15, 117] on div at bounding box center [14, 117] width 7 height 7
click at [13, 25] on div at bounding box center [14, 28] width 7 height 7
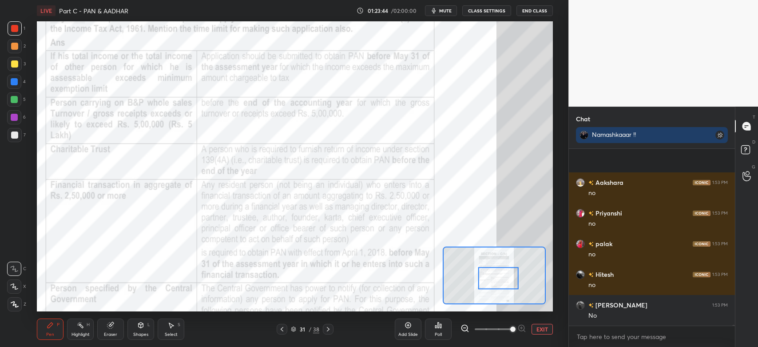
scroll to position [32341, 0]
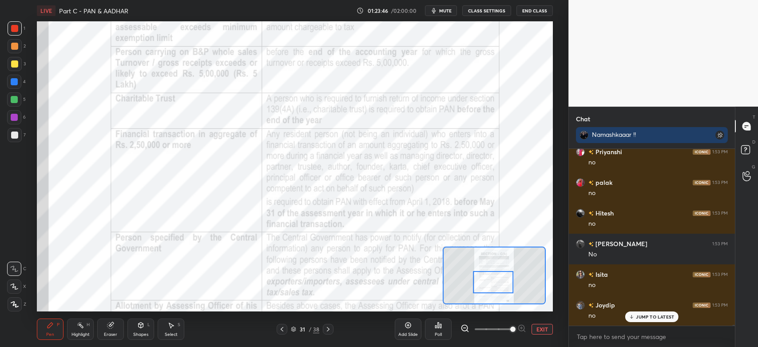
click at [464, 326] on icon at bounding box center [464, 328] width 9 height 9
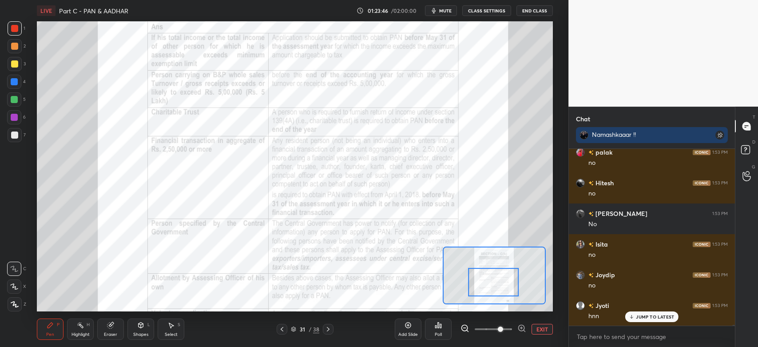
click at [468, 329] on icon at bounding box center [464, 328] width 9 height 9
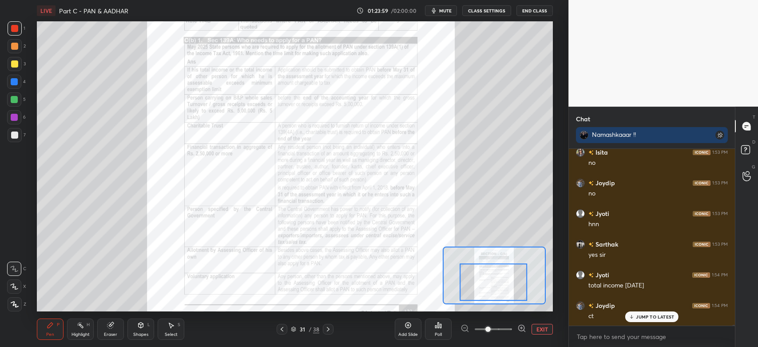
scroll to position [32494, 0]
click at [78, 333] on div "Highlight" at bounding box center [80, 334] width 18 height 4
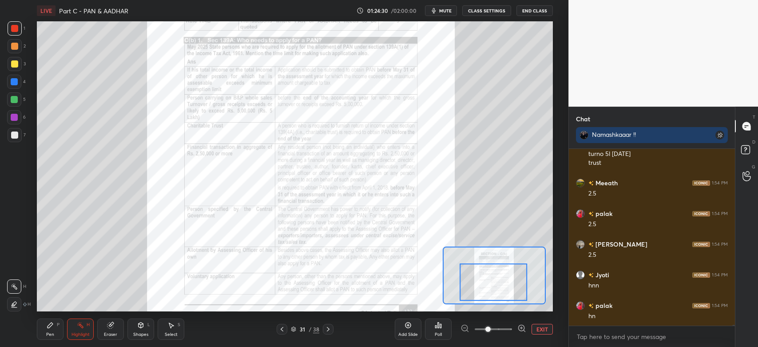
scroll to position [32718, 0]
click at [329, 329] on icon at bounding box center [328, 329] width 3 height 4
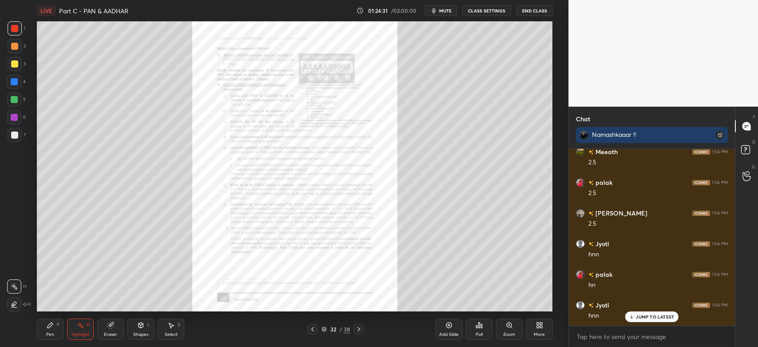
scroll to position [32748, 0]
click at [510, 329] on icon at bounding box center [509, 324] width 7 height 7
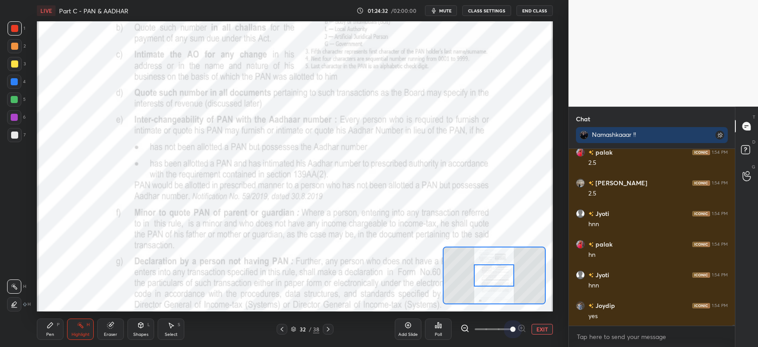
scroll to position [32809, 0]
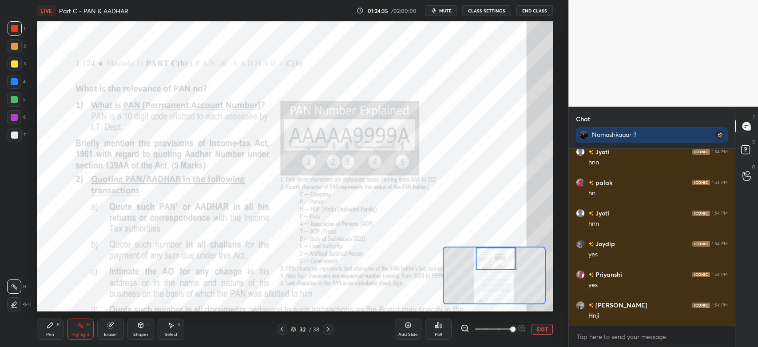
click at [54, 329] on div "Pen P" at bounding box center [50, 328] width 27 height 21
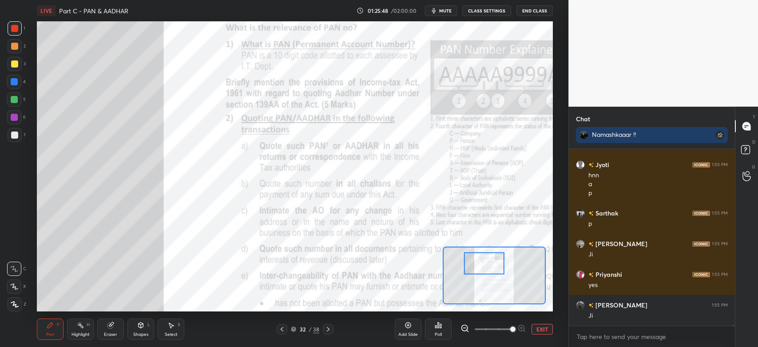
scroll to position [33264, 0]
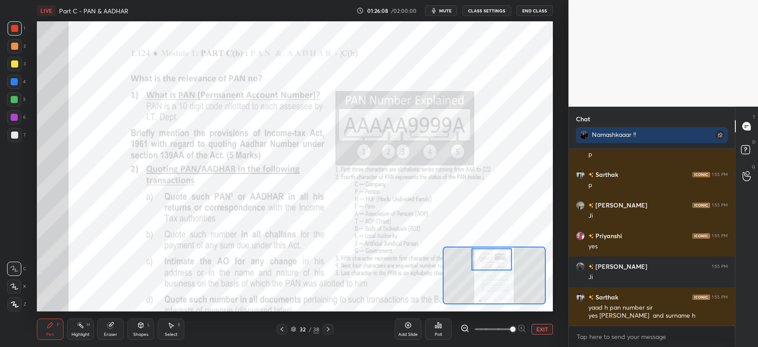
click at [327, 332] on icon at bounding box center [328, 328] width 7 height 7
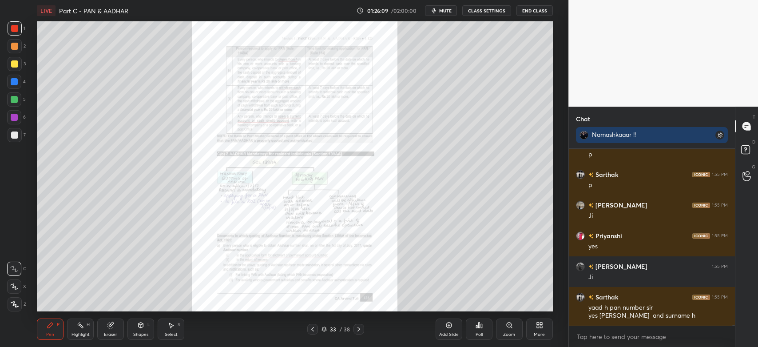
click at [360, 332] on icon at bounding box center [358, 328] width 7 height 7
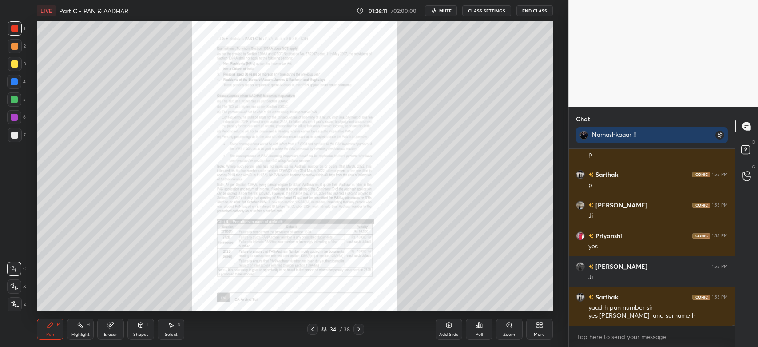
scroll to position [33294, 0]
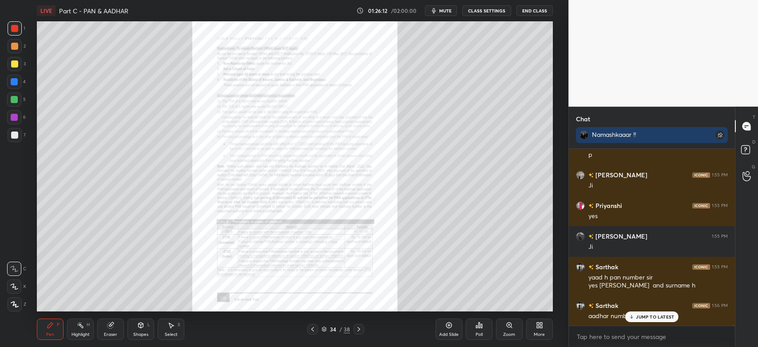
click at [359, 333] on icon at bounding box center [358, 328] width 7 height 7
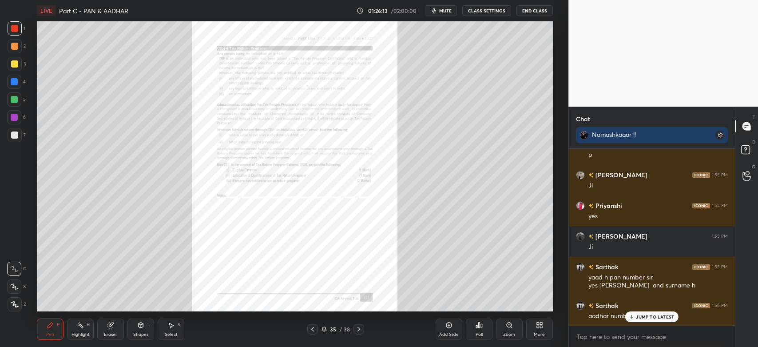
click at [361, 330] on icon at bounding box center [358, 328] width 7 height 7
click at [510, 328] on icon at bounding box center [509, 324] width 7 height 7
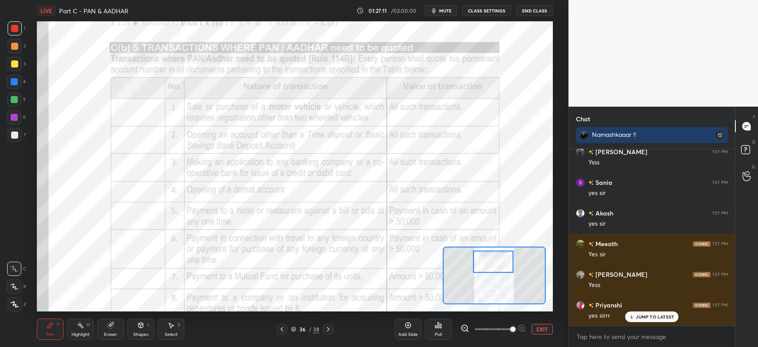
scroll to position [34087, 0]
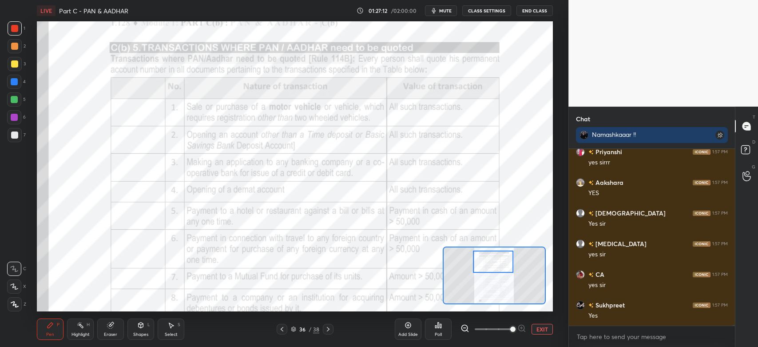
click at [10, 30] on div at bounding box center [15, 28] width 14 height 14
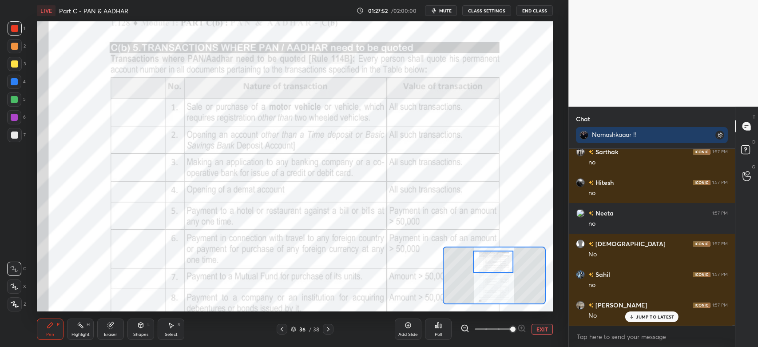
scroll to position [34577, 0]
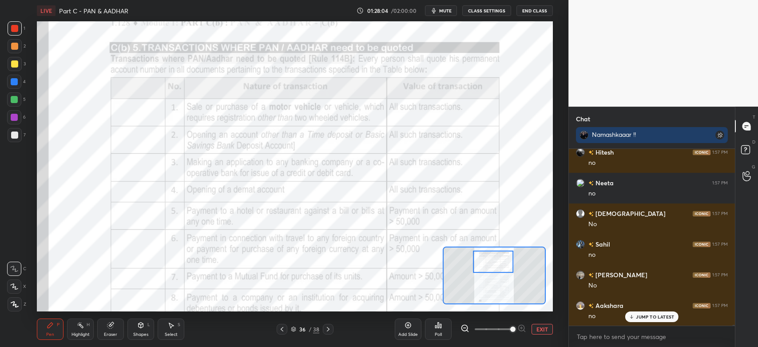
click at [18, 99] on div at bounding box center [14, 99] width 7 height 7
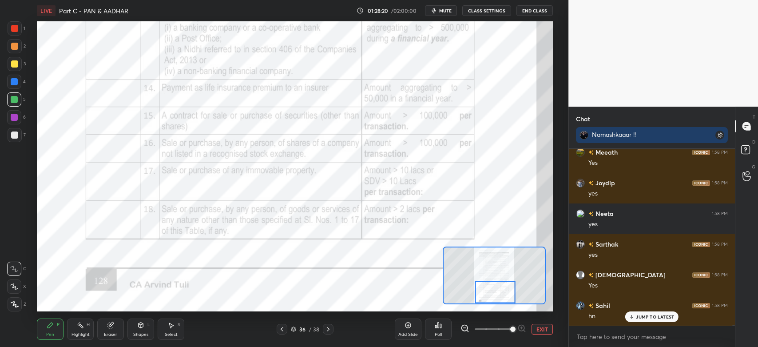
scroll to position [35159, 0]
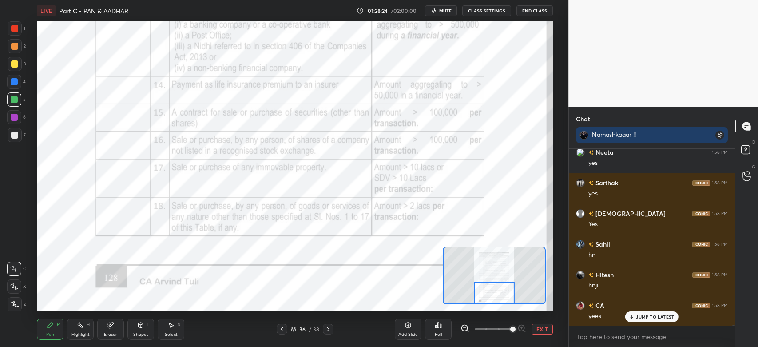
click at [17, 32] on div at bounding box center [14, 28] width 7 height 7
click at [15, 32] on div at bounding box center [14, 28] width 7 height 7
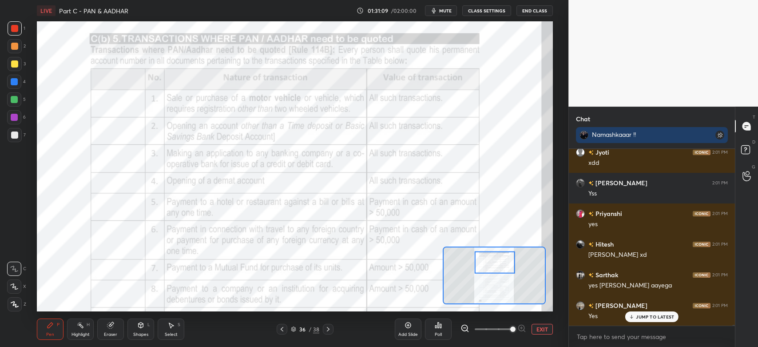
scroll to position [37400, 0]
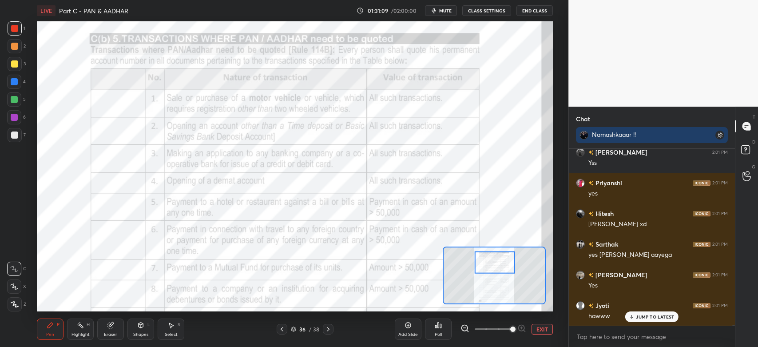
click at [18, 28] on div at bounding box center [14, 28] width 7 height 7
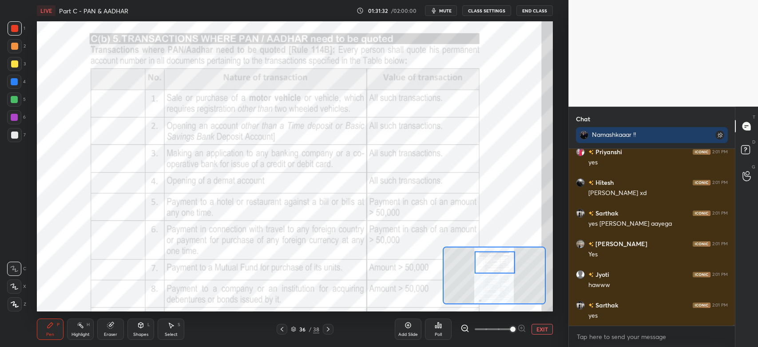
click at [107, 333] on div "Eraser" at bounding box center [110, 334] width 13 height 4
click at [47, 328] on icon at bounding box center [50, 324] width 7 height 7
click at [12, 80] on div at bounding box center [14, 81] width 7 height 7
click at [11, 102] on div at bounding box center [14, 99] width 7 height 7
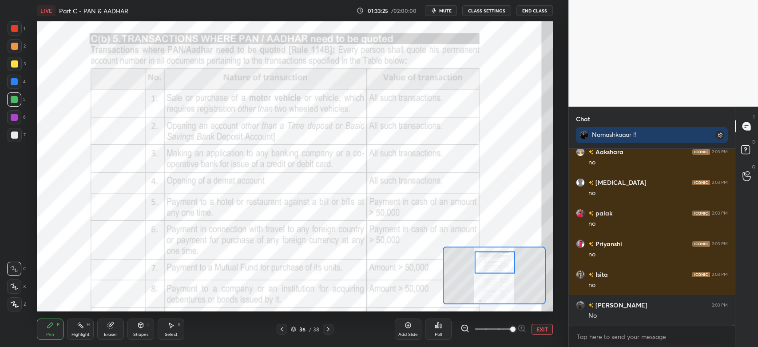
scroll to position [38818, 0]
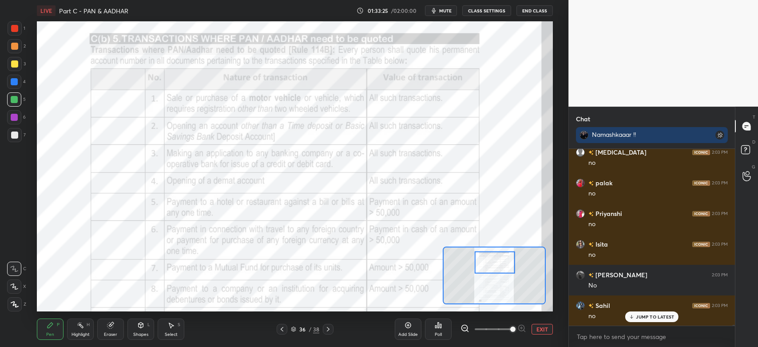
click at [15, 120] on div at bounding box center [14, 117] width 7 height 7
click at [12, 98] on div at bounding box center [14, 99] width 7 height 7
click at [14, 119] on div at bounding box center [14, 117] width 7 height 7
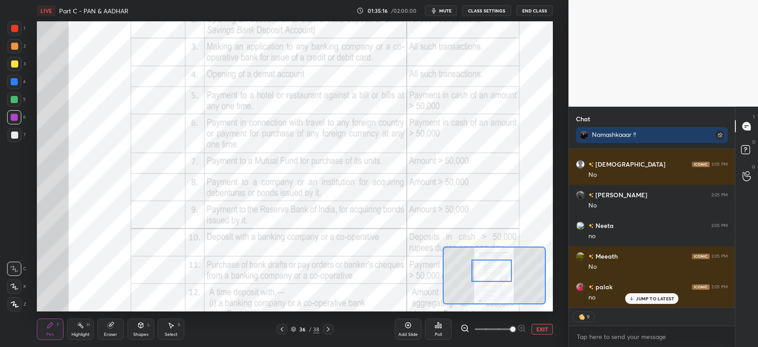
scroll to position [40643, 0]
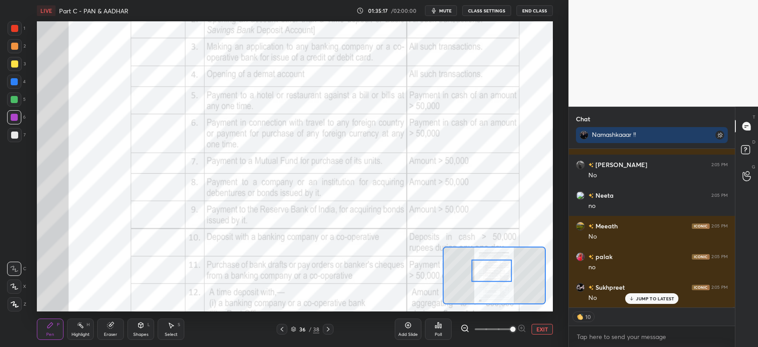
click at [11, 83] on div at bounding box center [14, 81] width 7 height 7
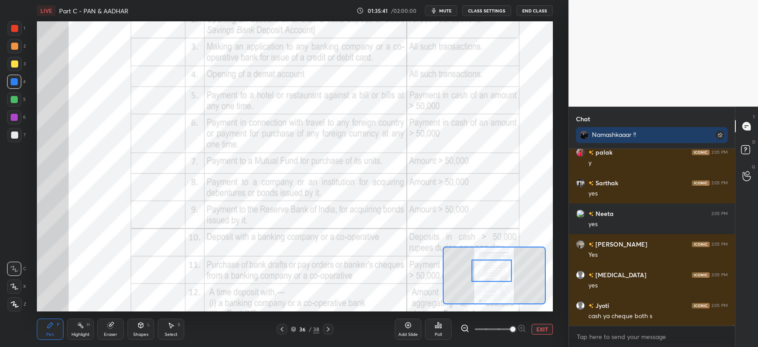
scroll to position [40993, 0]
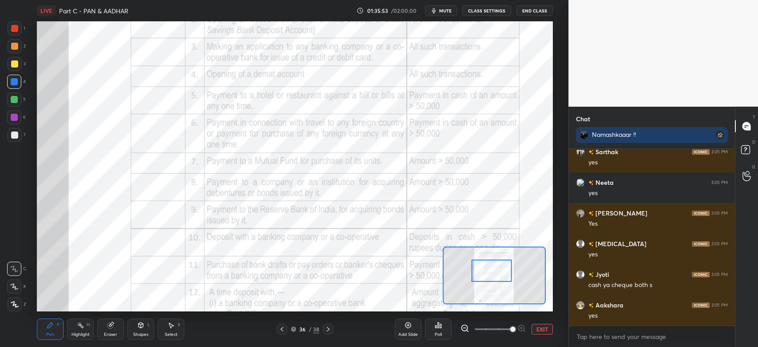
click at [16, 102] on div at bounding box center [14, 99] width 7 height 7
click at [16, 83] on div at bounding box center [14, 81] width 7 height 7
click at [14, 27] on div at bounding box center [14, 28] width 7 height 7
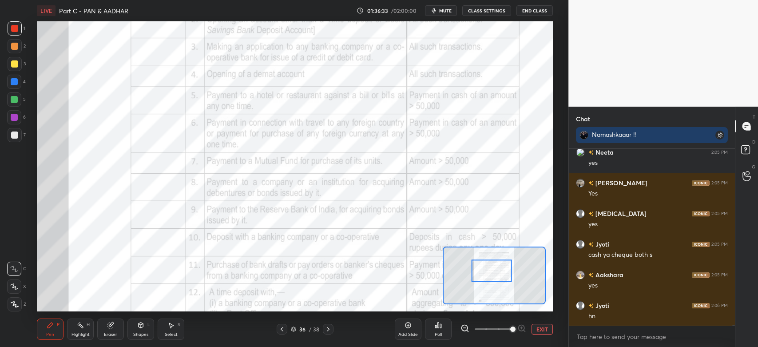
scroll to position [41054, 0]
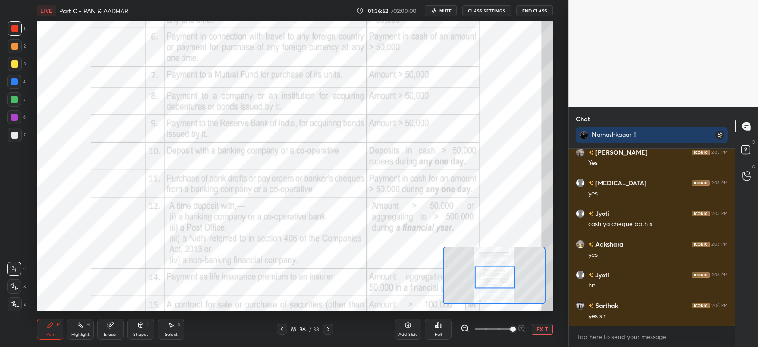
click at [18, 120] on div at bounding box center [14, 117] width 14 height 14
click at [12, 27] on div at bounding box center [14, 28] width 7 height 7
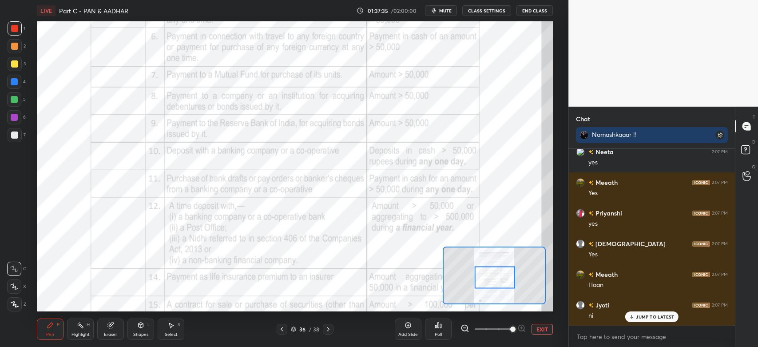
scroll to position [41531, 0]
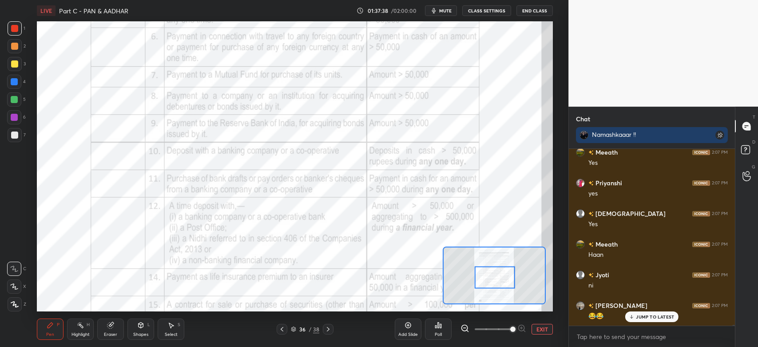
click at [16, 26] on div at bounding box center [14, 28] width 7 height 7
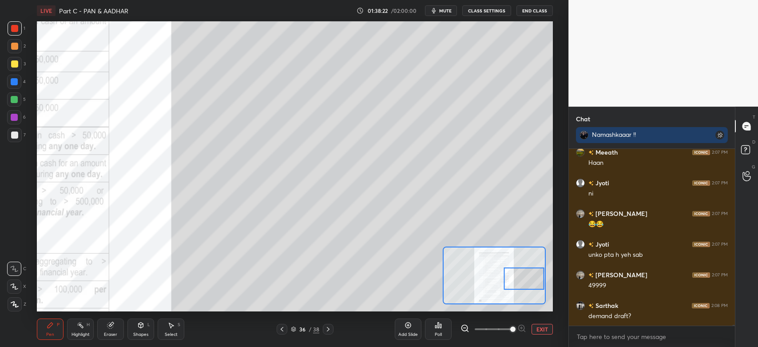
scroll to position [41654, 0]
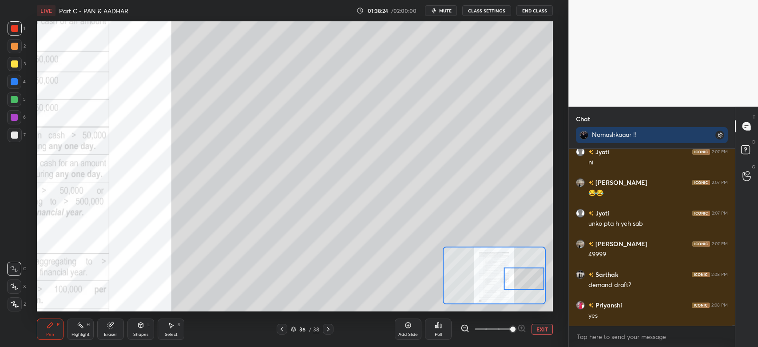
click at [8, 123] on div at bounding box center [14, 117] width 14 height 14
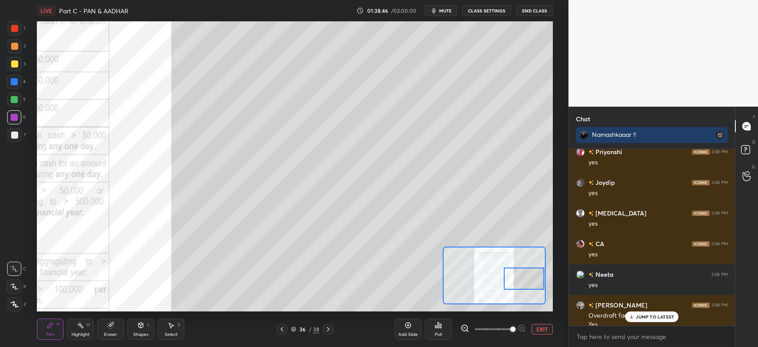
scroll to position [42092, 0]
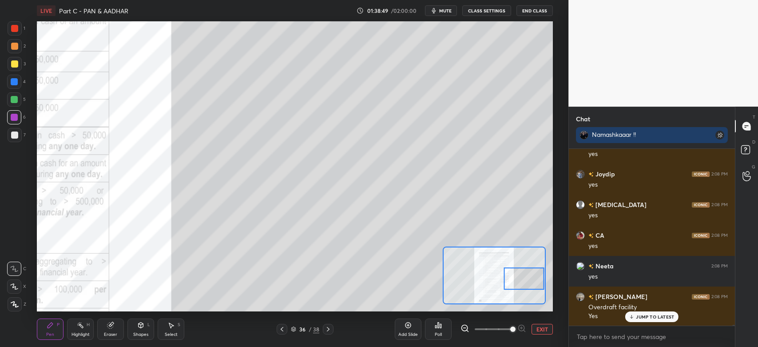
click at [14, 65] on div at bounding box center [14, 63] width 7 height 7
click at [19, 46] on div at bounding box center [15, 46] width 14 height 14
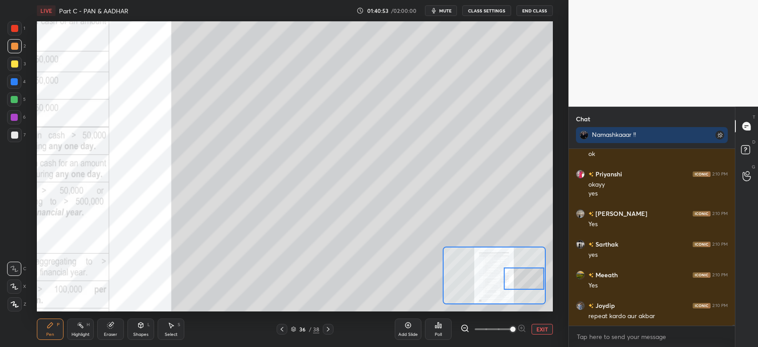
scroll to position [42905, 0]
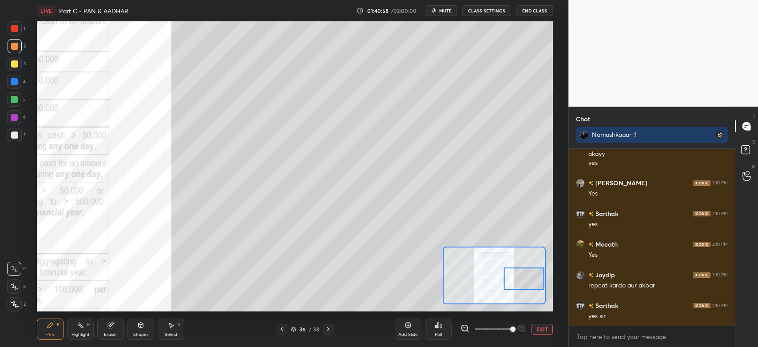
click at [111, 333] on div "Eraser" at bounding box center [110, 334] width 13 height 4
click at [17, 285] on icon at bounding box center [14, 287] width 7 height 8
click at [51, 333] on div "Pen" at bounding box center [50, 334] width 8 height 4
click at [53, 325] on icon at bounding box center [50, 324] width 7 height 7
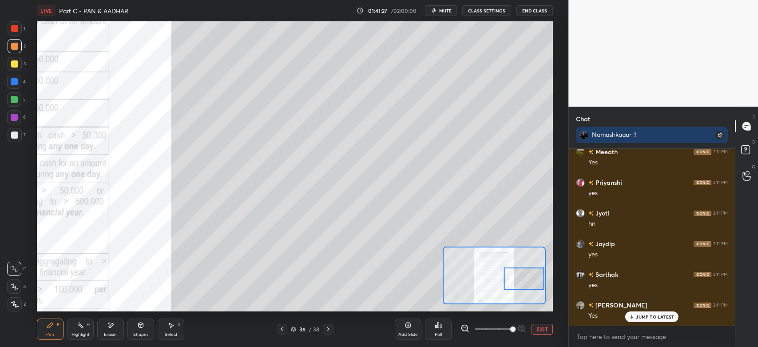
scroll to position [43120, 0]
click at [20, 134] on div at bounding box center [15, 135] width 14 height 14
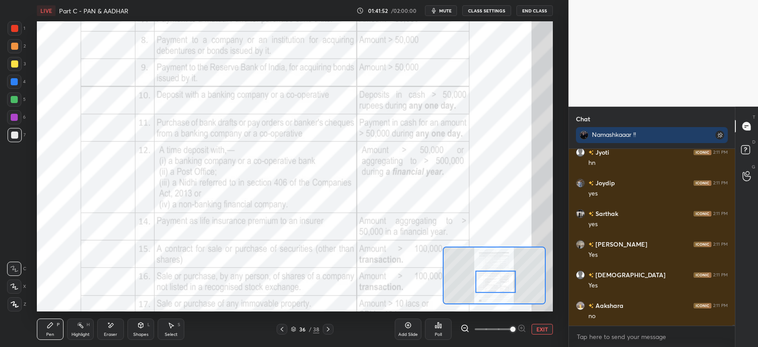
scroll to position [43181, 0]
click at [48, 333] on div "Pen" at bounding box center [50, 334] width 8 height 4
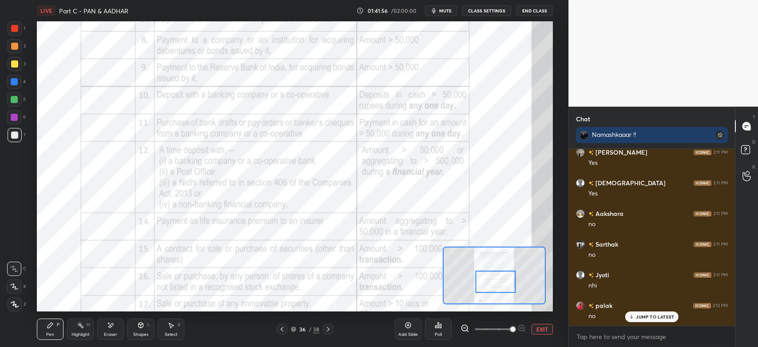
click at [12, 99] on div at bounding box center [14, 99] width 7 height 7
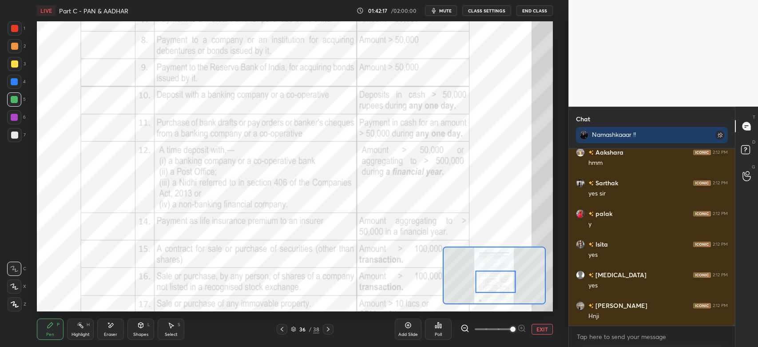
scroll to position [43518, 0]
click at [12, 83] on div at bounding box center [14, 81] width 7 height 7
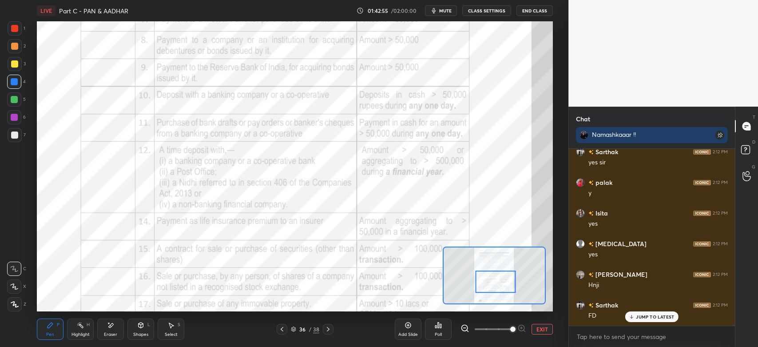
scroll to position [43580, 0]
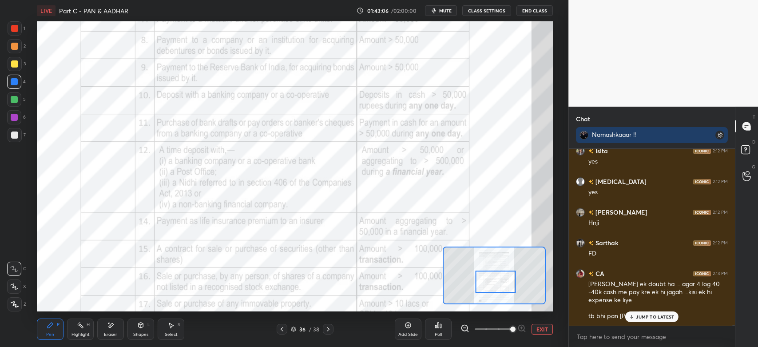
click at [21, 34] on div at bounding box center [15, 28] width 14 height 14
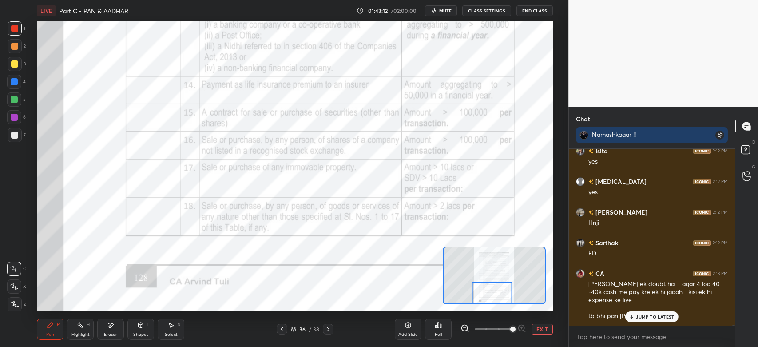
click at [15, 99] on div at bounding box center [14, 99] width 7 height 7
click at [12, 29] on div at bounding box center [14, 28] width 7 height 7
click at [11, 26] on div at bounding box center [14, 28] width 7 height 7
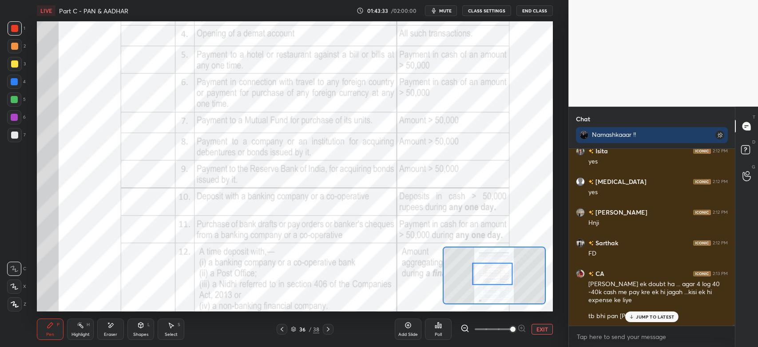
click at [86, 336] on div "Highlight" at bounding box center [80, 334] width 18 height 4
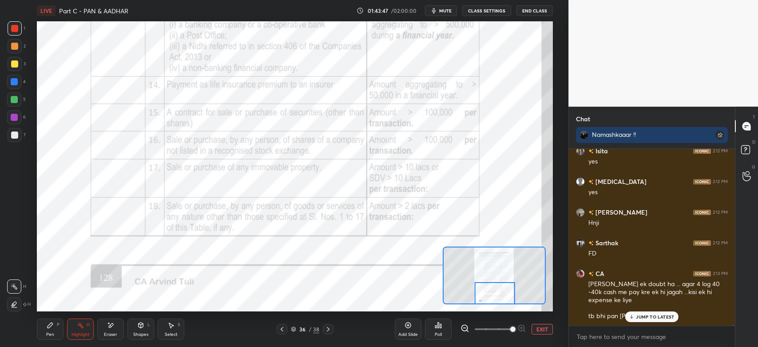
click at [51, 329] on div "Pen P" at bounding box center [50, 328] width 27 height 21
click at [50, 326] on icon at bounding box center [50, 324] width 5 height 5
click at [15, 102] on div at bounding box center [14, 99] width 7 height 7
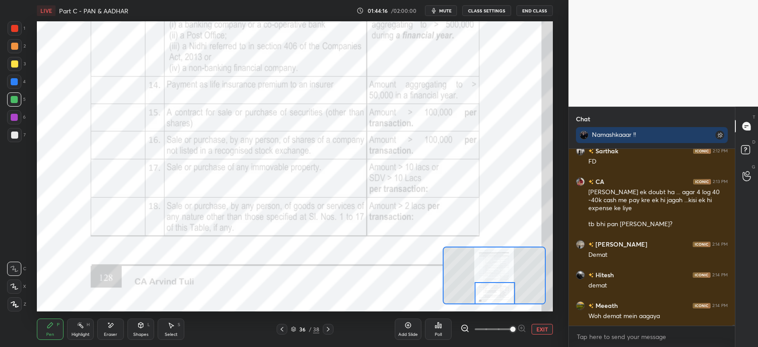
scroll to position [43694, 0]
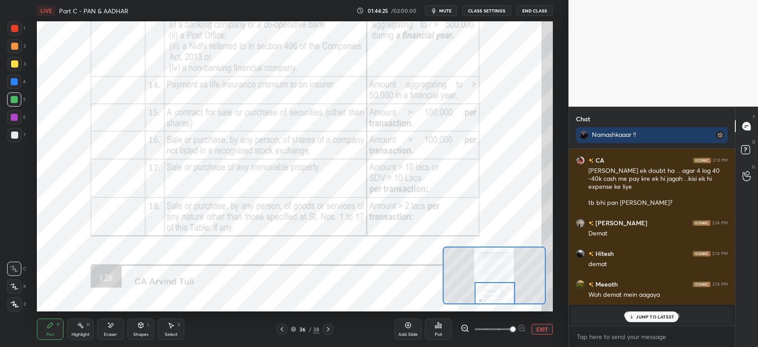
click at [540, 330] on button "EXIT" at bounding box center [541, 329] width 21 height 11
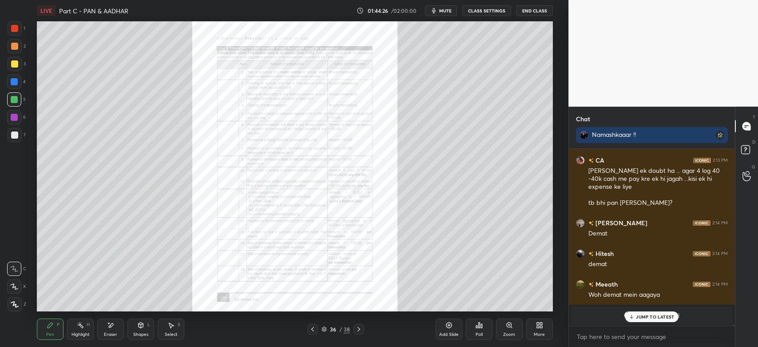
click at [509, 328] on icon at bounding box center [509, 324] width 7 height 7
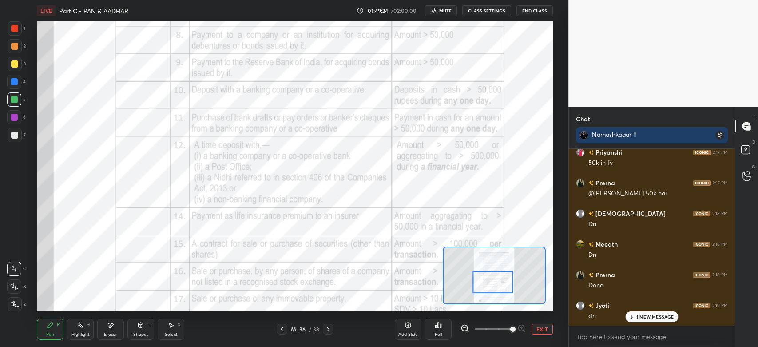
scroll to position [44460, 0]
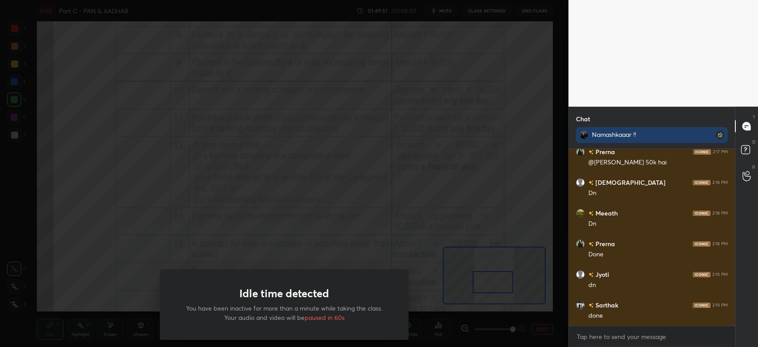
click at [317, 214] on div "Idle time detected You have been inactive for more than a minute while taking t…" at bounding box center [284, 173] width 568 height 347
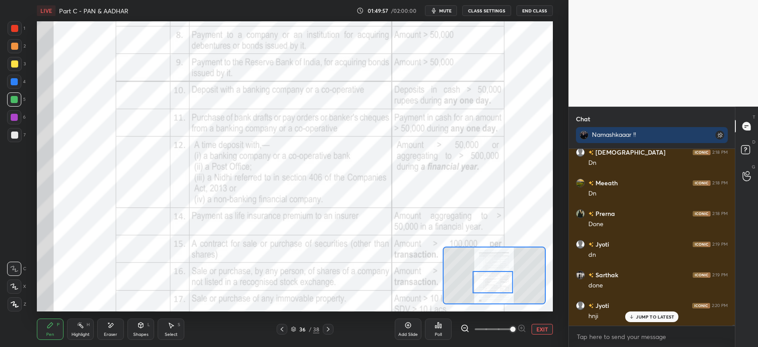
scroll to position [44551, 0]
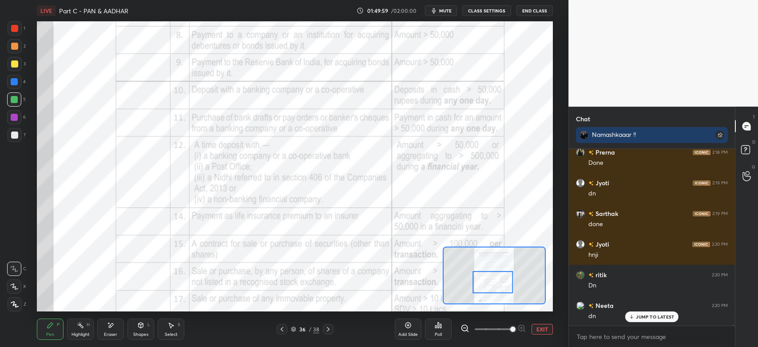
click at [329, 329] on icon at bounding box center [328, 329] width 3 height 4
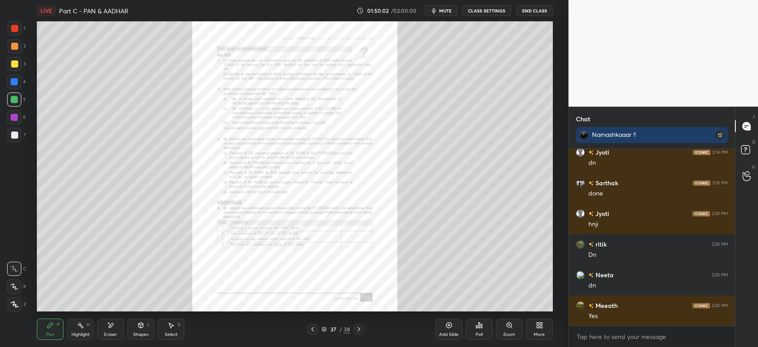
scroll to position [44613, 0]
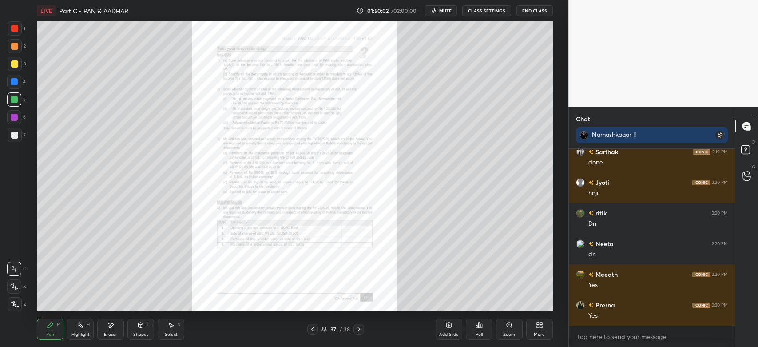
click at [506, 328] on icon at bounding box center [509, 324] width 7 height 7
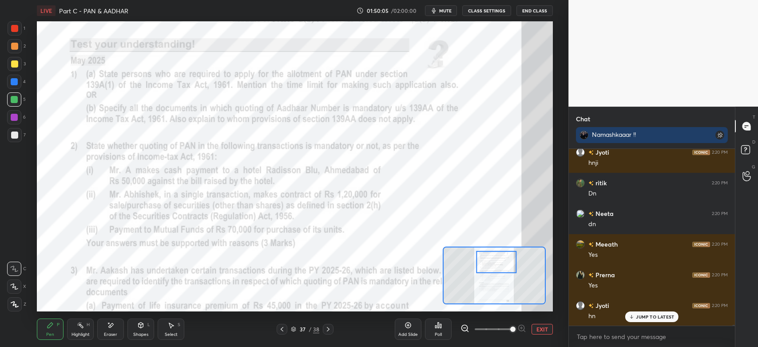
scroll to position [44674, 0]
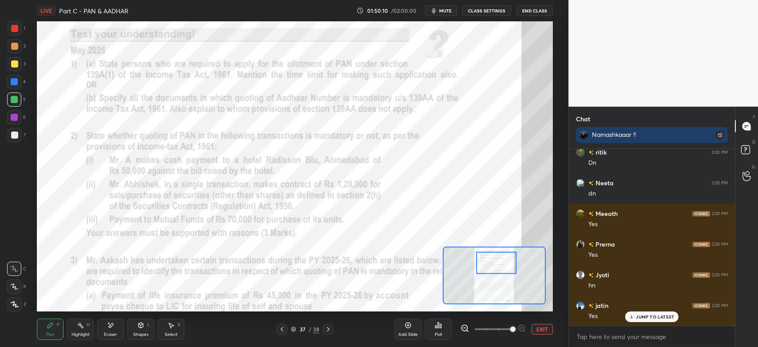
click at [16, 28] on div at bounding box center [14, 28] width 7 height 7
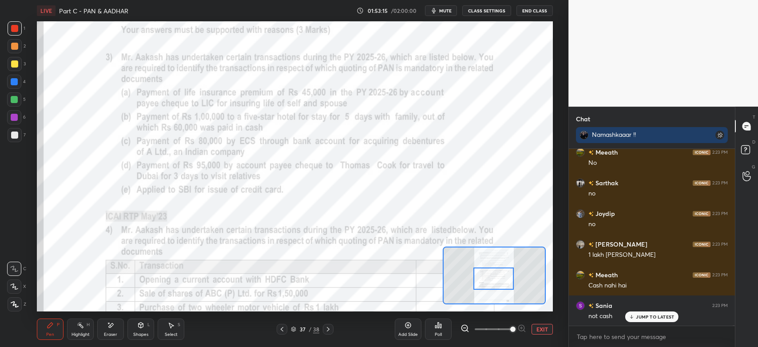
scroll to position [47409, 0]
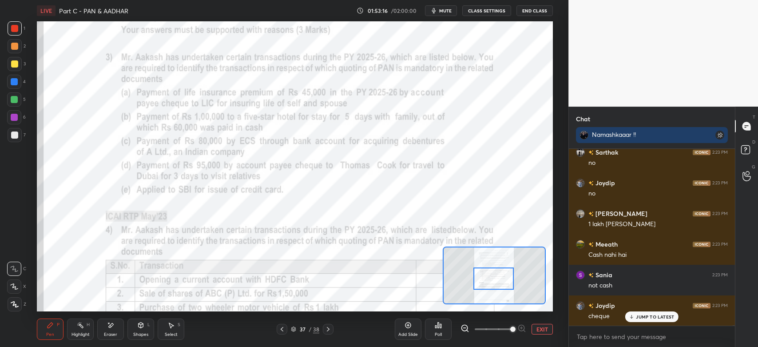
click at [111, 333] on div "Eraser" at bounding box center [110, 334] width 13 height 4
click at [51, 333] on div "Pen" at bounding box center [50, 334] width 8 height 4
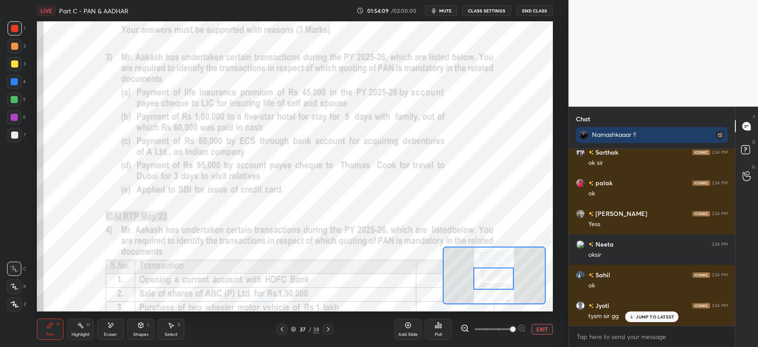
scroll to position [48206, 0]
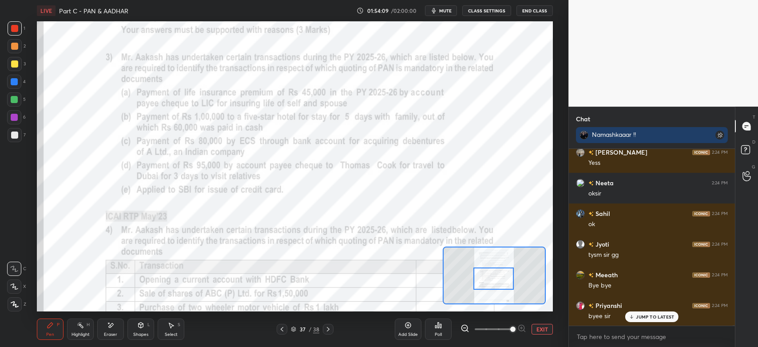
click at [534, 12] on button "End Class" at bounding box center [534, 10] width 36 height 11
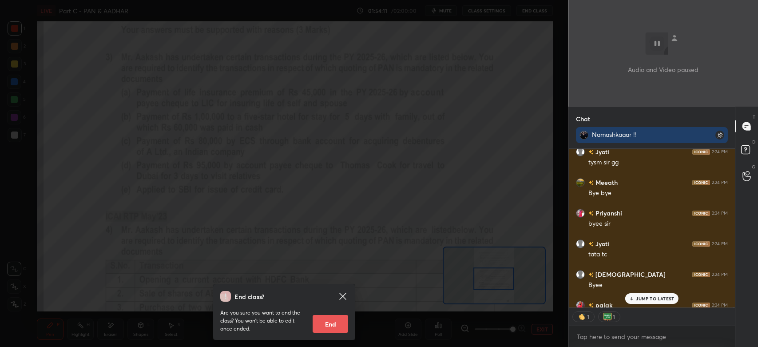
scroll to position [48346, 0]
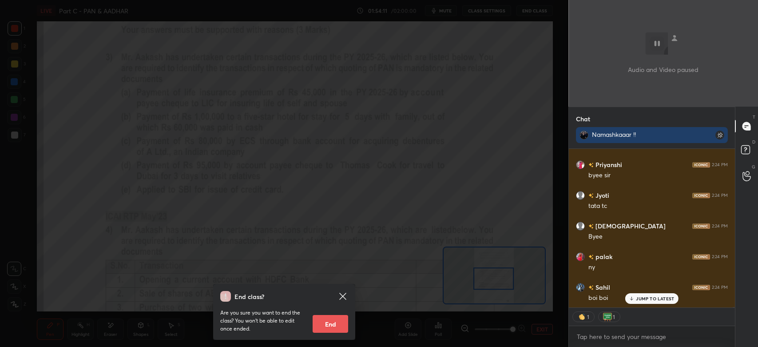
click at [328, 326] on button "End" at bounding box center [331, 324] width 36 height 18
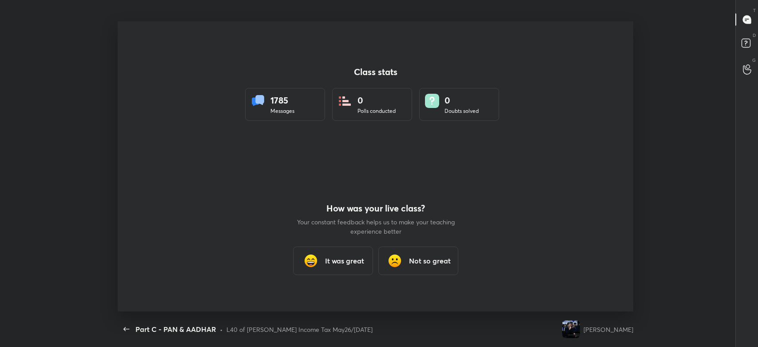
scroll to position [0, 0]
type textarea "x"
